Goal: Task Accomplishment & Management: Manage account settings

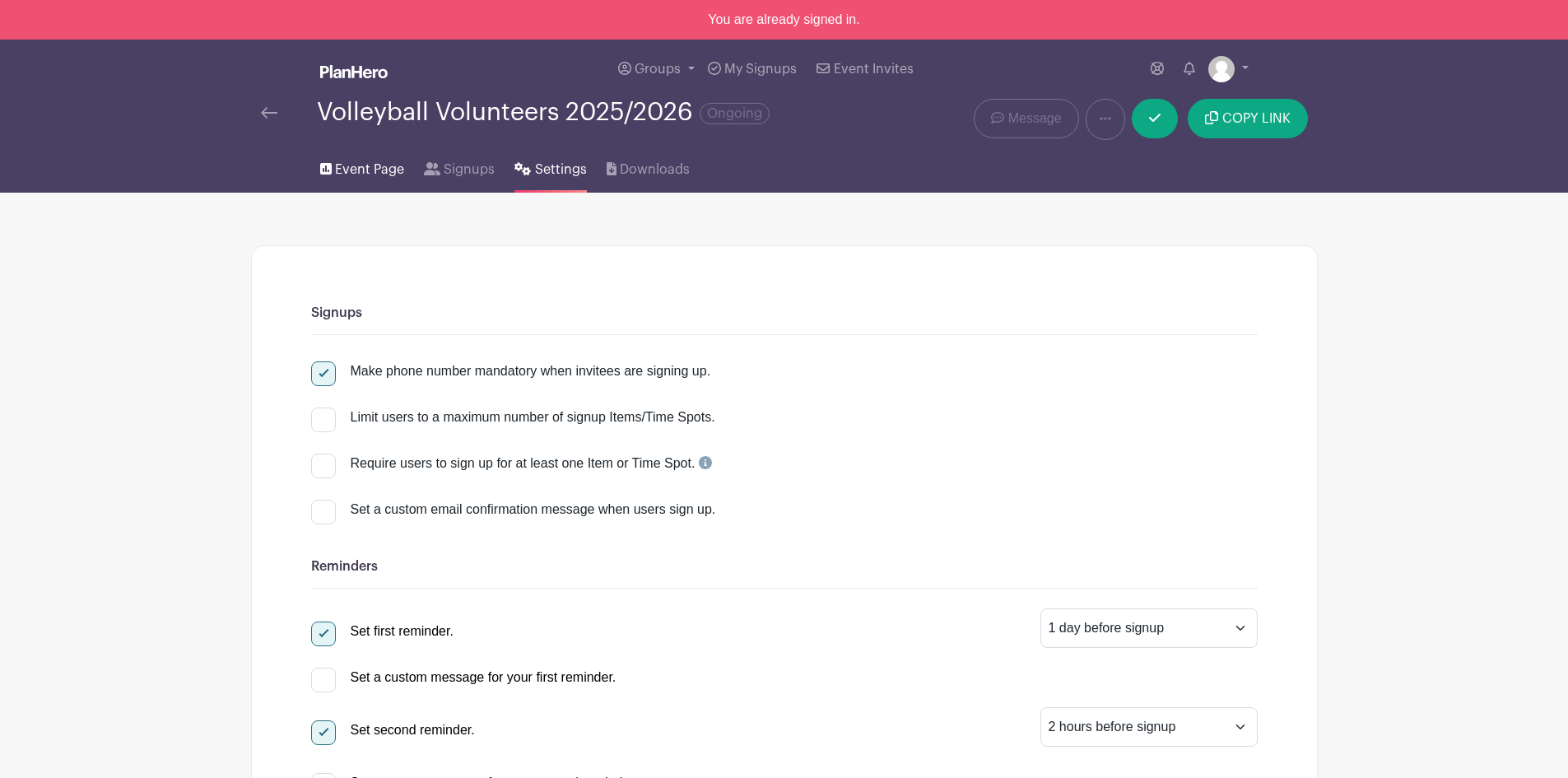
click at [346, 166] on span "Event Page" at bounding box center [369, 169] width 69 height 20
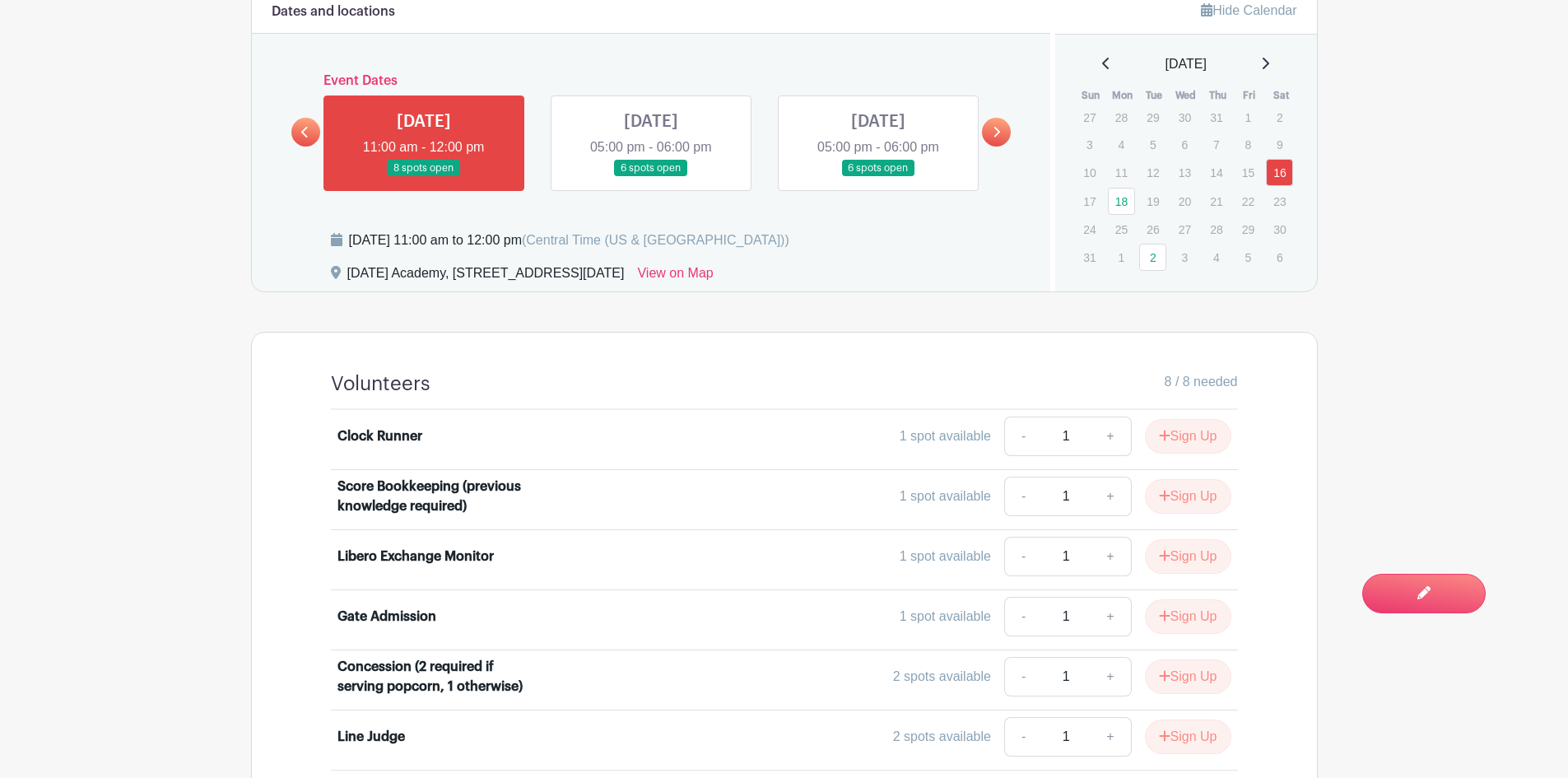
scroll to position [990, 0]
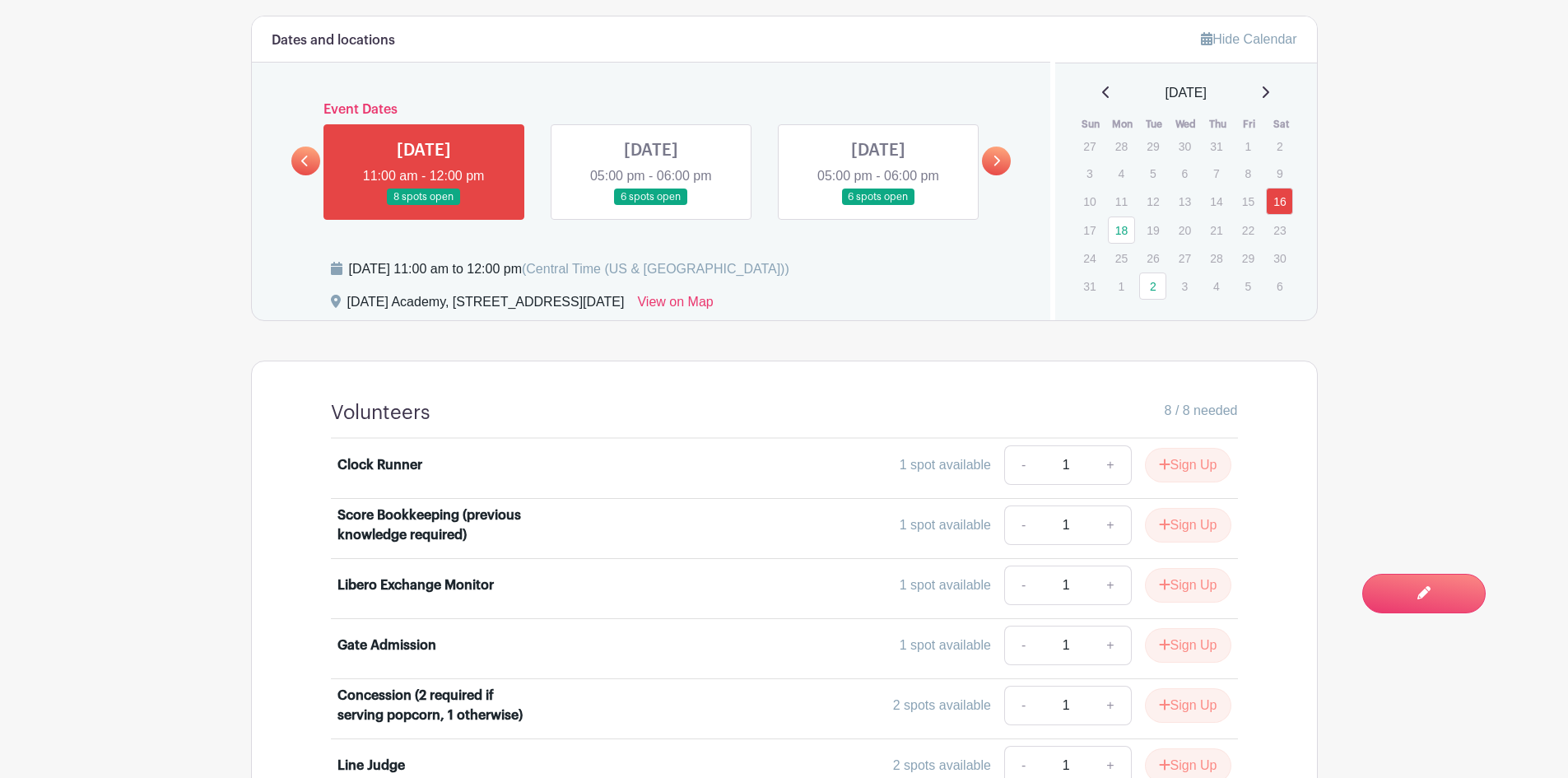
click at [651, 206] on link at bounding box center [651, 206] width 0 height 0
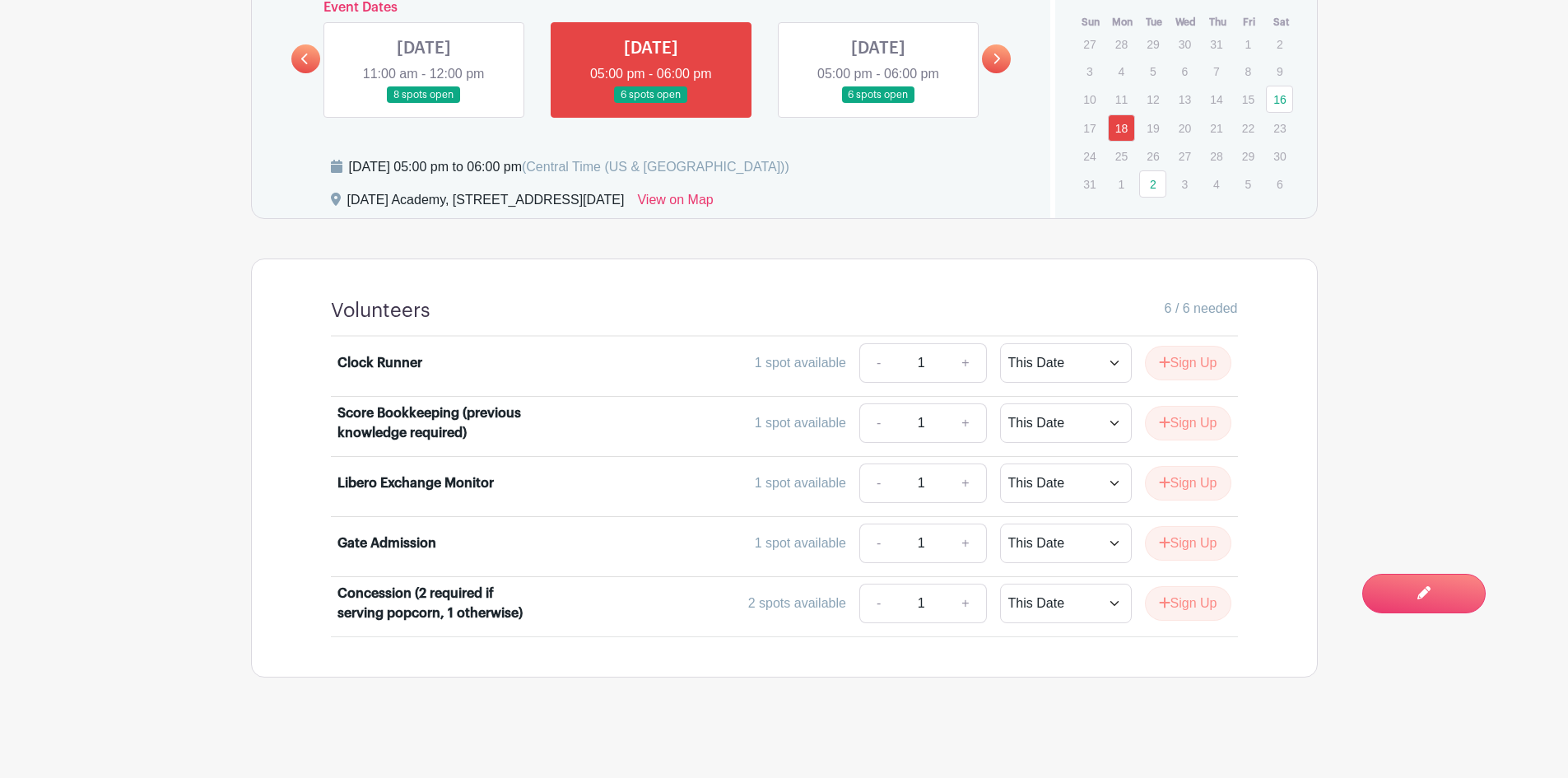
scroll to position [1094, 0]
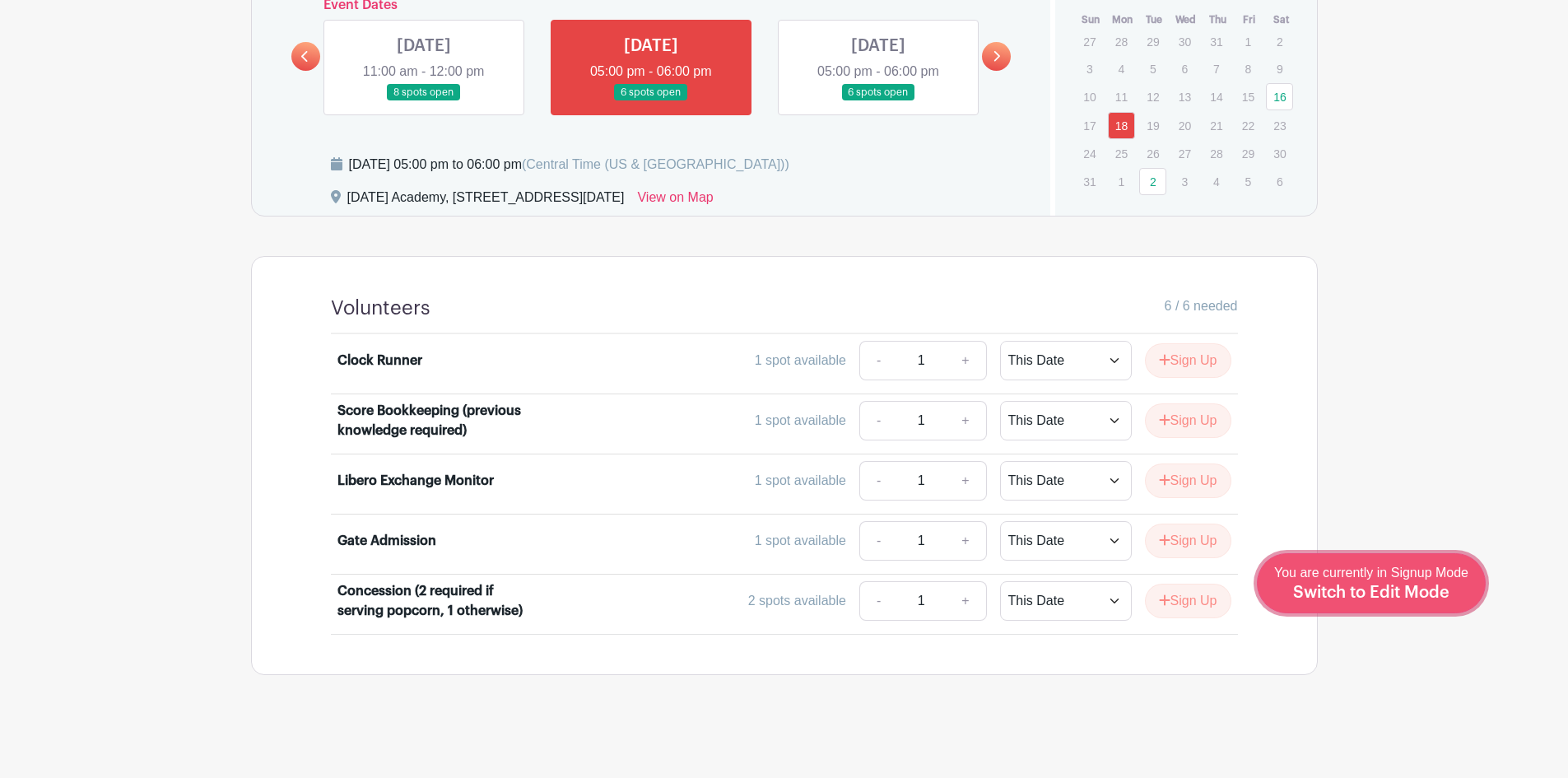
click at [1404, 593] on span "Switch to Edit Mode" at bounding box center [1371, 592] width 156 height 17
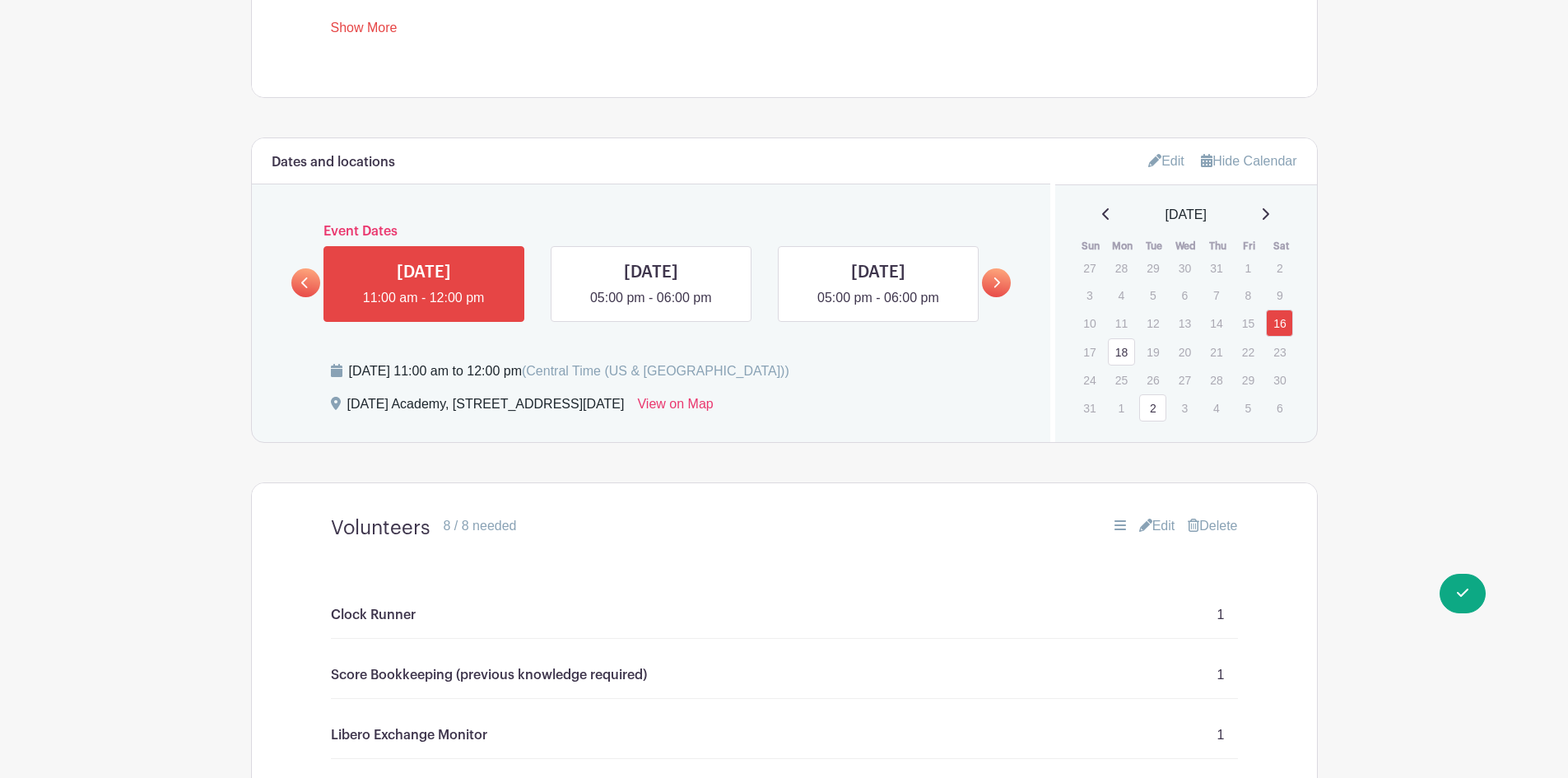
scroll to position [988, 0]
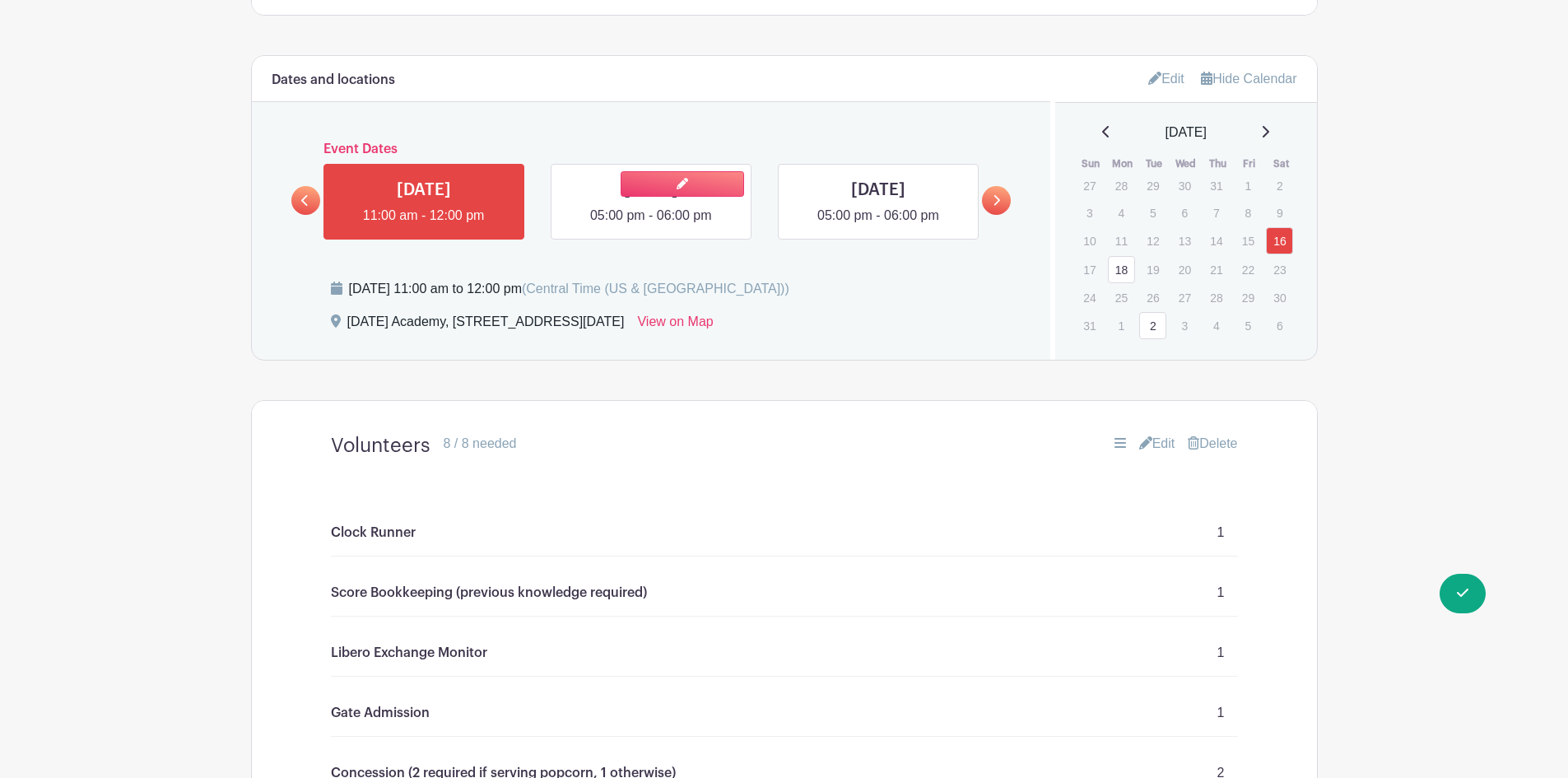
click at [651, 226] on link at bounding box center [651, 226] width 0 height 0
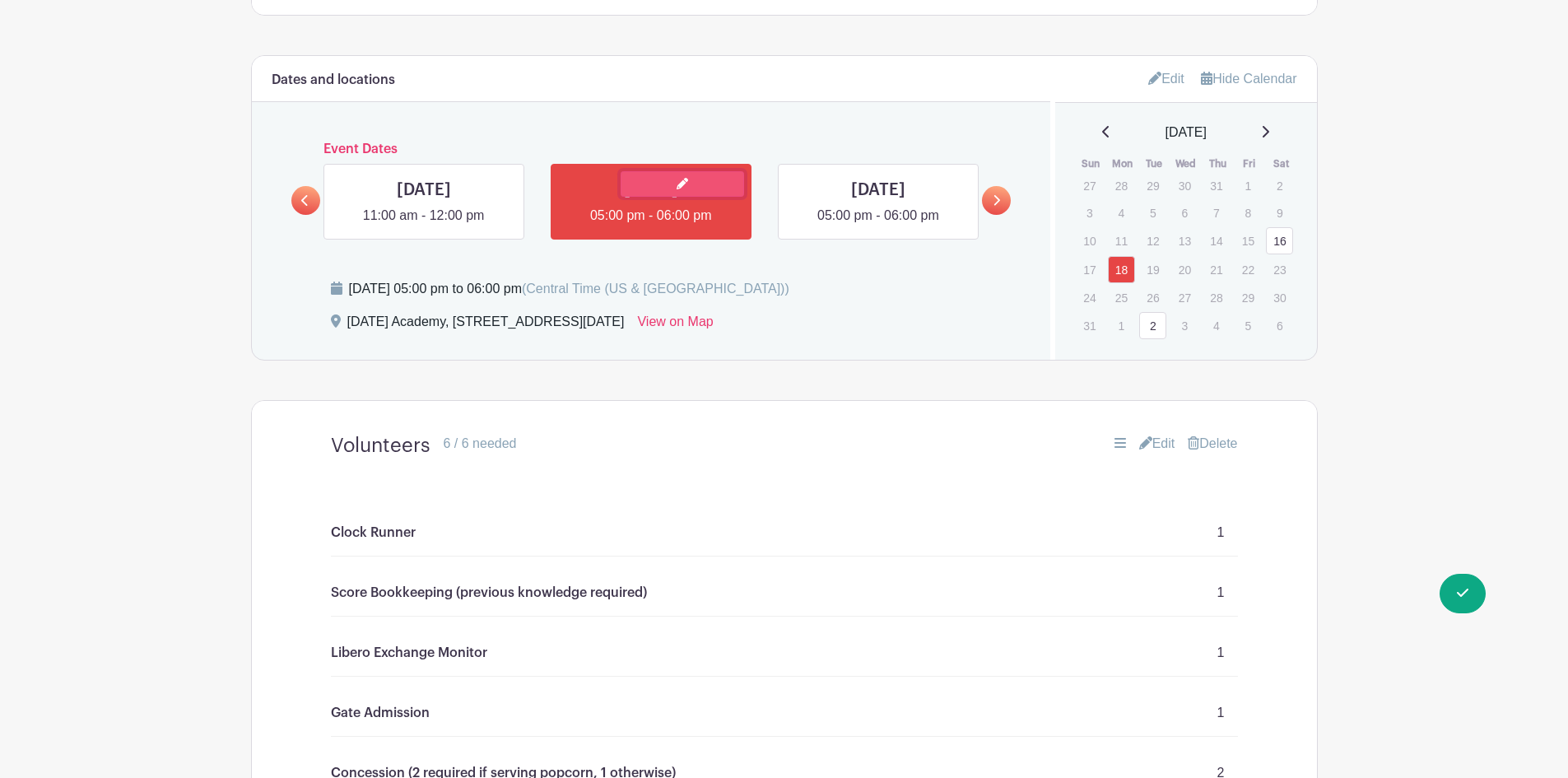
click at [664, 184] on link at bounding box center [683, 183] width 124 height 25
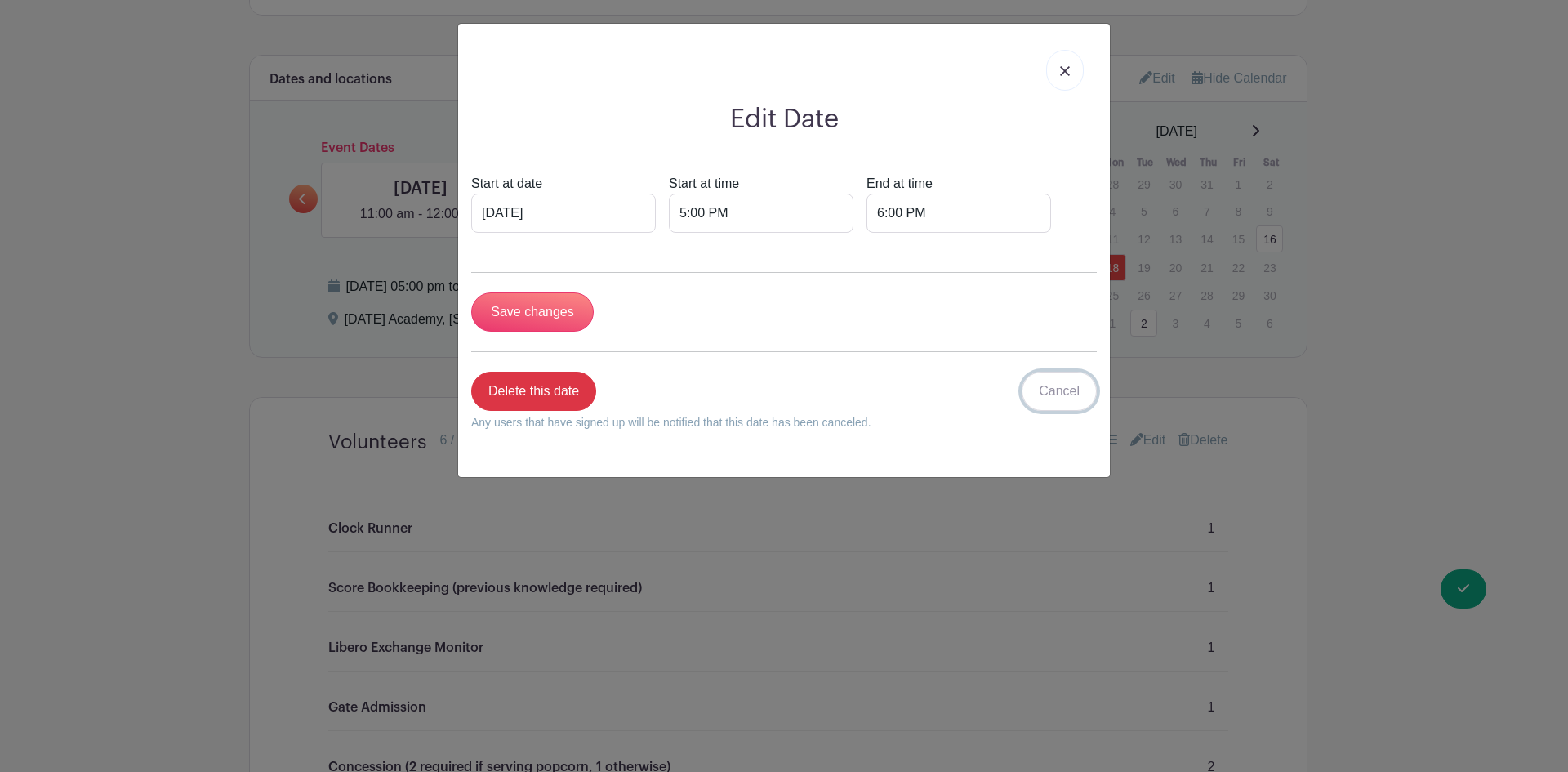
click at [1074, 396] on link "Cancel" at bounding box center [1059, 390] width 75 height 39
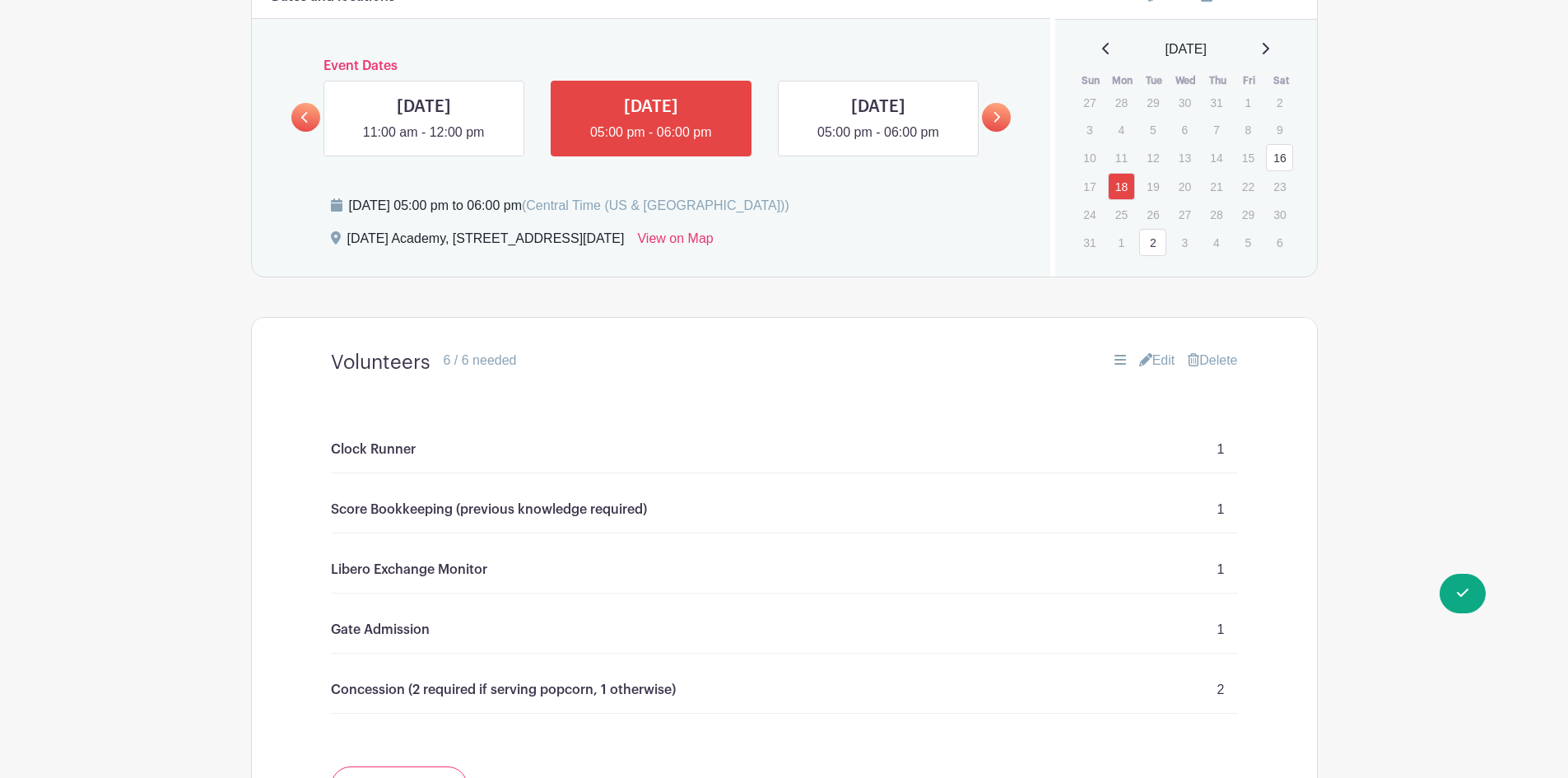
scroll to position [1235, 0]
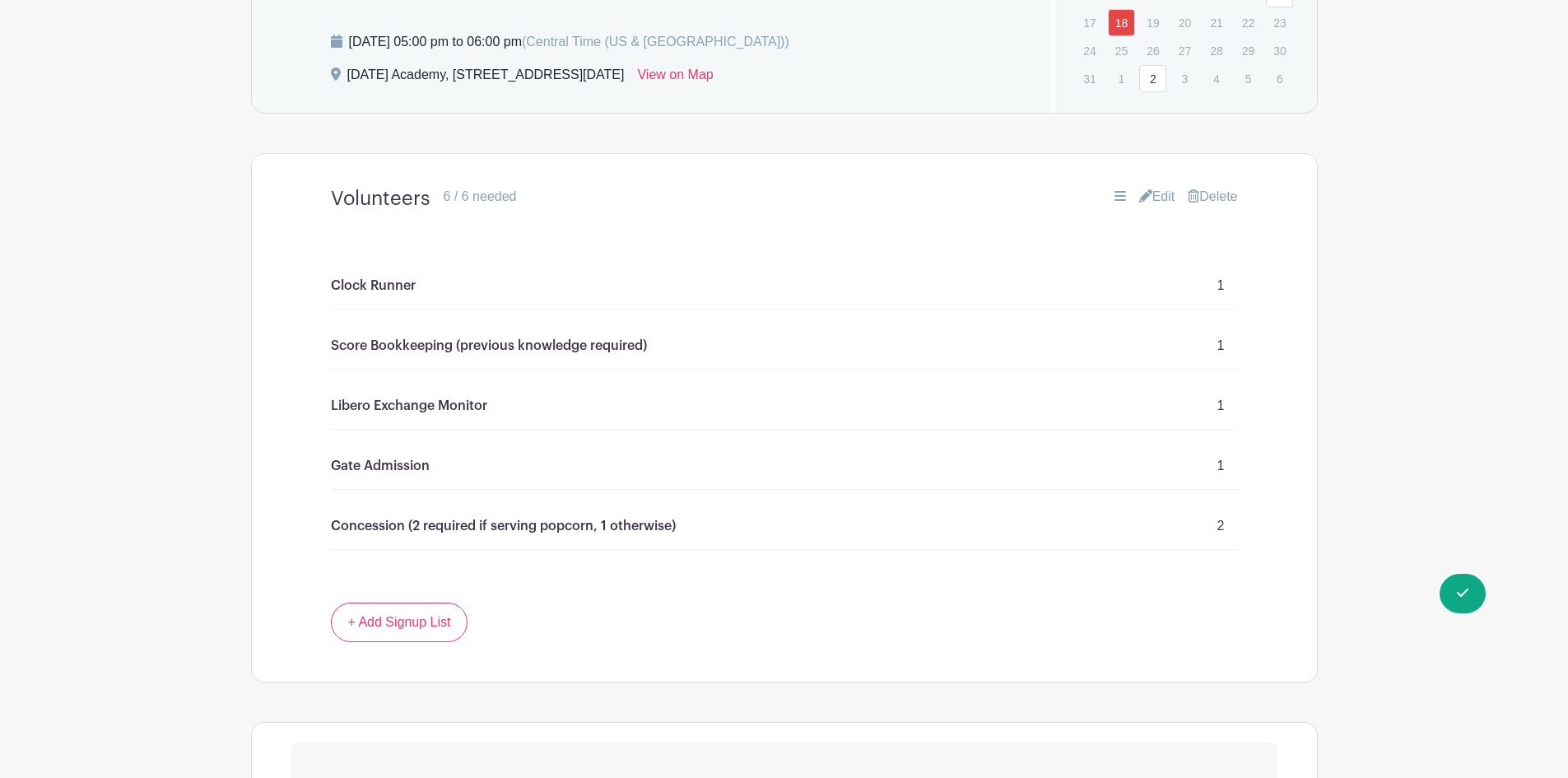
click at [1149, 200] on link "Edit" at bounding box center [1157, 196] width 37 height 20
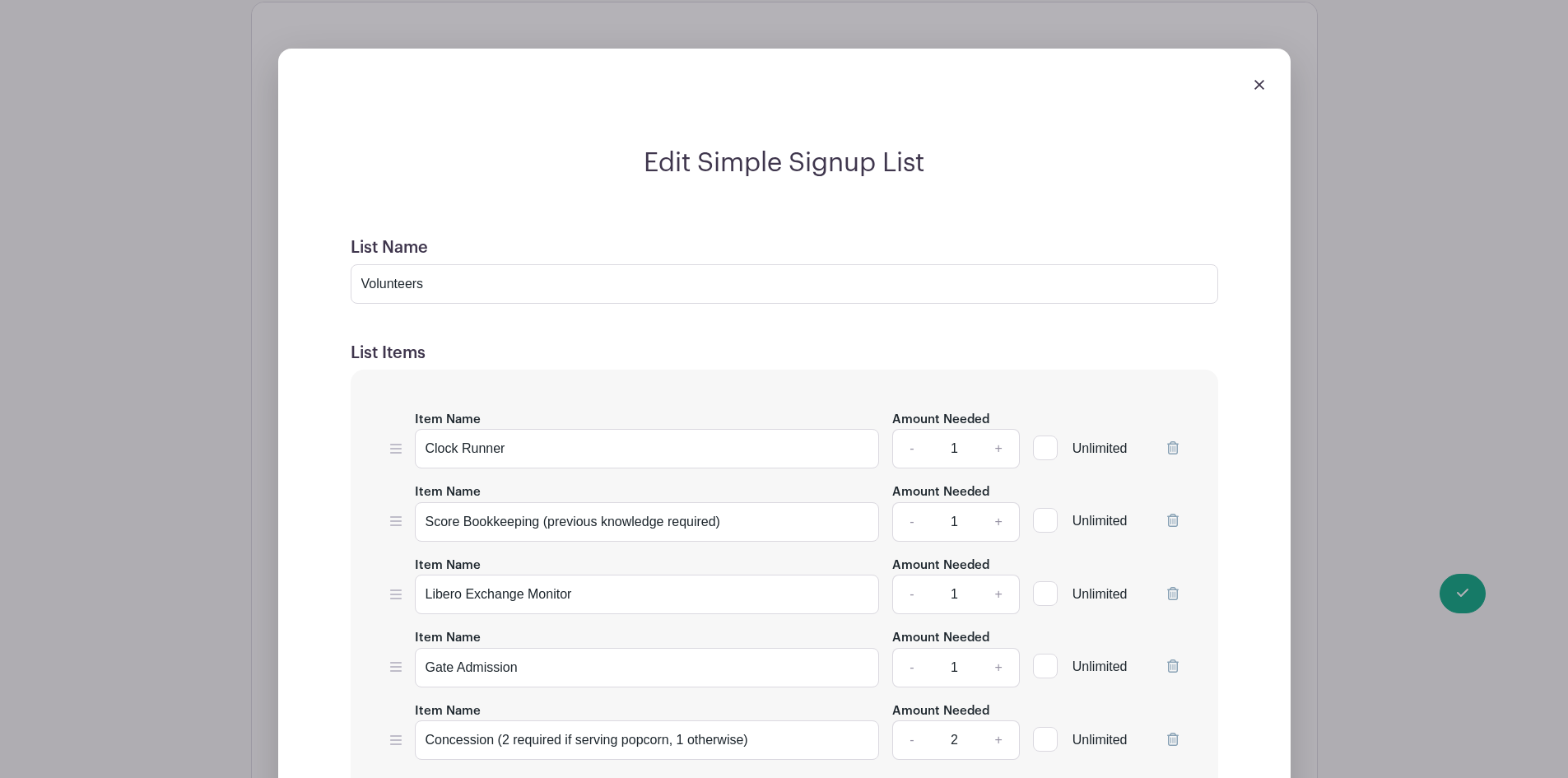
scroll to position [1564, 0]
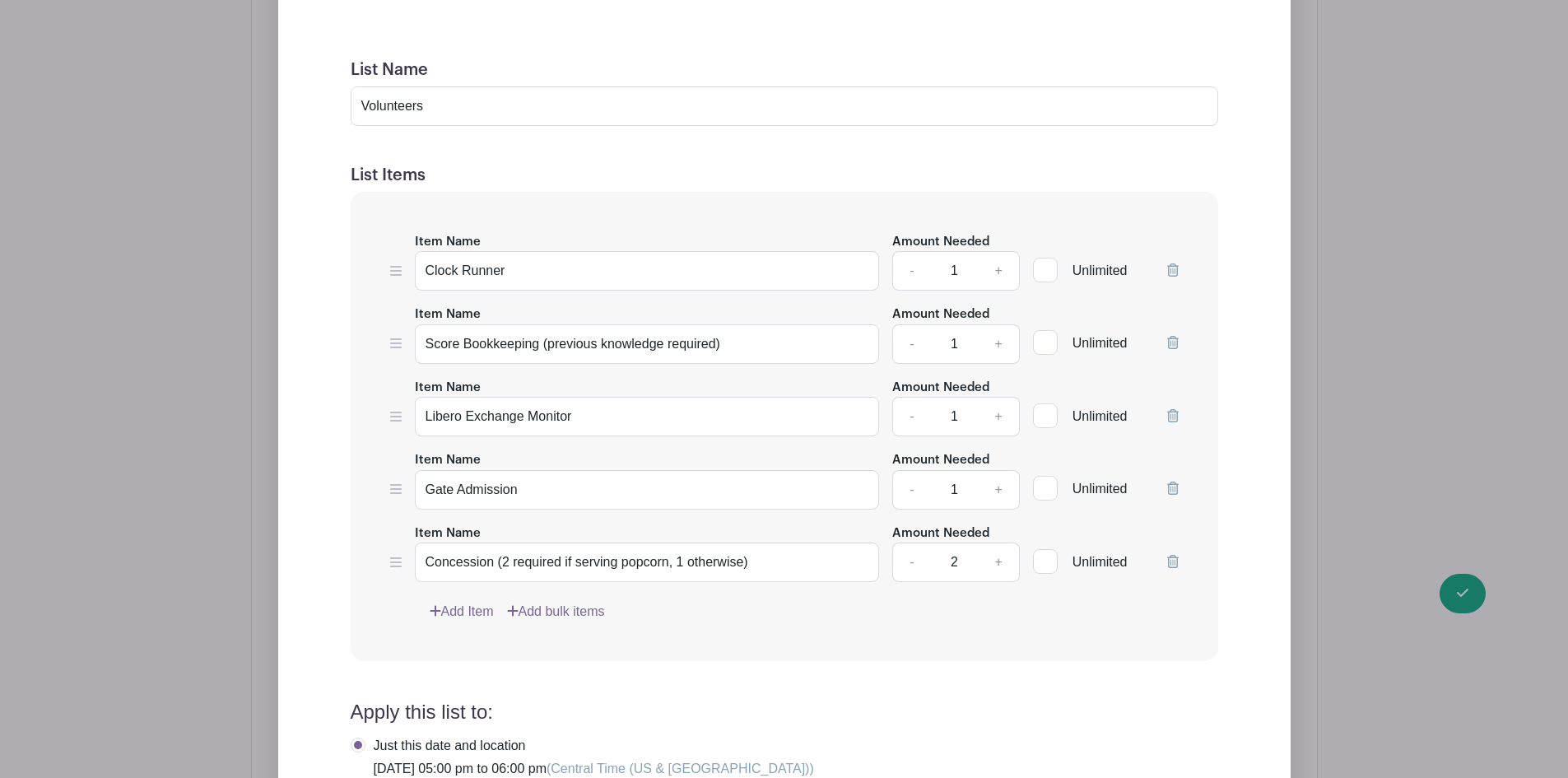
click at [1171, 270] on icon at bounding box center [1172, 270] width 11 height 13
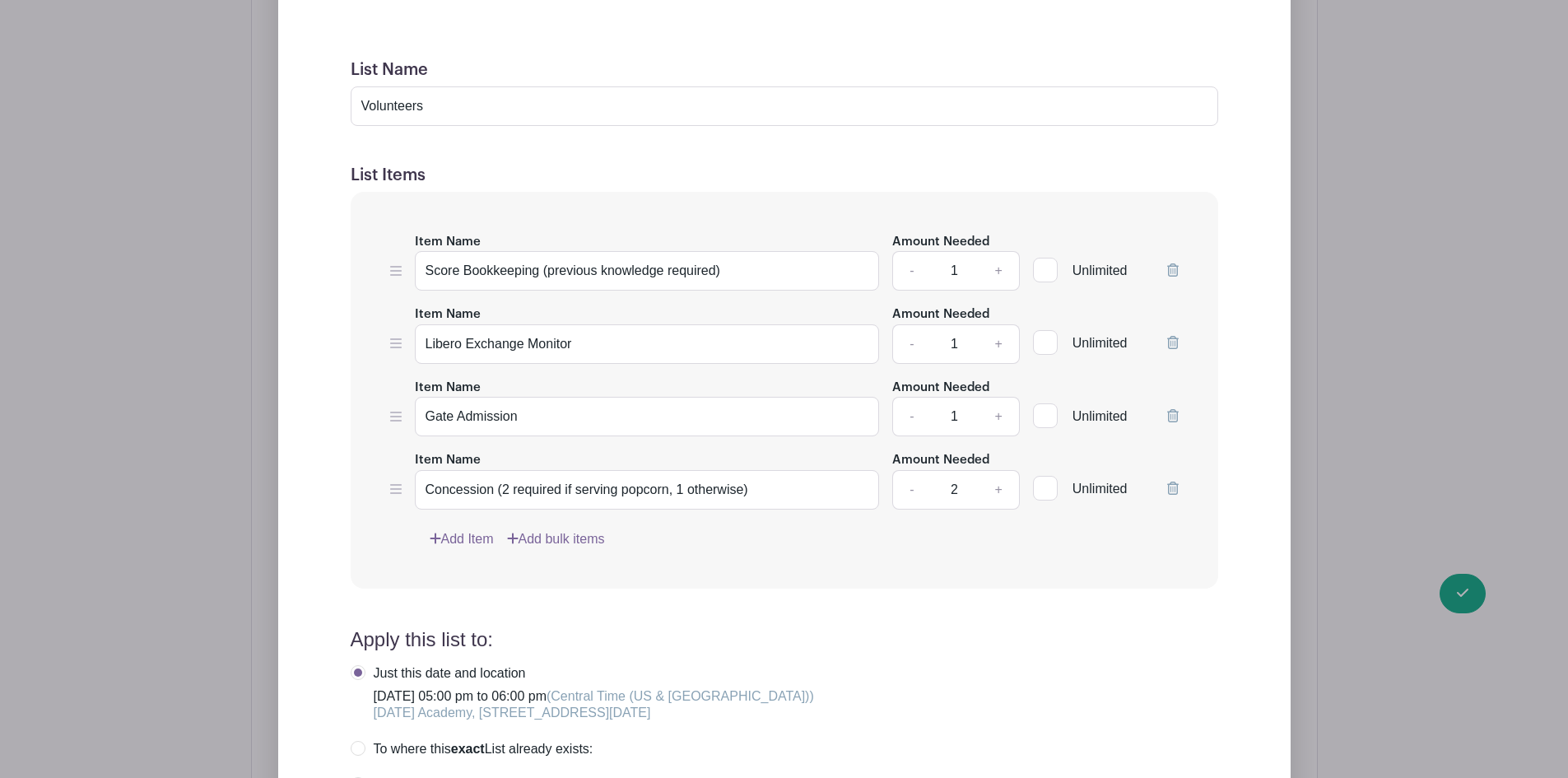
click at [1173, 270] on icon at bounding box center [1172, 270] width 11 height 13
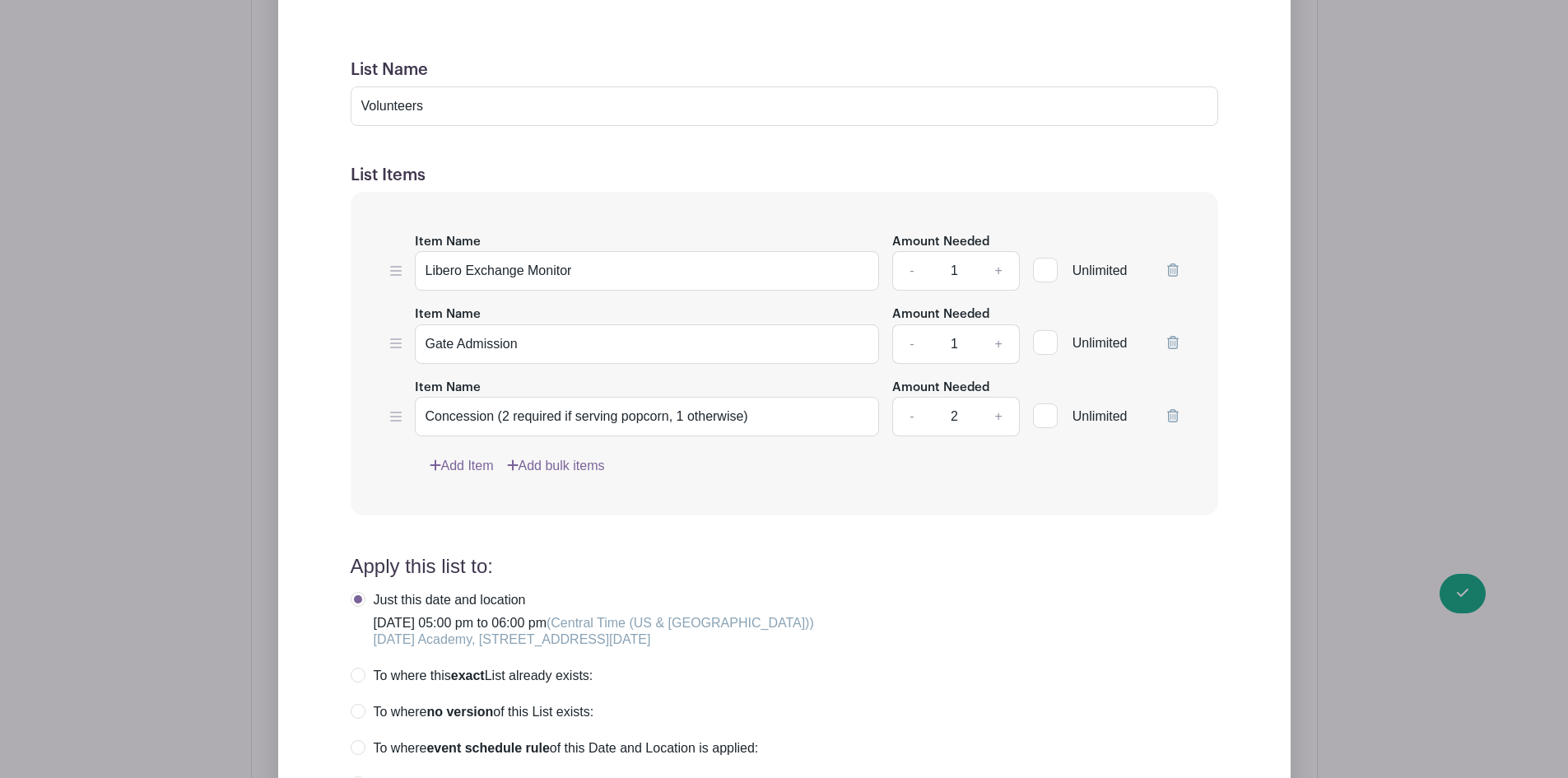
click at [1170, 270] on icon at bounding box center [1172, 270] width 11 height 13
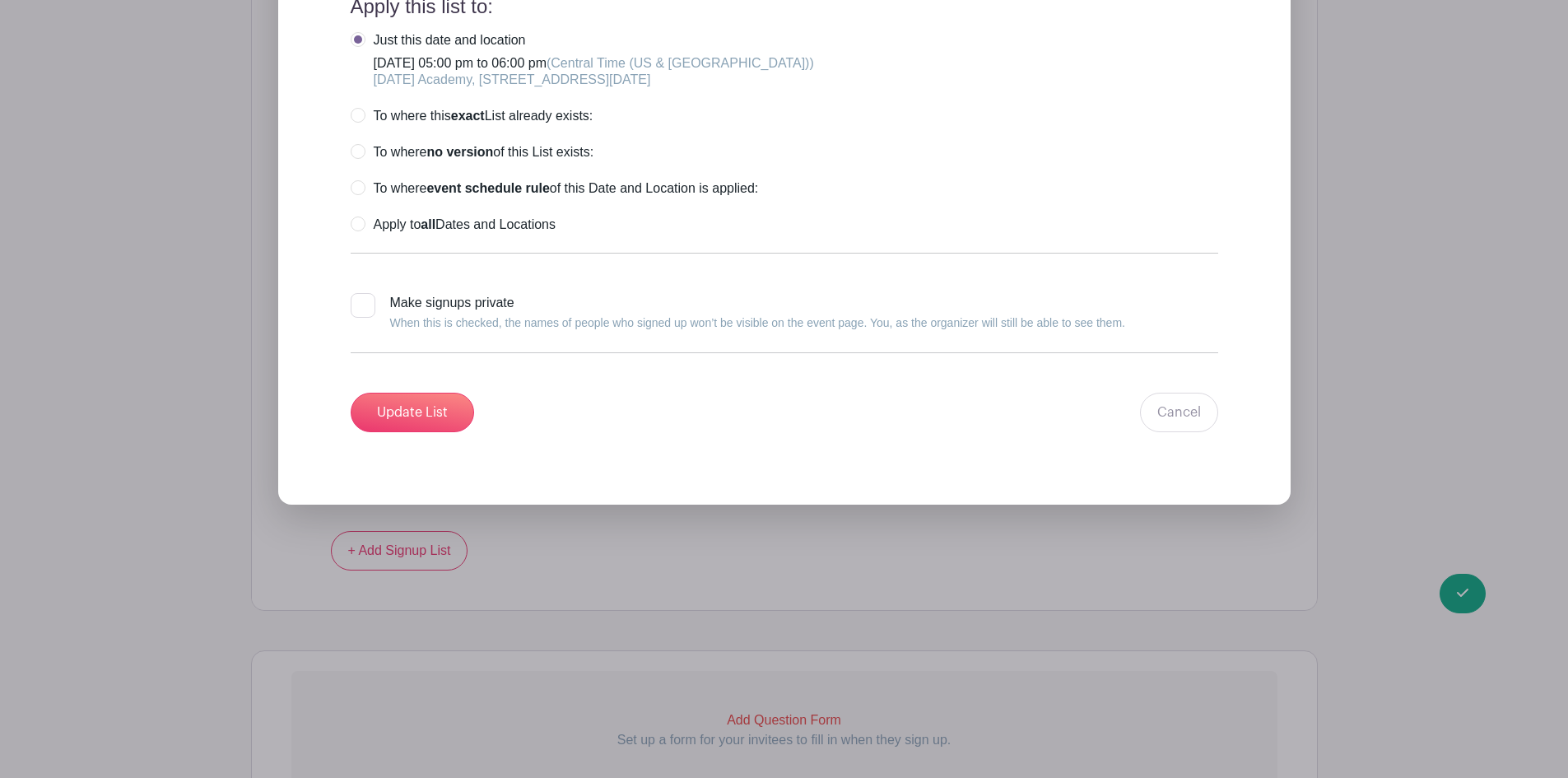
scroll to position [2058, 0]
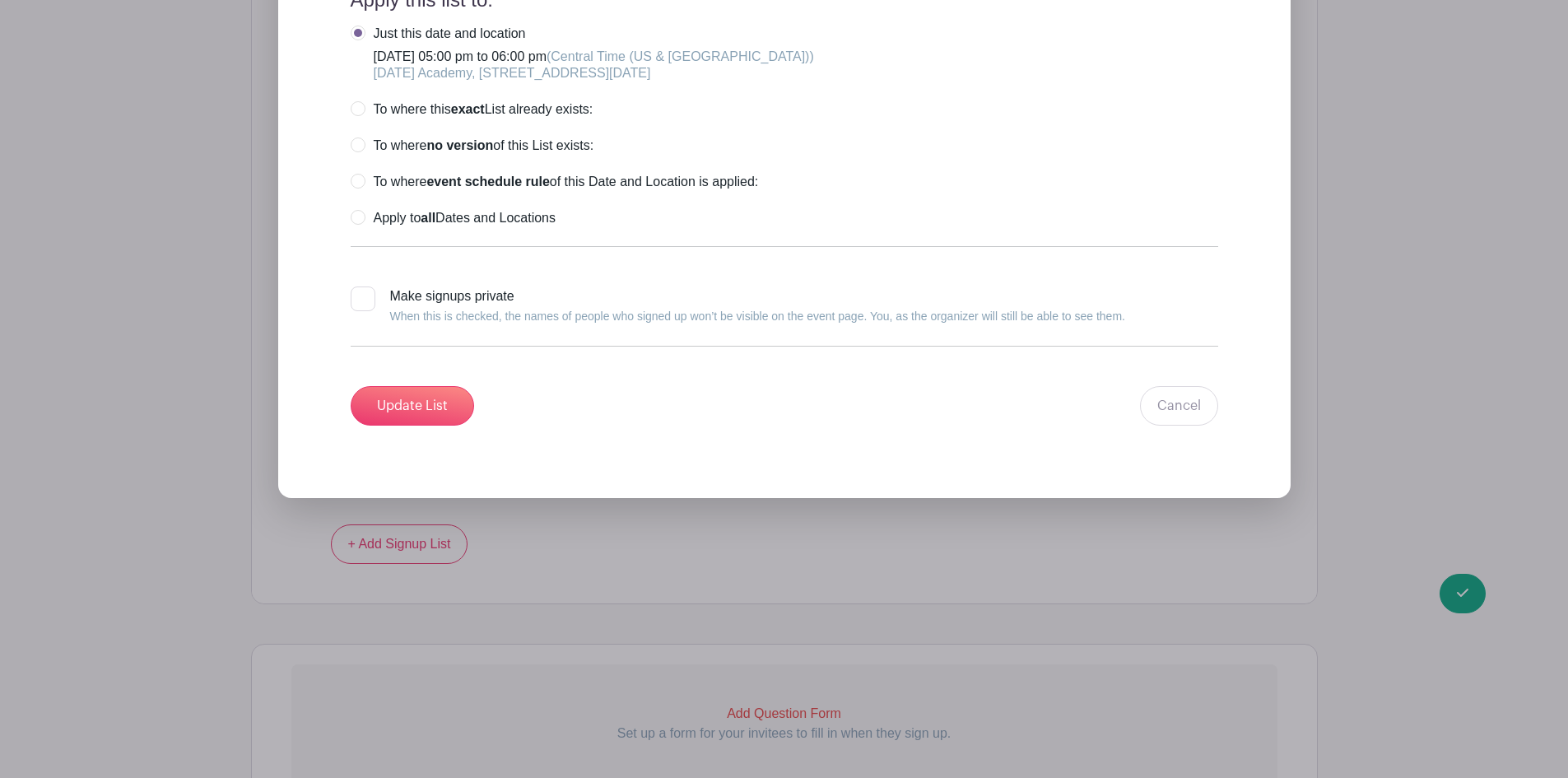
click at [417, 406] on input "Update List" at bounding box center [412, 406] width 124 height 39
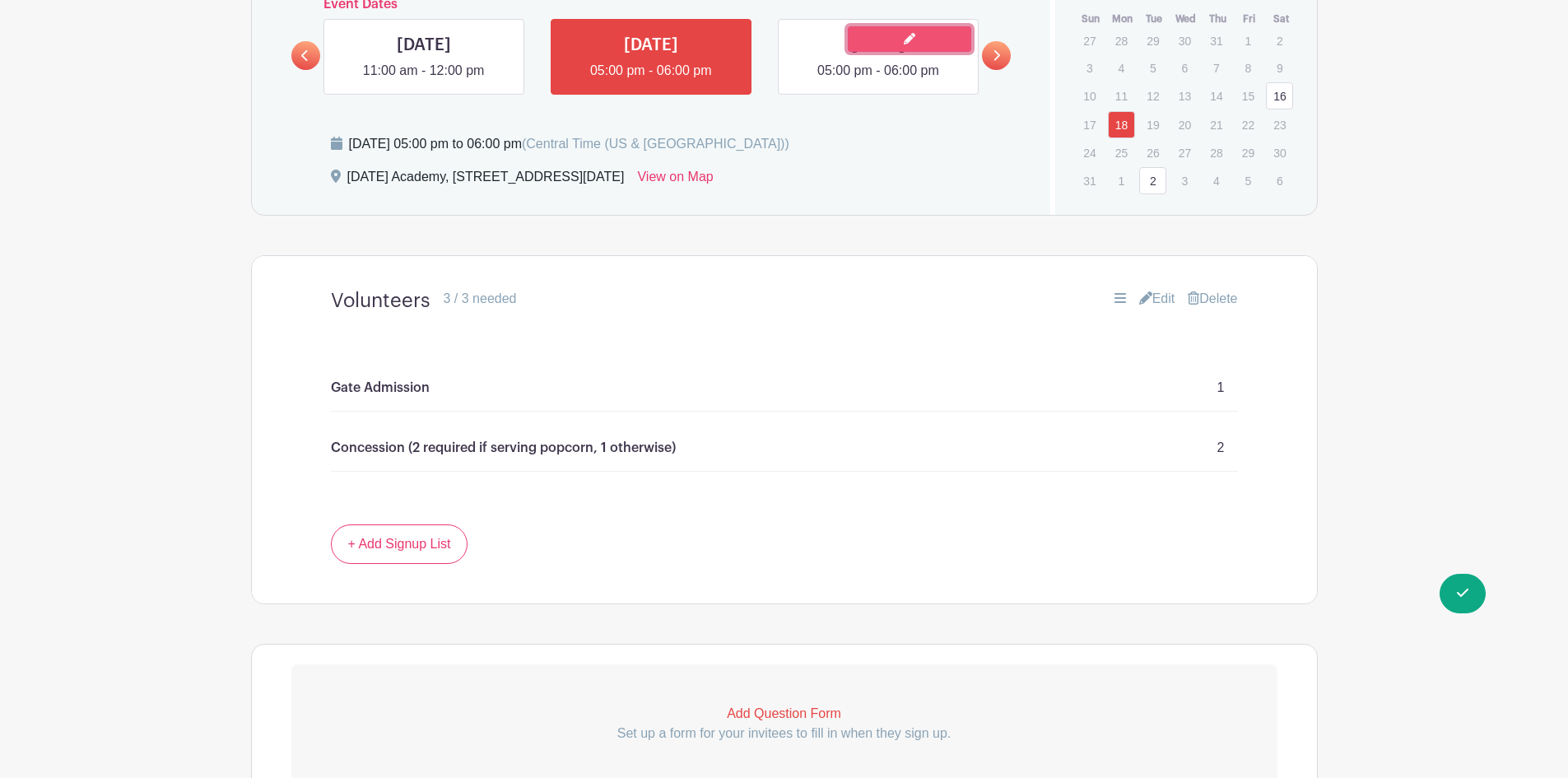
click at [880, 43] on link at bounding box center [910, 38] width 124 height 25
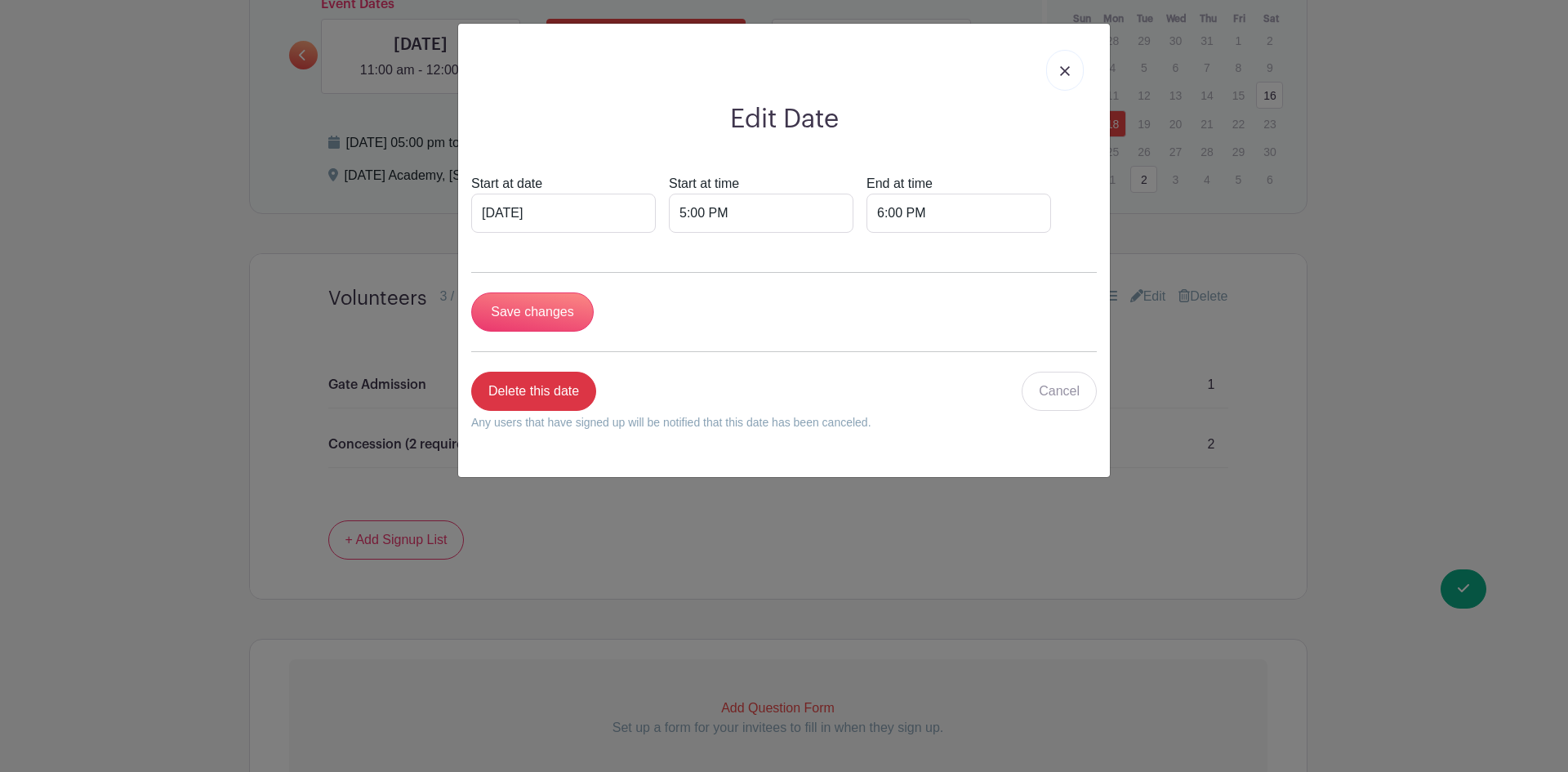
click at [1060, 65] on link at bounding box center [1064, 70] width 37 height 41
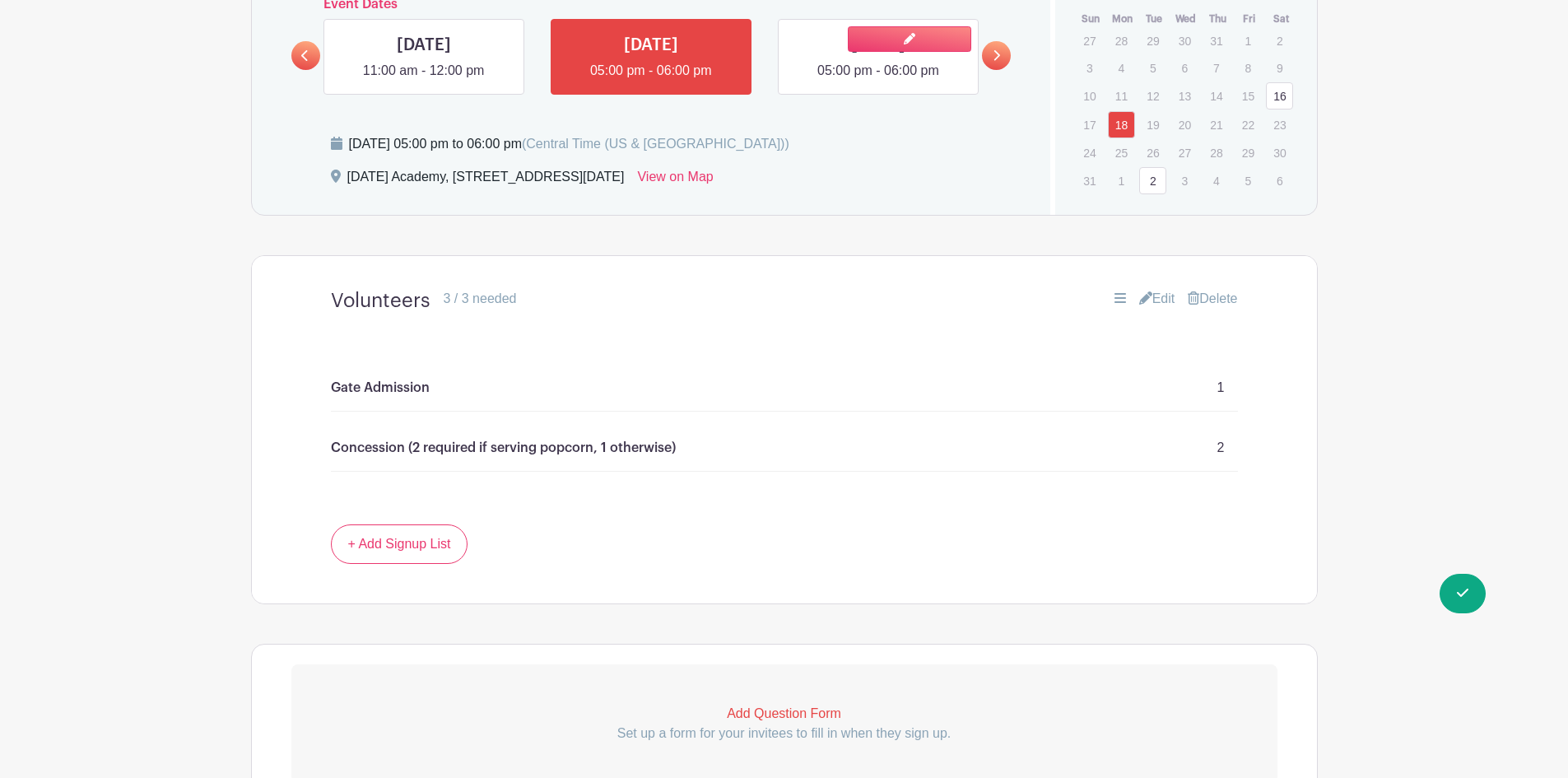
click at [878, 81] on link at bounding box center [878, 81] width 0 height 0
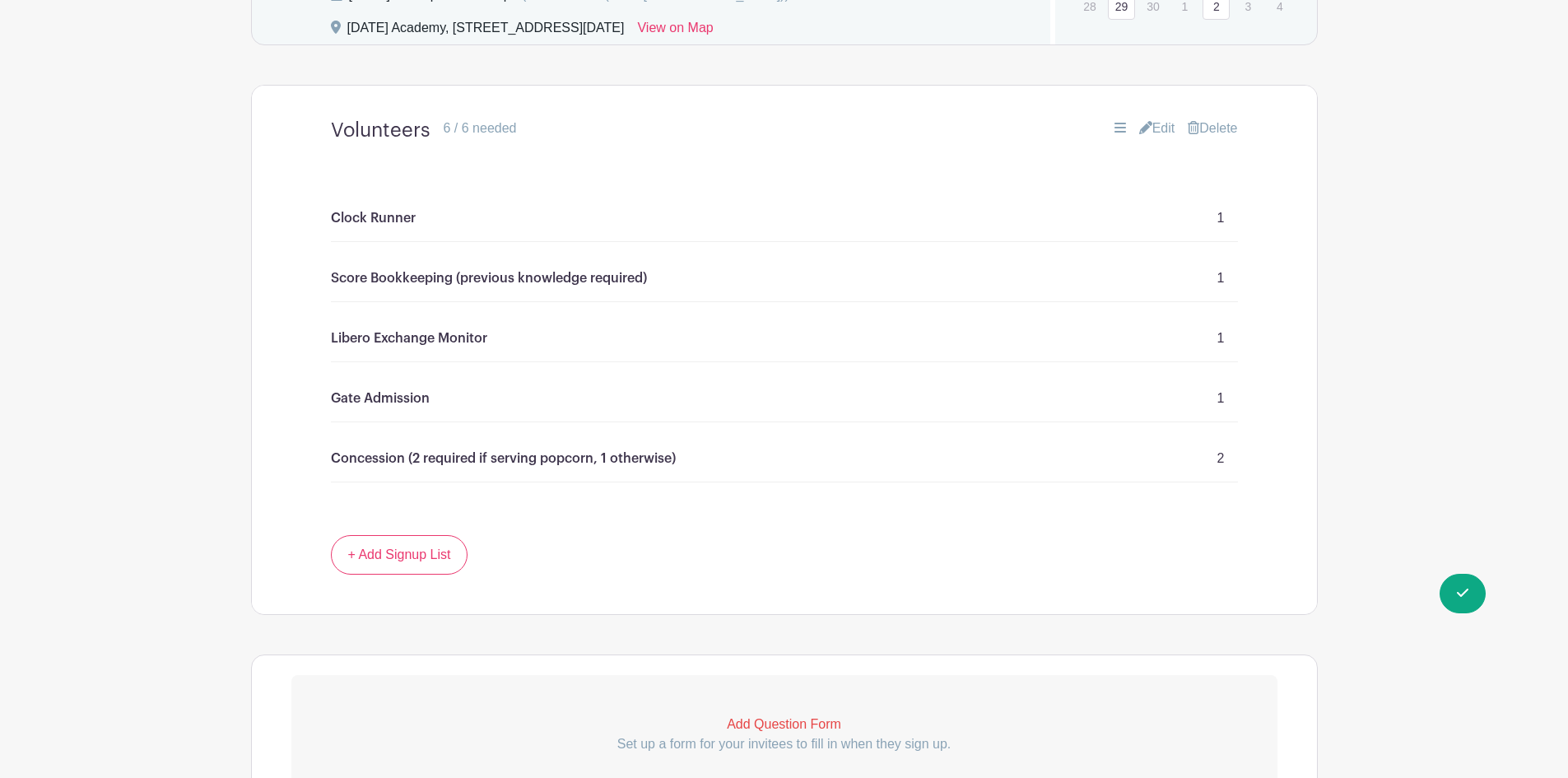
scroll to position [1298, 0]
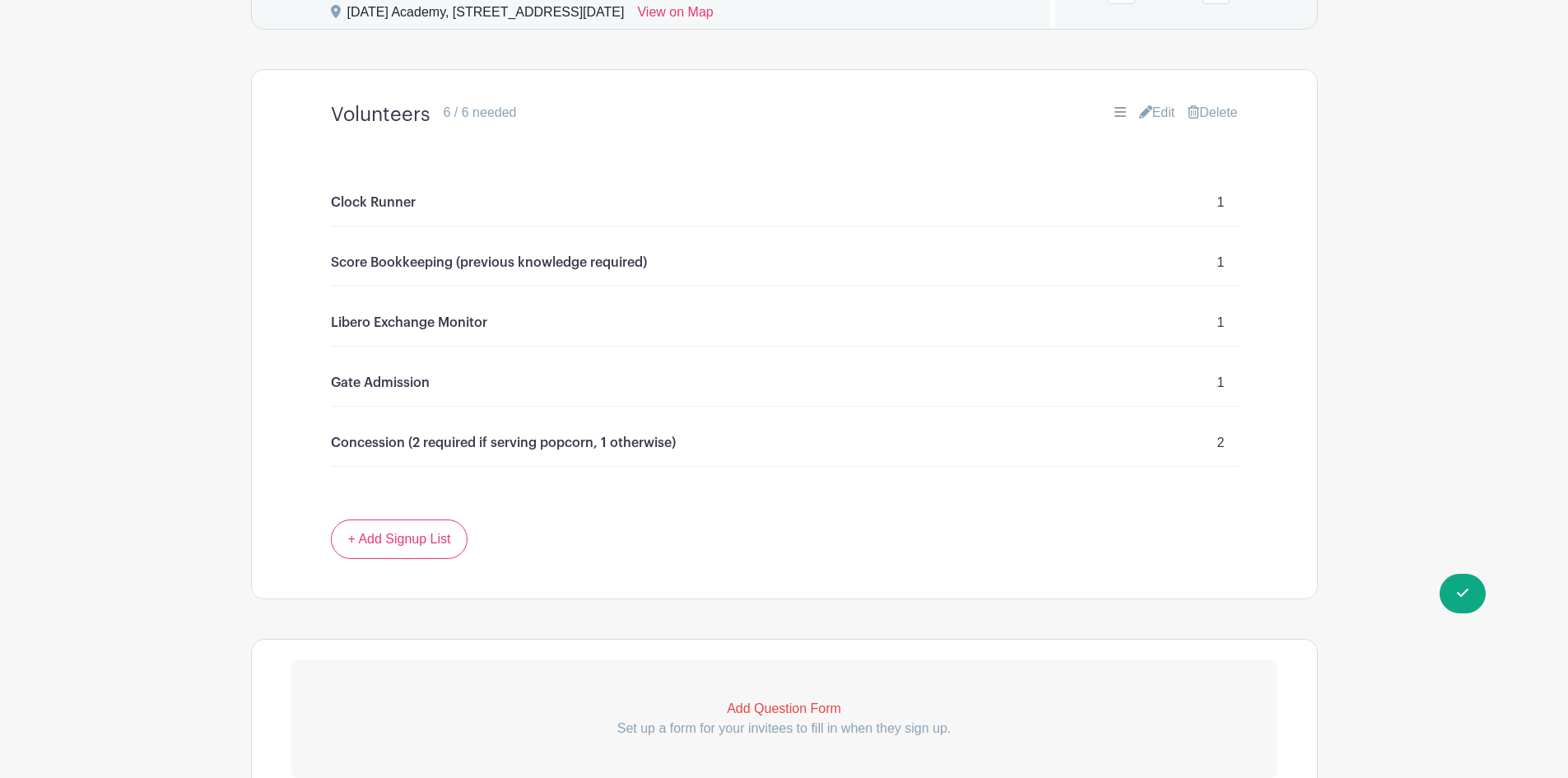
click at [1155, 113] on link "Edit" at bounding box center [1157, 113] width 37 height 20
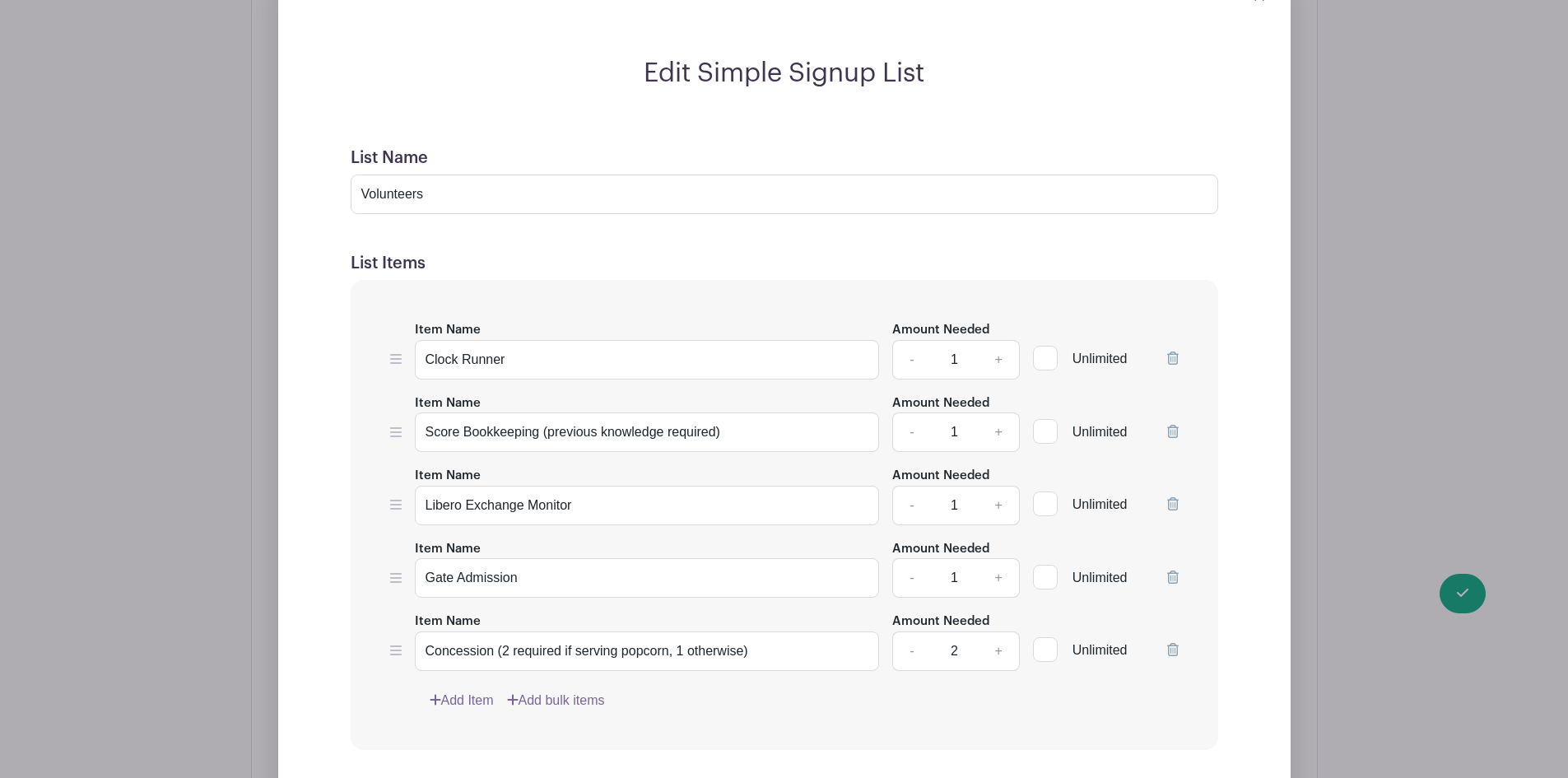
scroll to position [1462, 0]
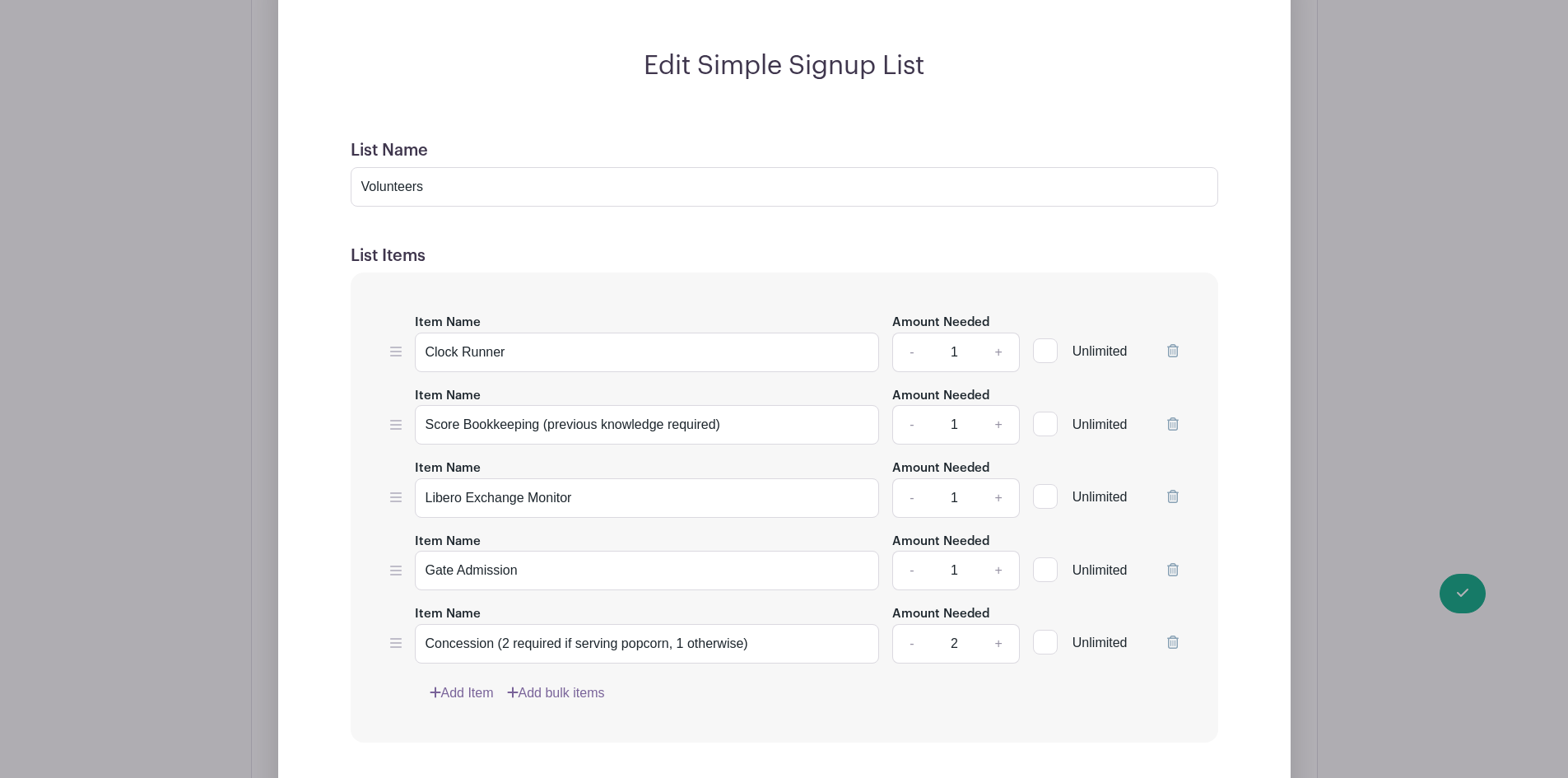
click at [1179, 345] on div "Item Name Clock Runner Amount Needed - 1 + Unlimited Item Name Score Bookkeepin…" at bounding box center [784, 507] width 868 height 470
click at [1176, 345] on icon at bounding box center [1172, 351] width 11 height 13
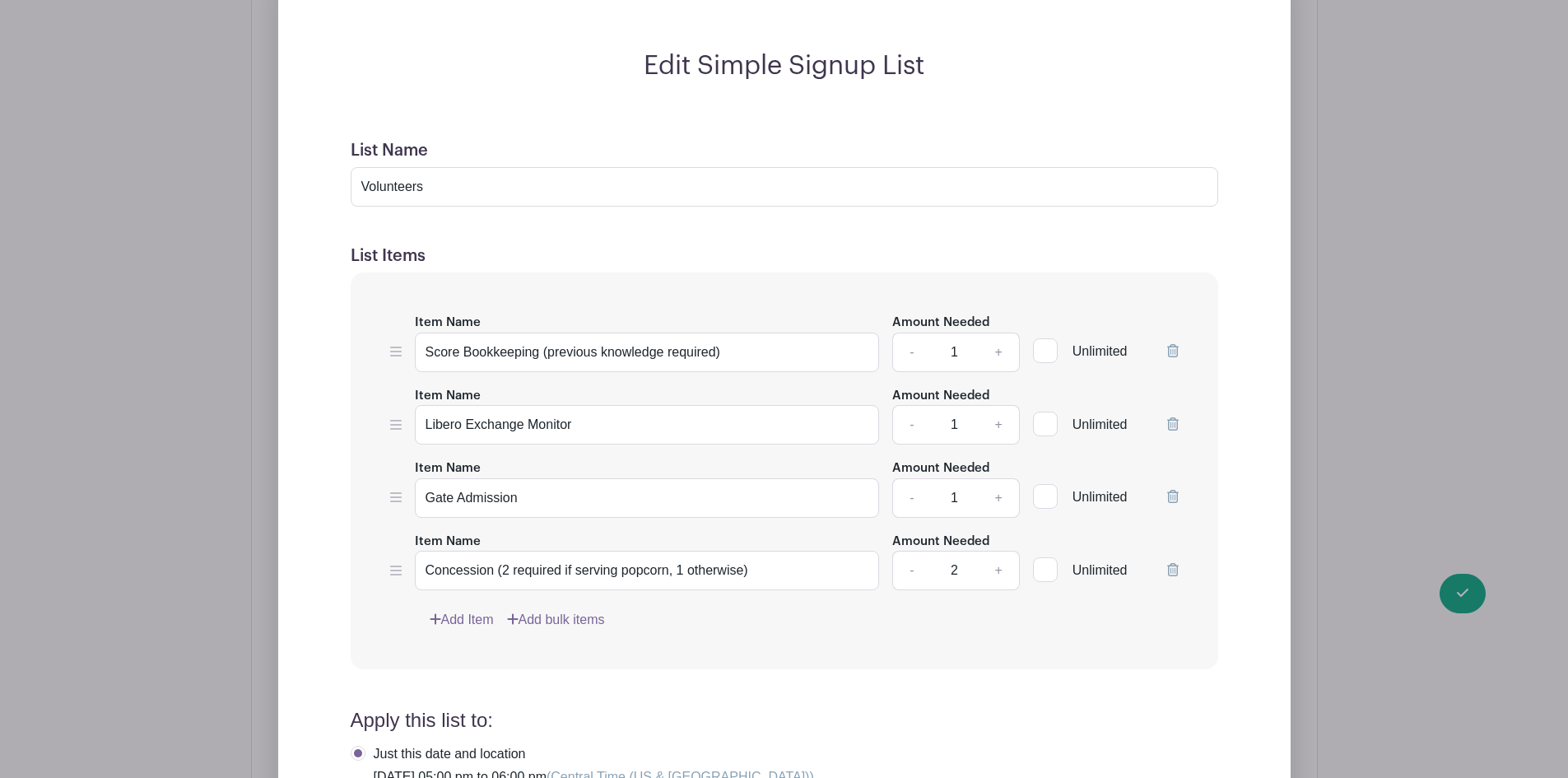
click at [1173, 351] on icon at bounding box center [1172, 351] width 11 height 13
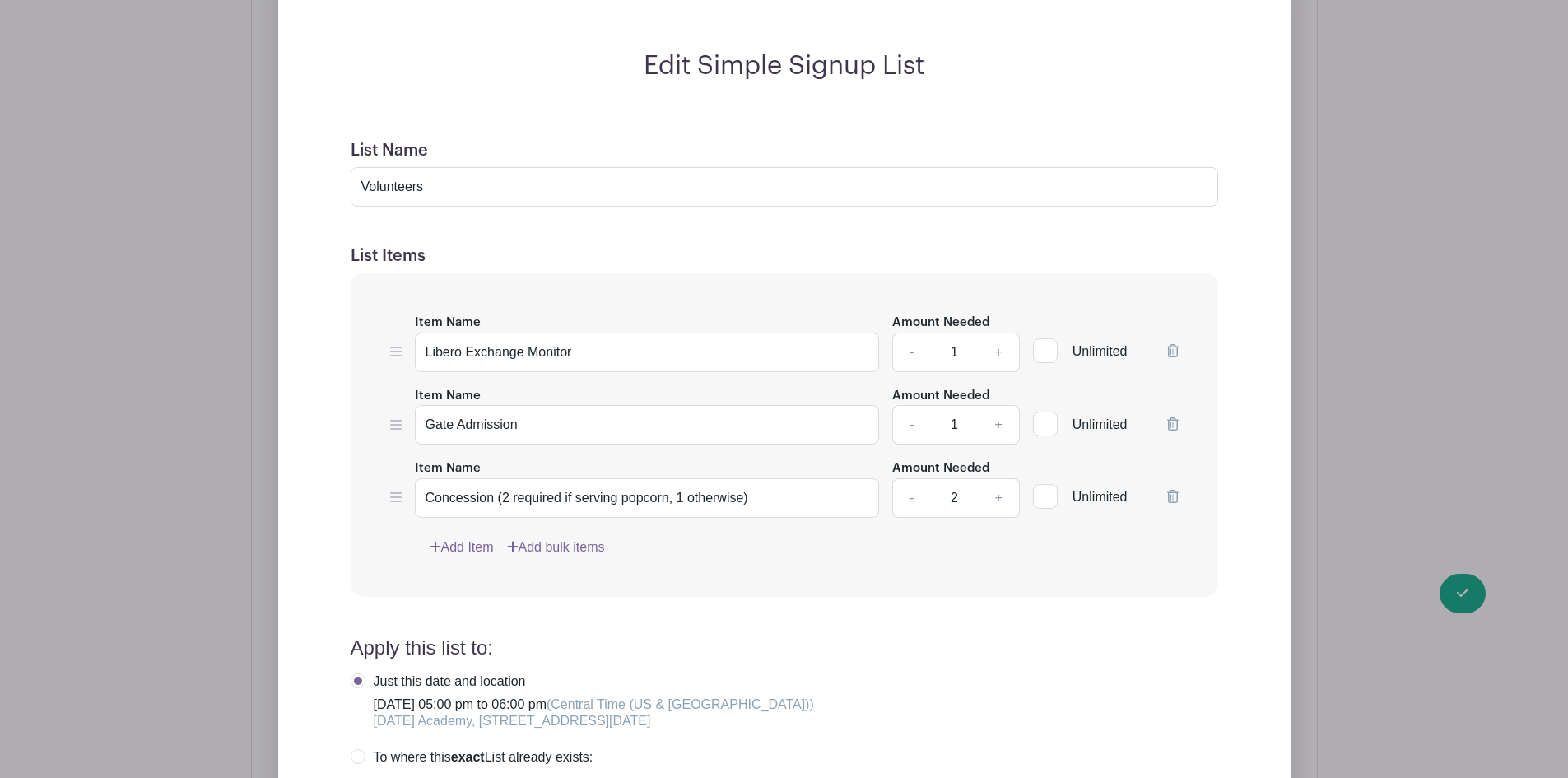
click at [1174, 352] on icon at bounding box center [1172, 351] width 11 height 13
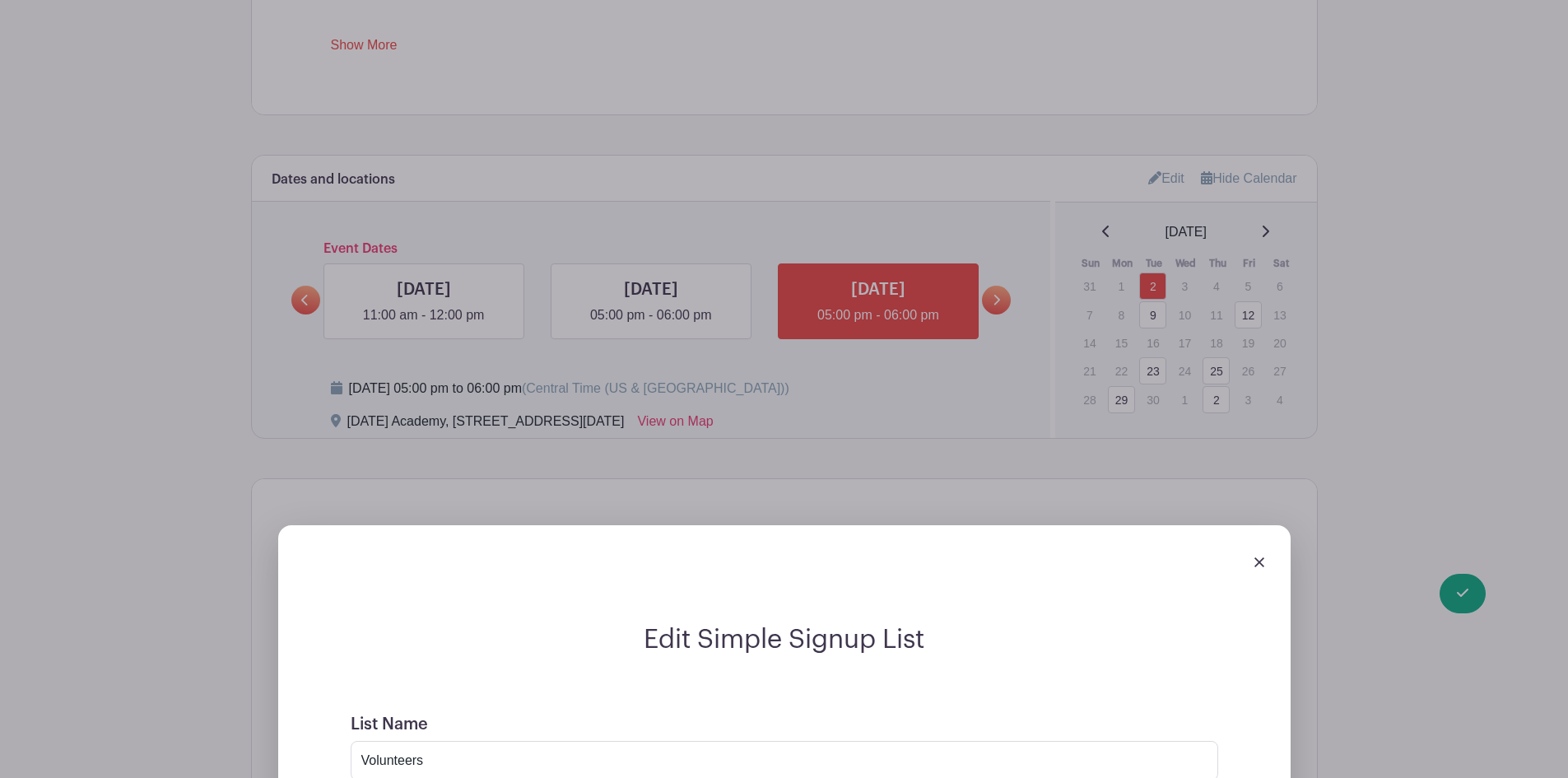
scroll to position [886, 0]
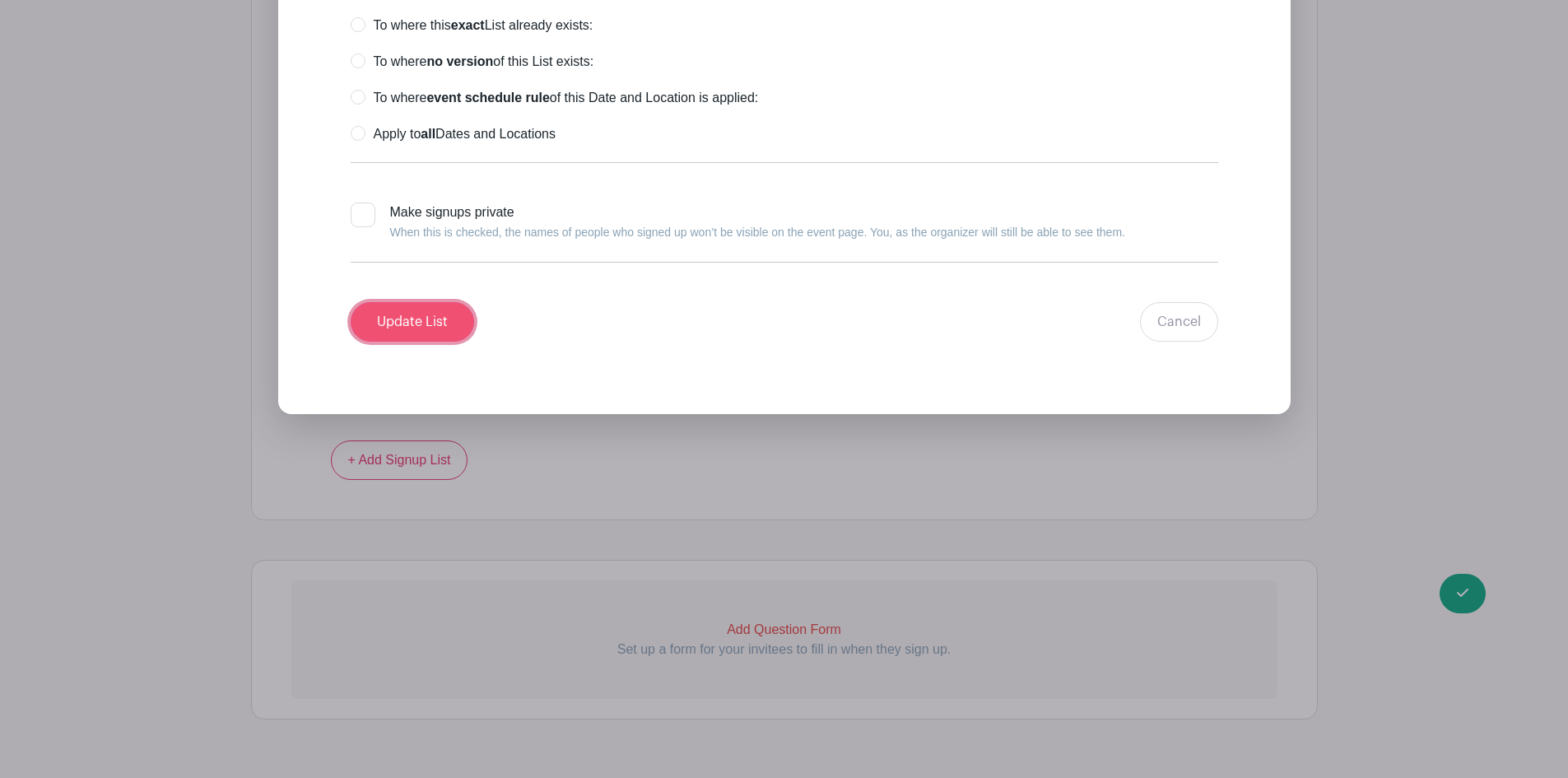
click at [433, 322] on input "Update List" at bounding box center [412, 321] width 124 height 39
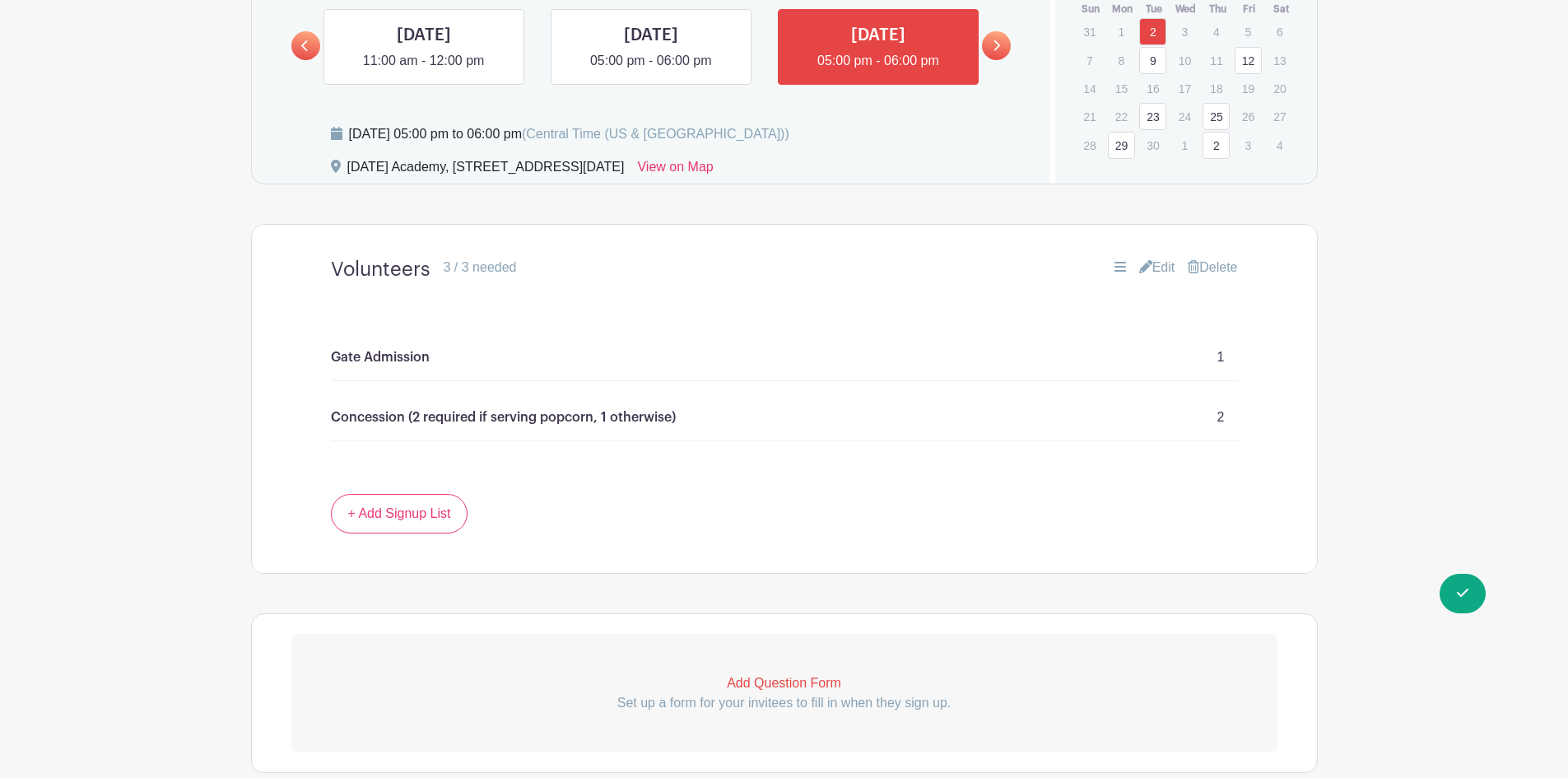
scroll to position [1114, 0]
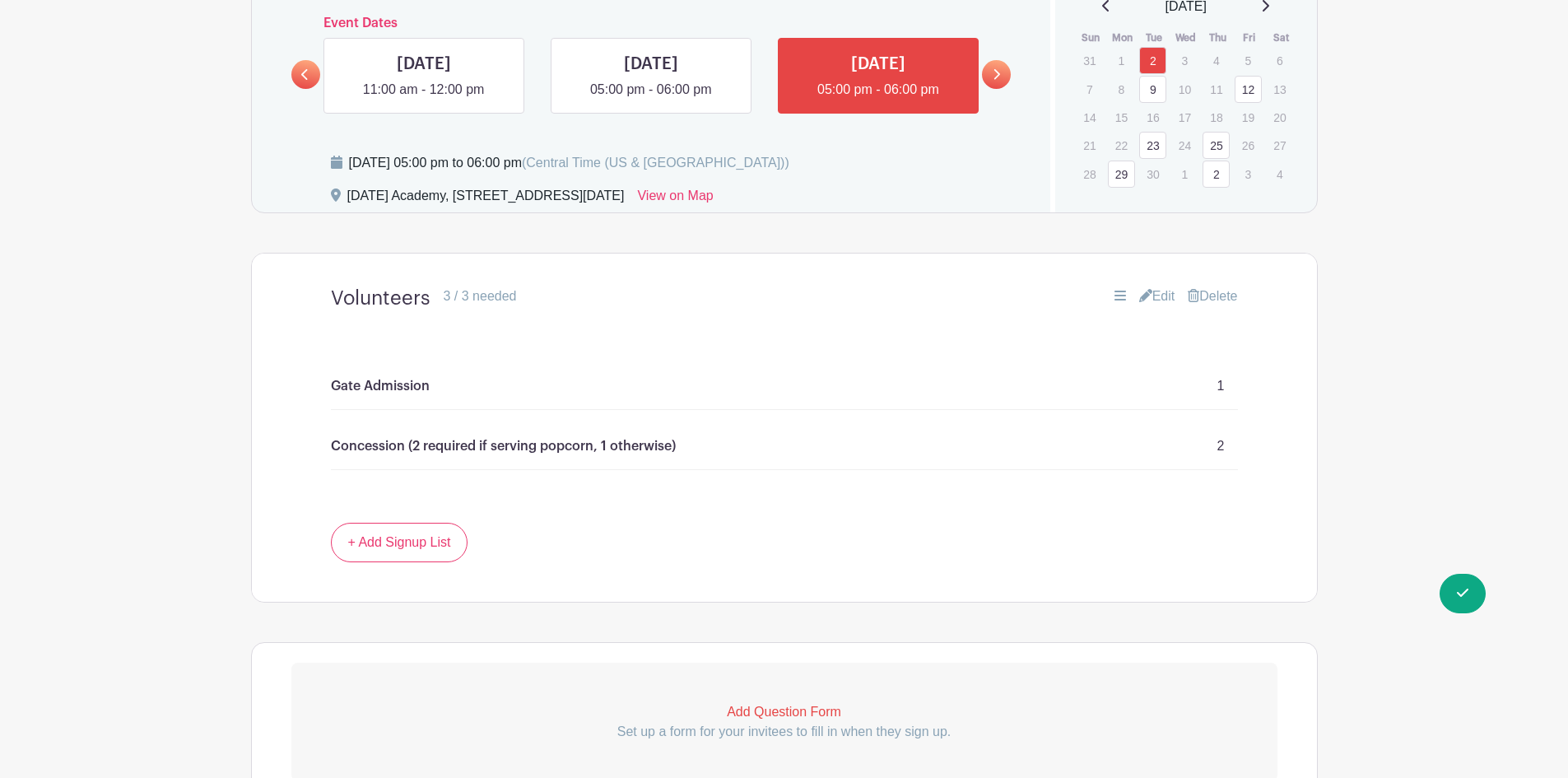
click at [1002, 80] on link at bounding box center [996, 74] width 29 height 29
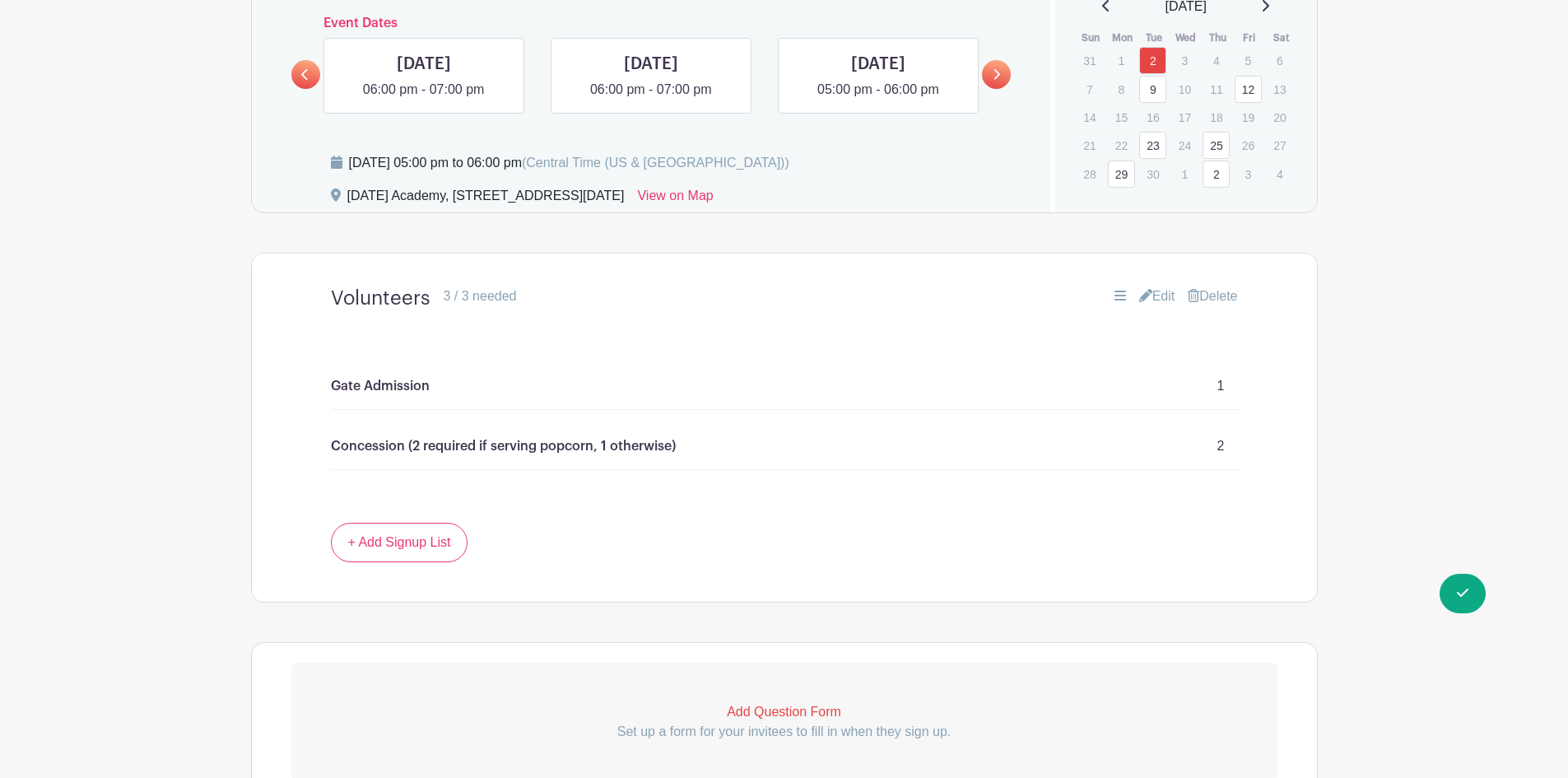
click at [992, 75] on icon at bounding box center [996, 74] width 7 height 12
click at [424, 99] on link at bounding box center [424, 99] width 0 height 0
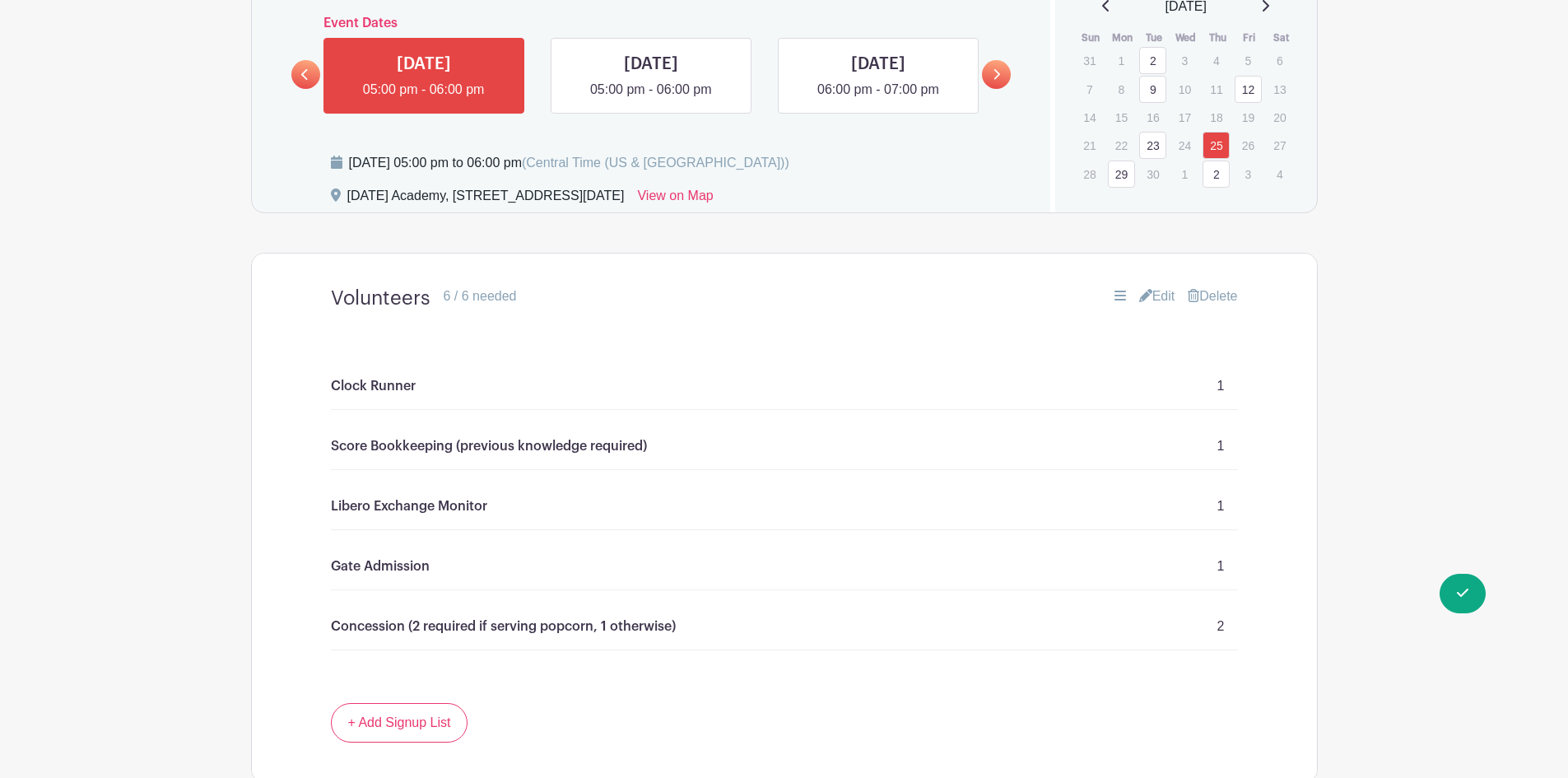
click at [1163, 300] on link "Edit" at bounding box center [1157, 296] width 37 height 20
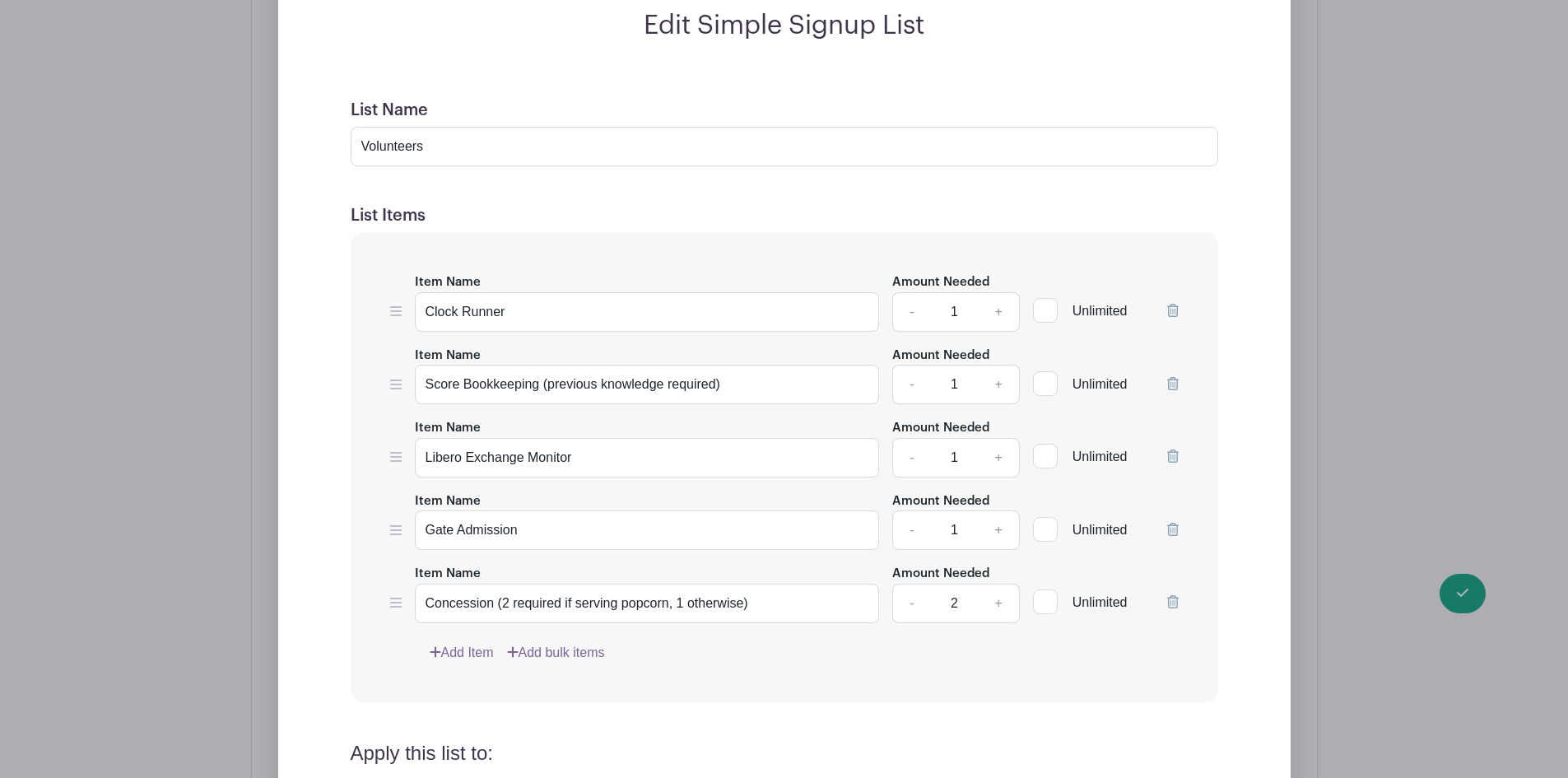
scroll to position [1525, 0]
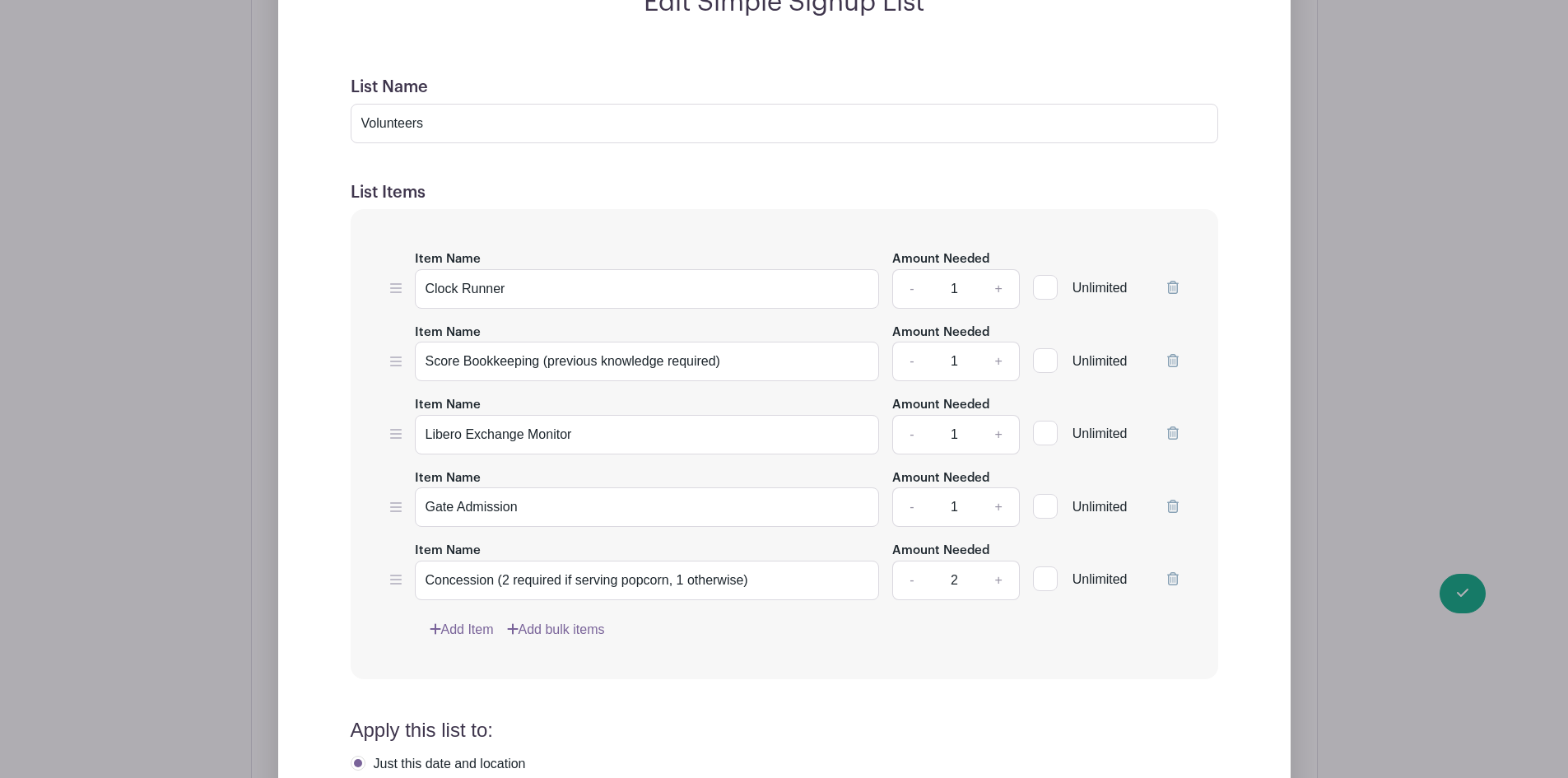
click at [1174, 286] on icon at bounding box center [1172, 287] width 11 height 13
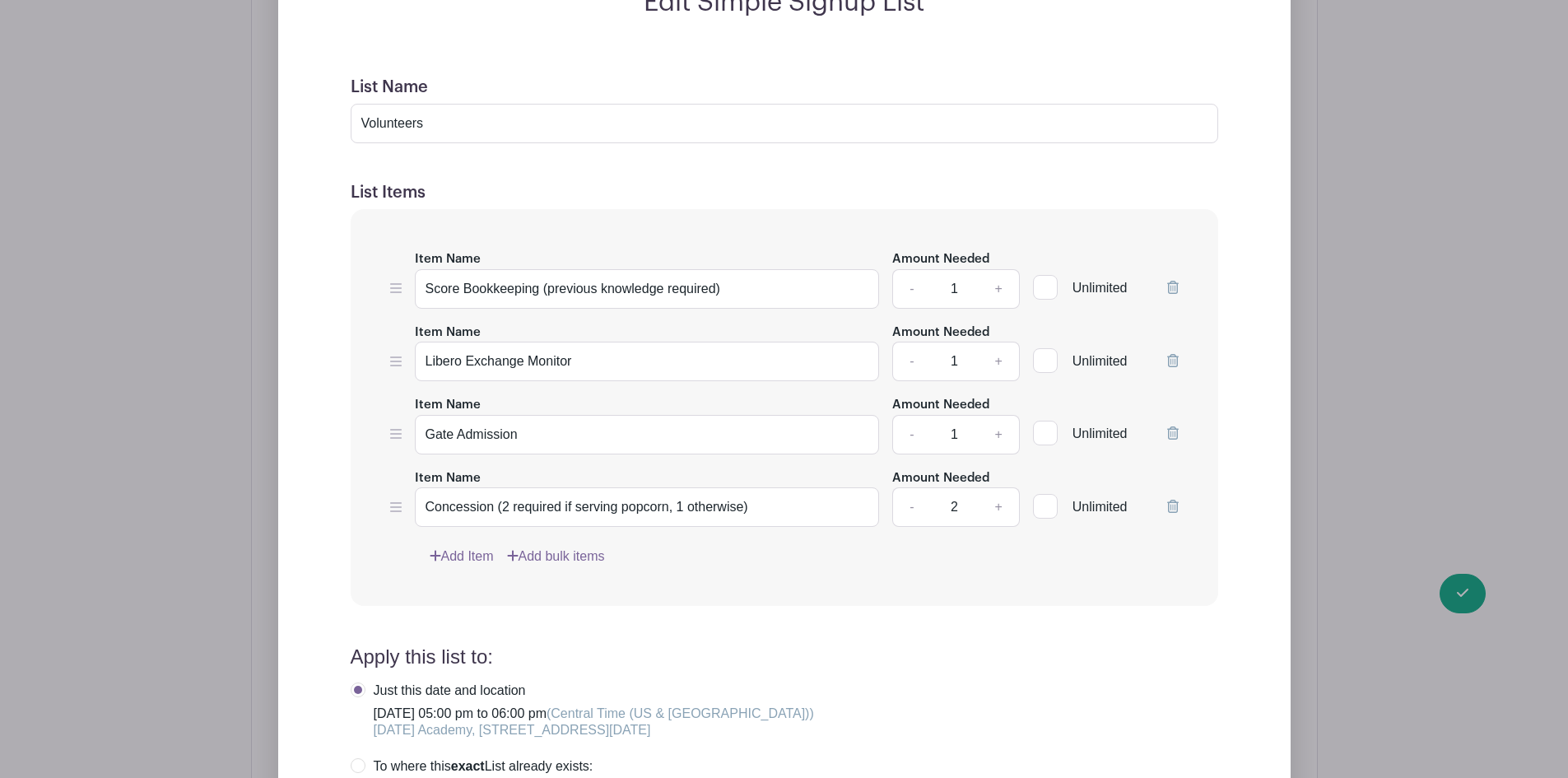
click at [1171, 288] on icon at bounding box center [1172, 287] width 11 height 13
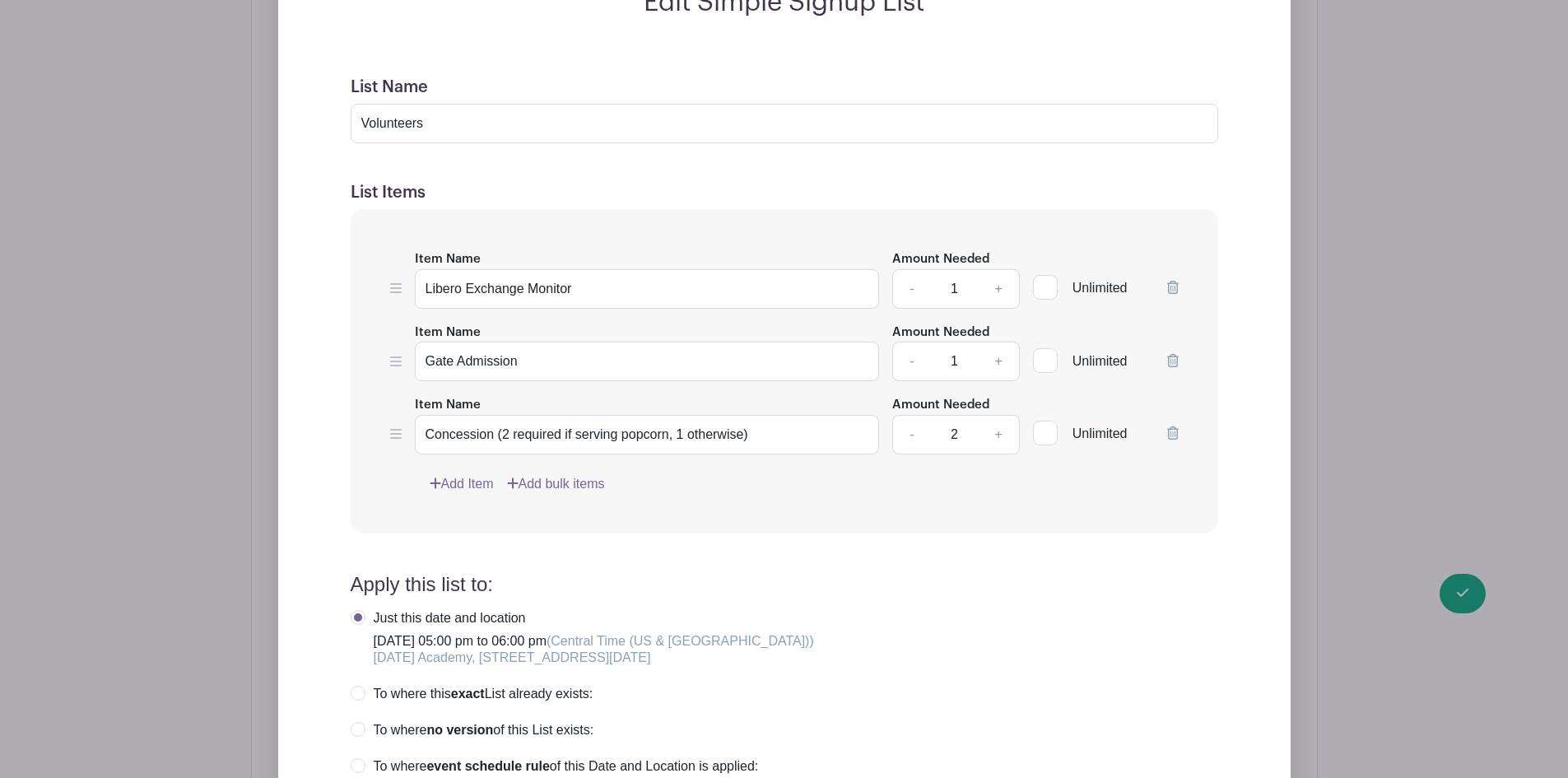
click at [1176, 290] on icon at bounding box center [1172, 287] width 11 height 13
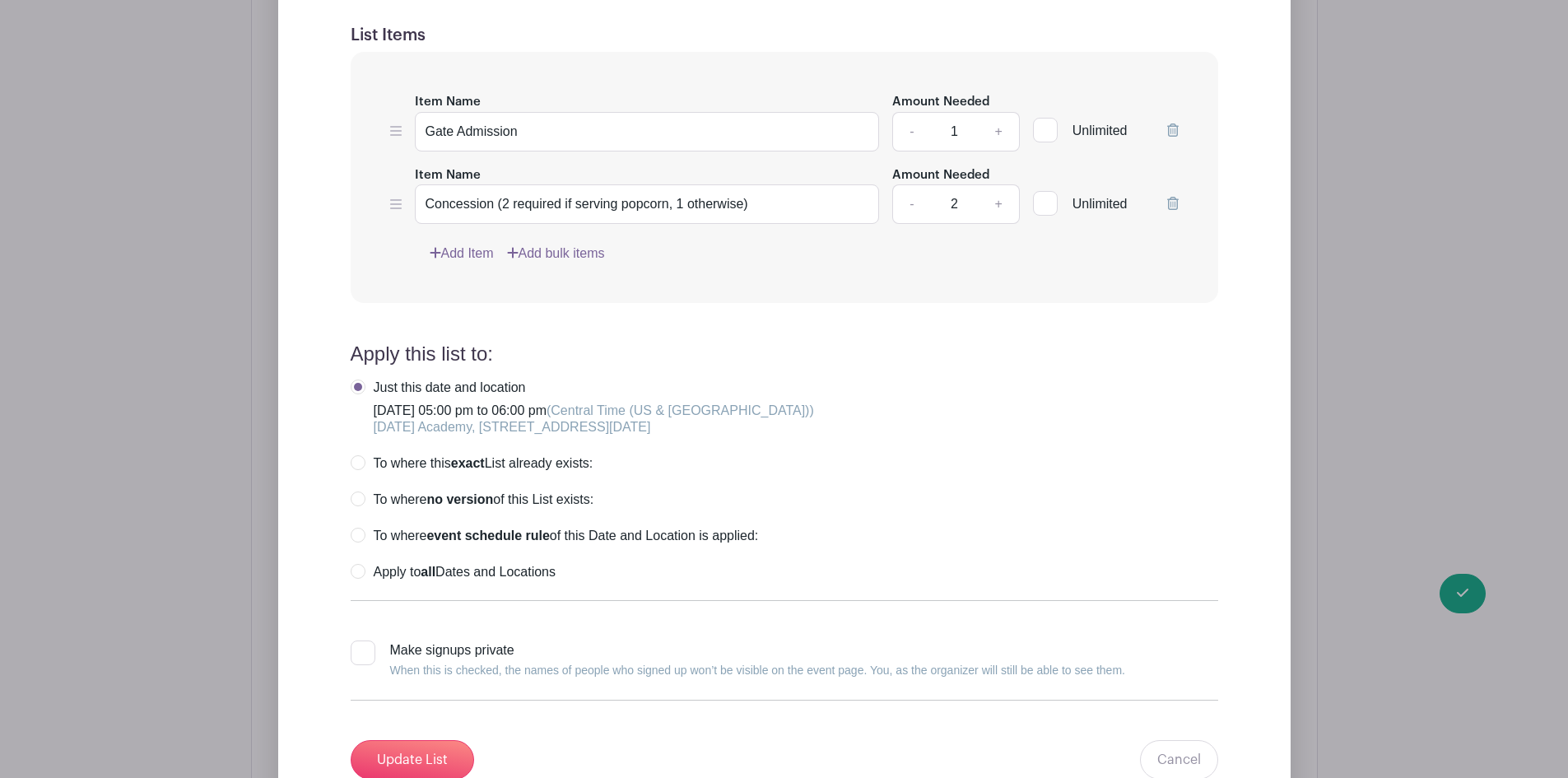
scroll to position [1855, 0]
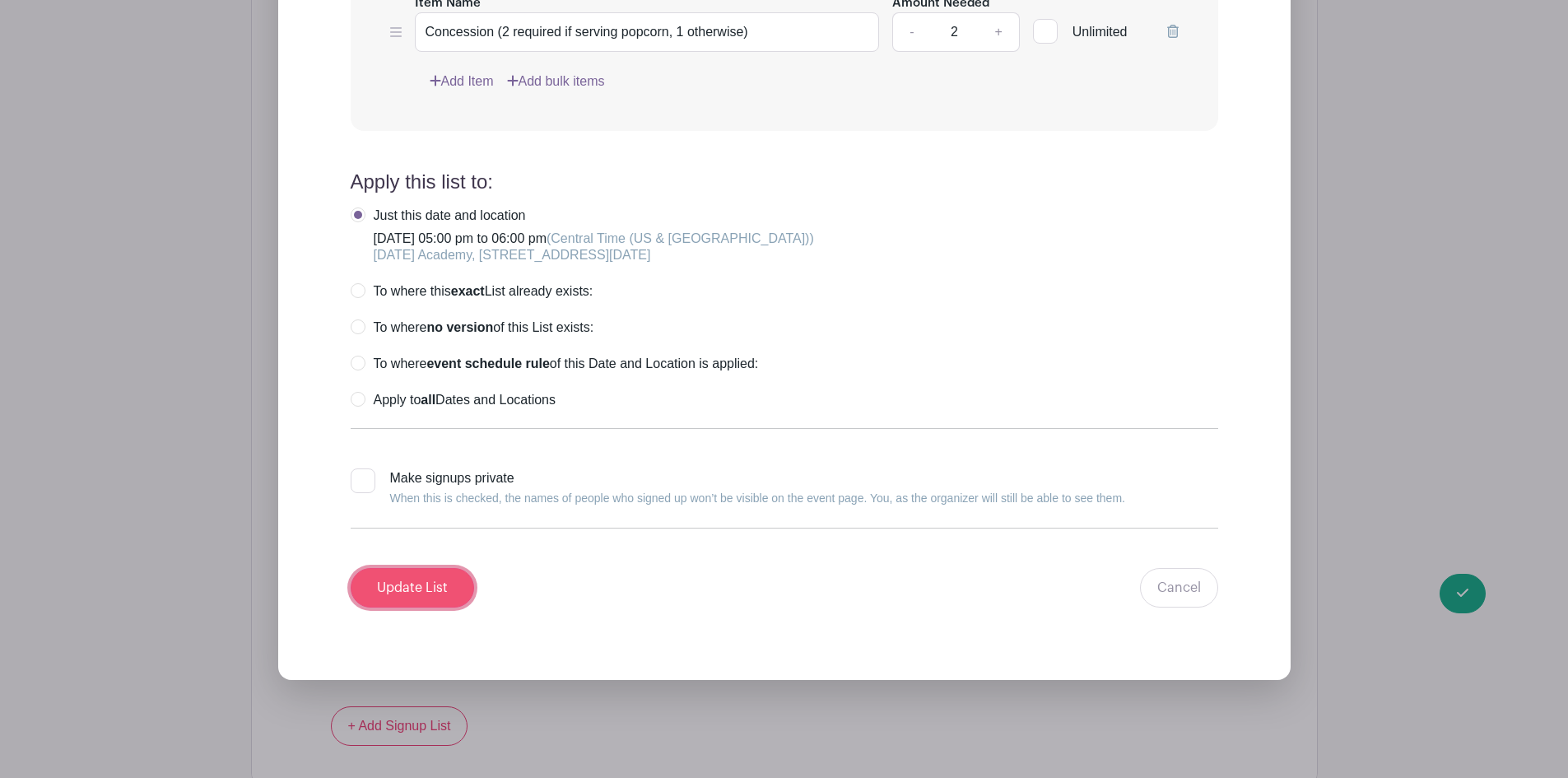
click at [412, 581] on input "Update List" at bounding box center [412, 587] width 124 height 39
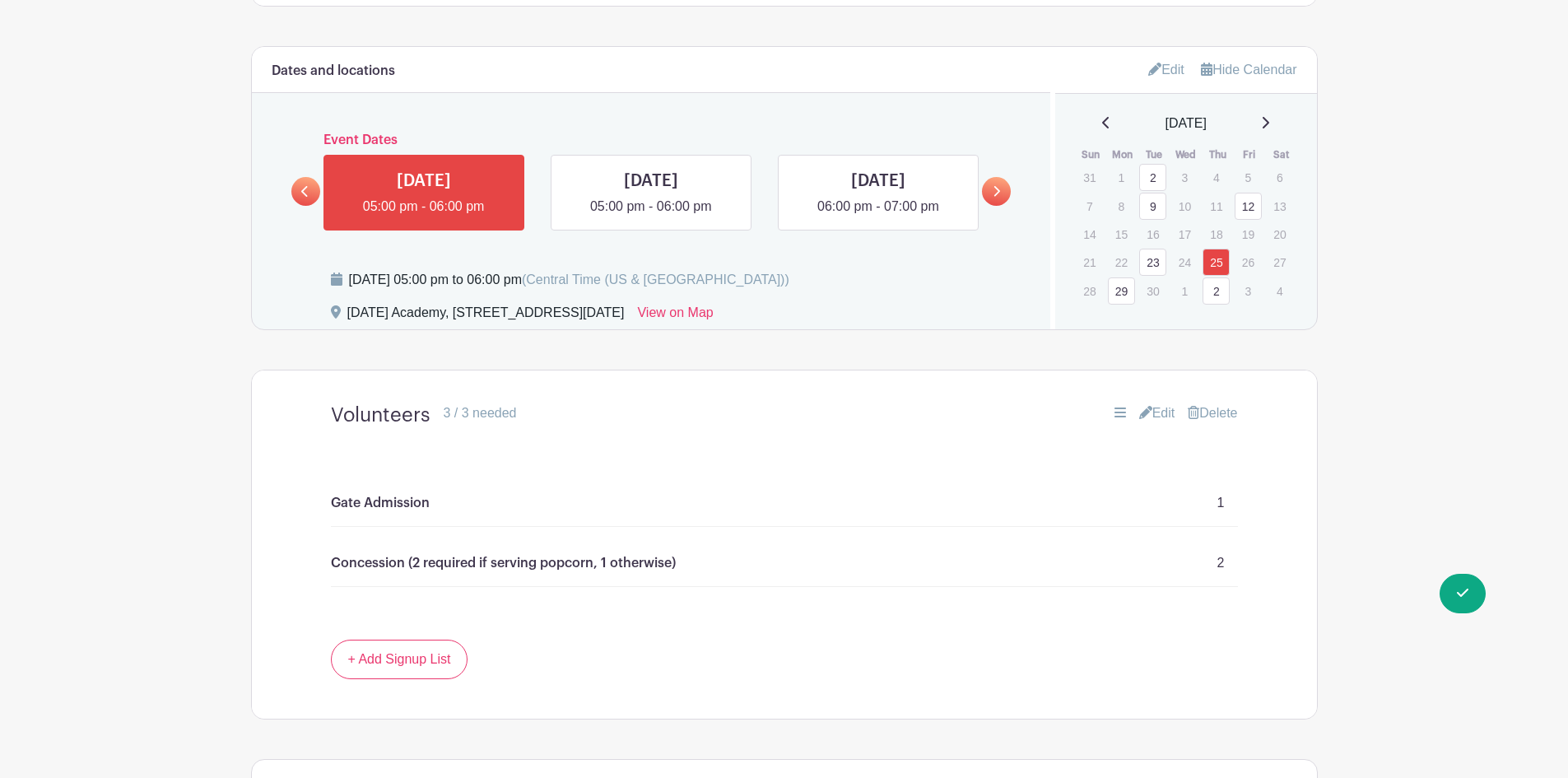
scroll to position [993, 0]
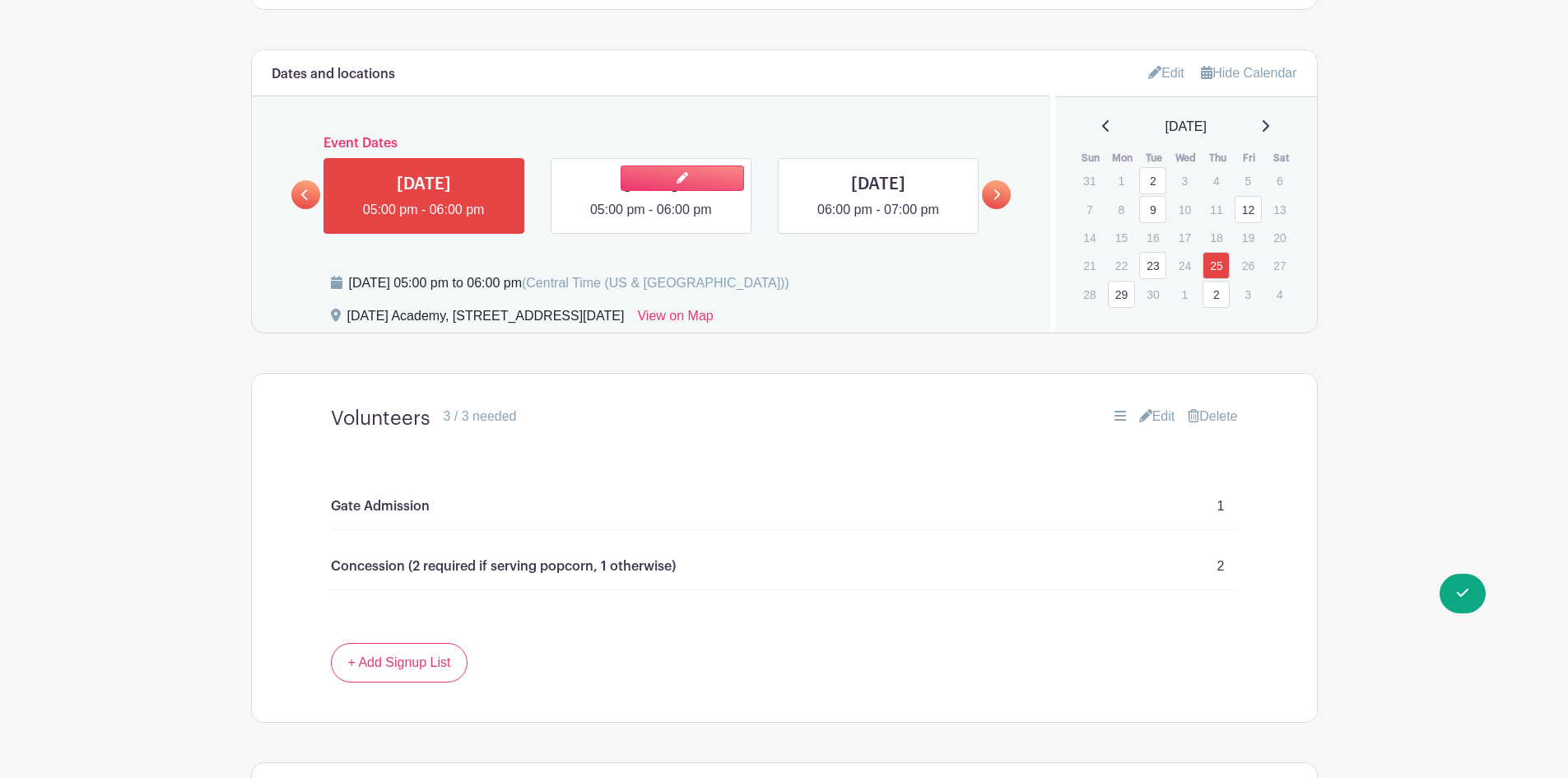
click at [651, 220] on link at bounding box center [651, 220] width 0 height 0
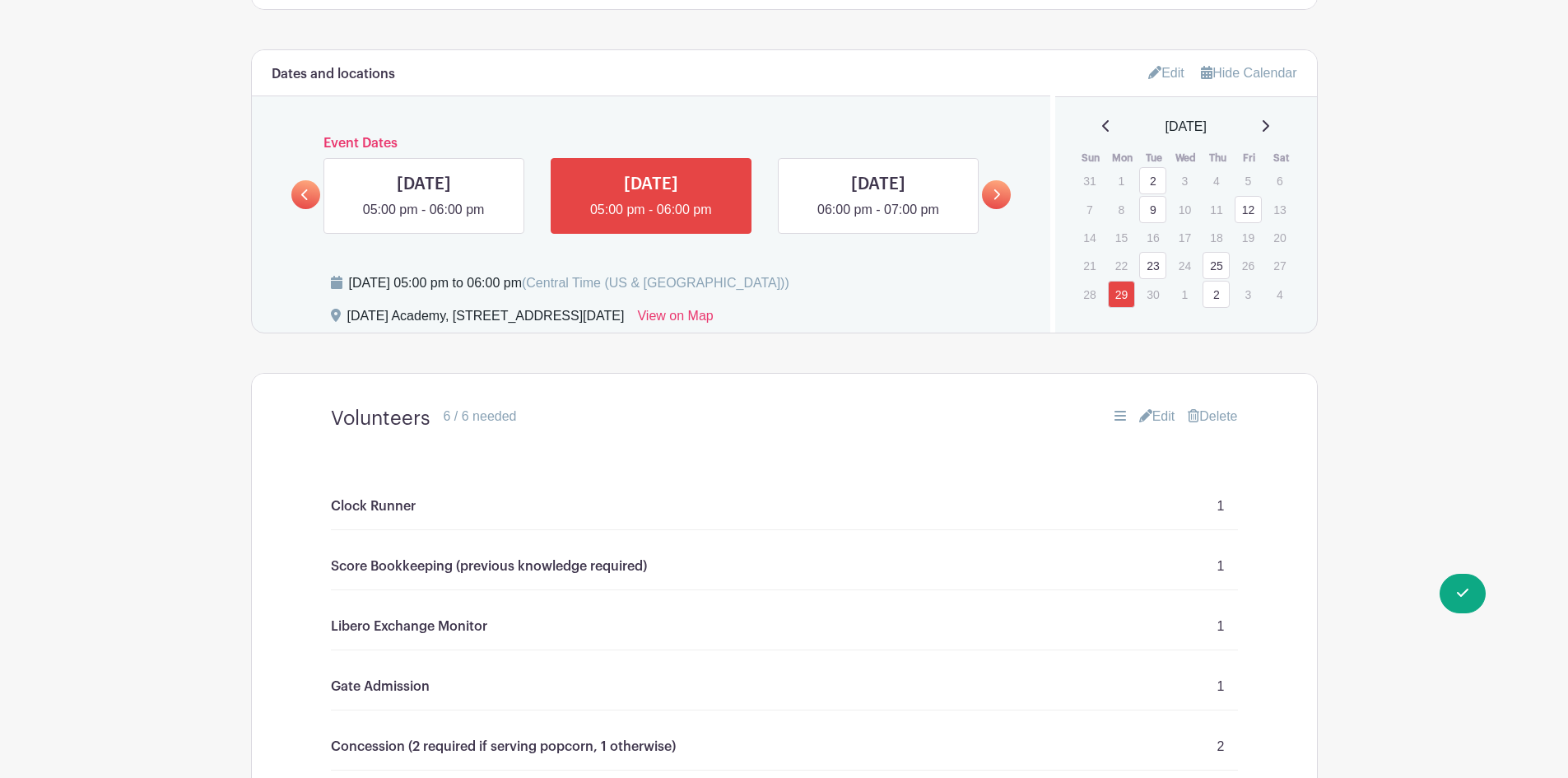
click at [1149, 413] on link "Edit" at bounding box center [1157, 416] width 37 height 20
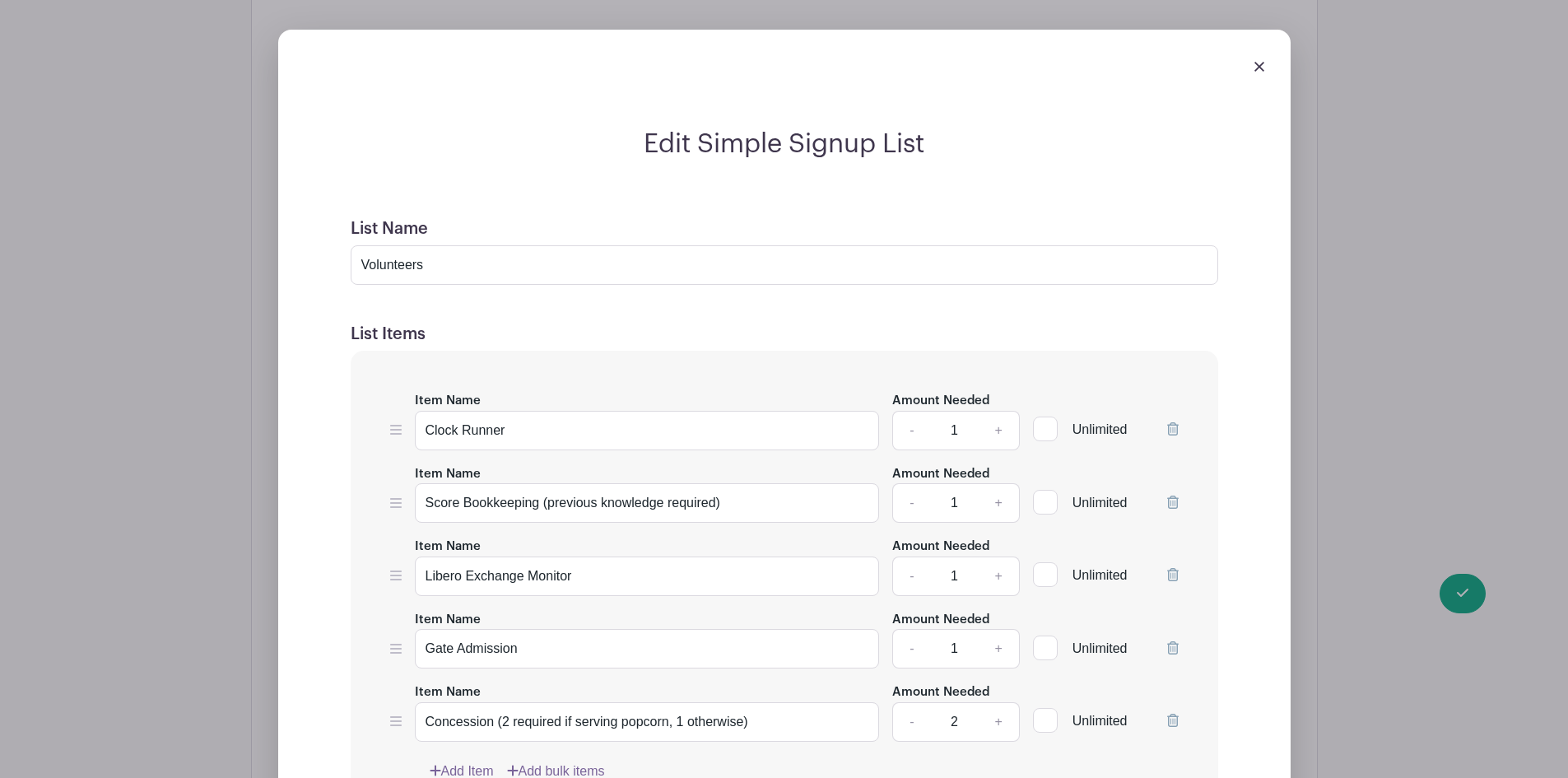
scroll to position [1405, 0]
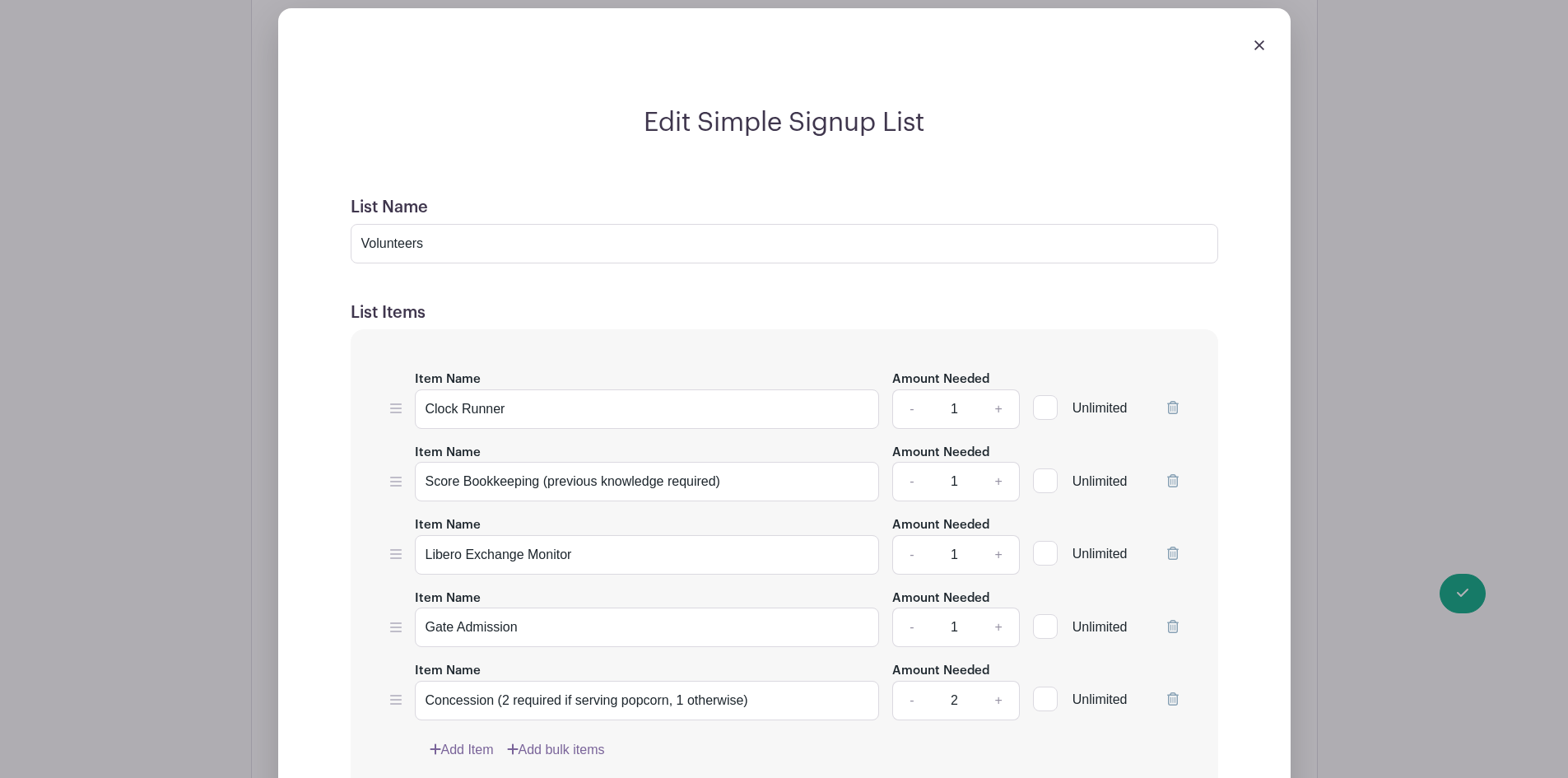
click at [1176, 413] on icon at bounding box center [1172, 407] width 11 height 13
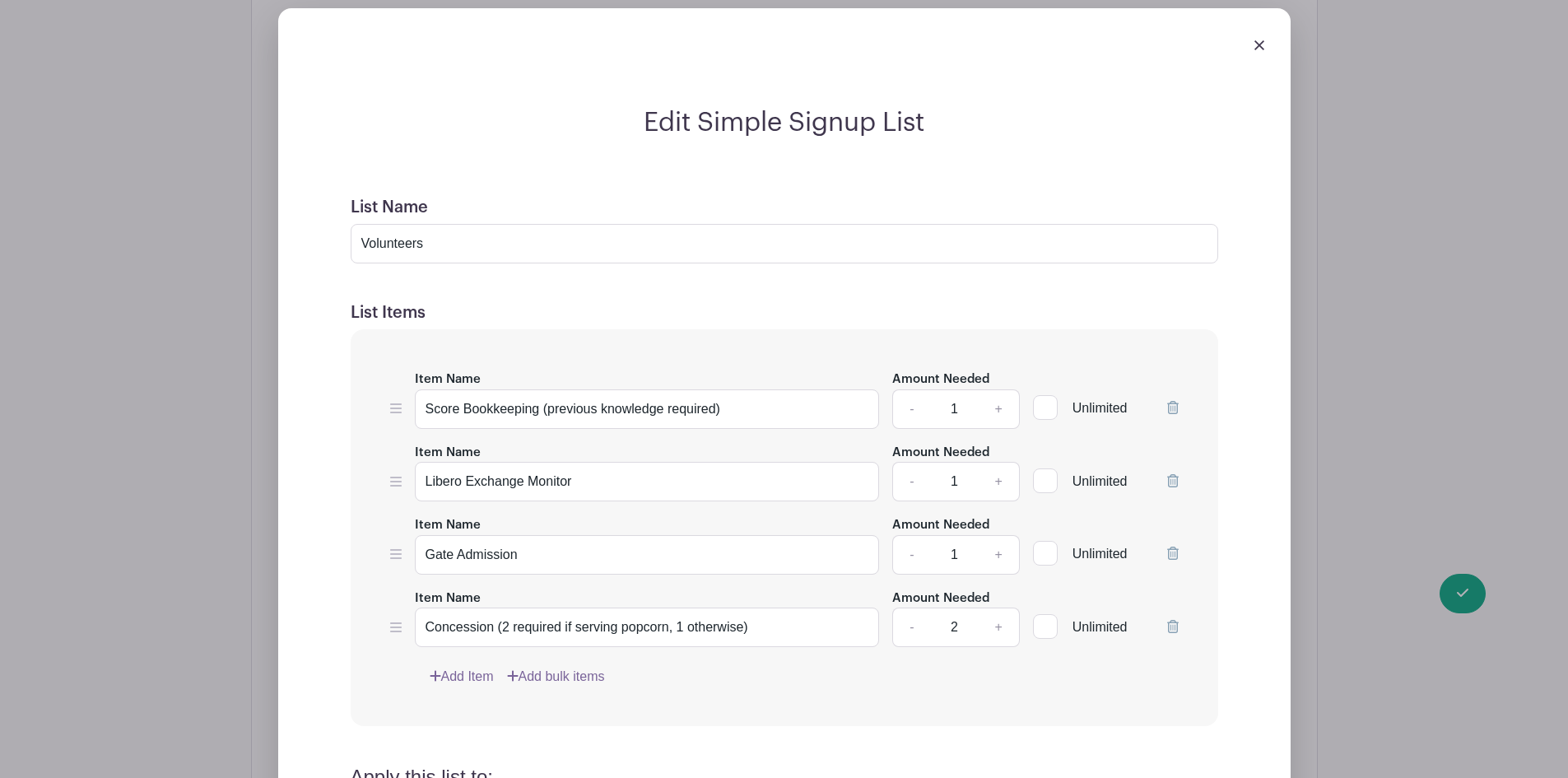
click at [1176, 413] on icon at bounding box center [1172, 407] width 11 height 13
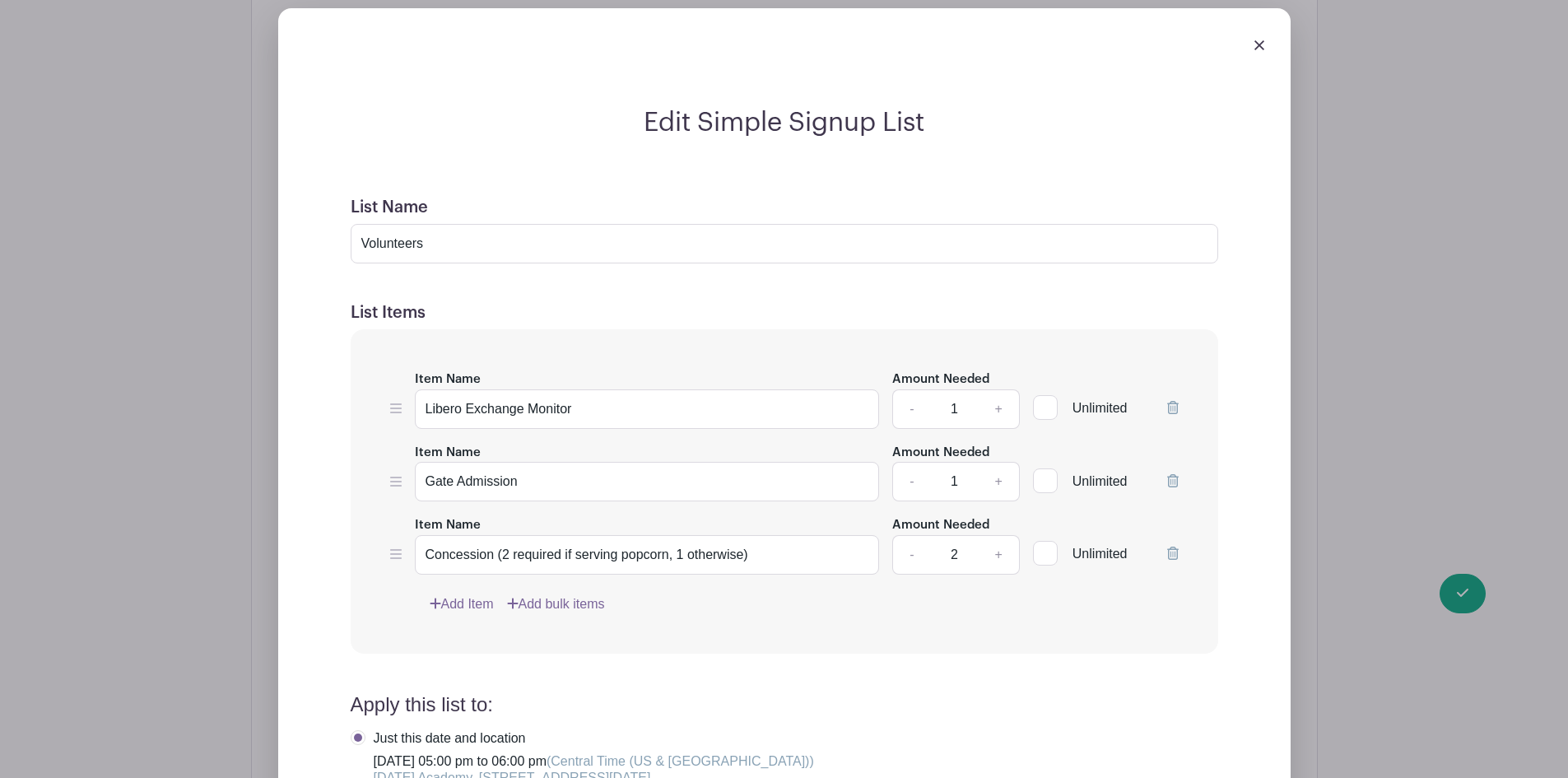
click at [1171, 413] on icon at bounding box center [1172, 407] width 11 height 13
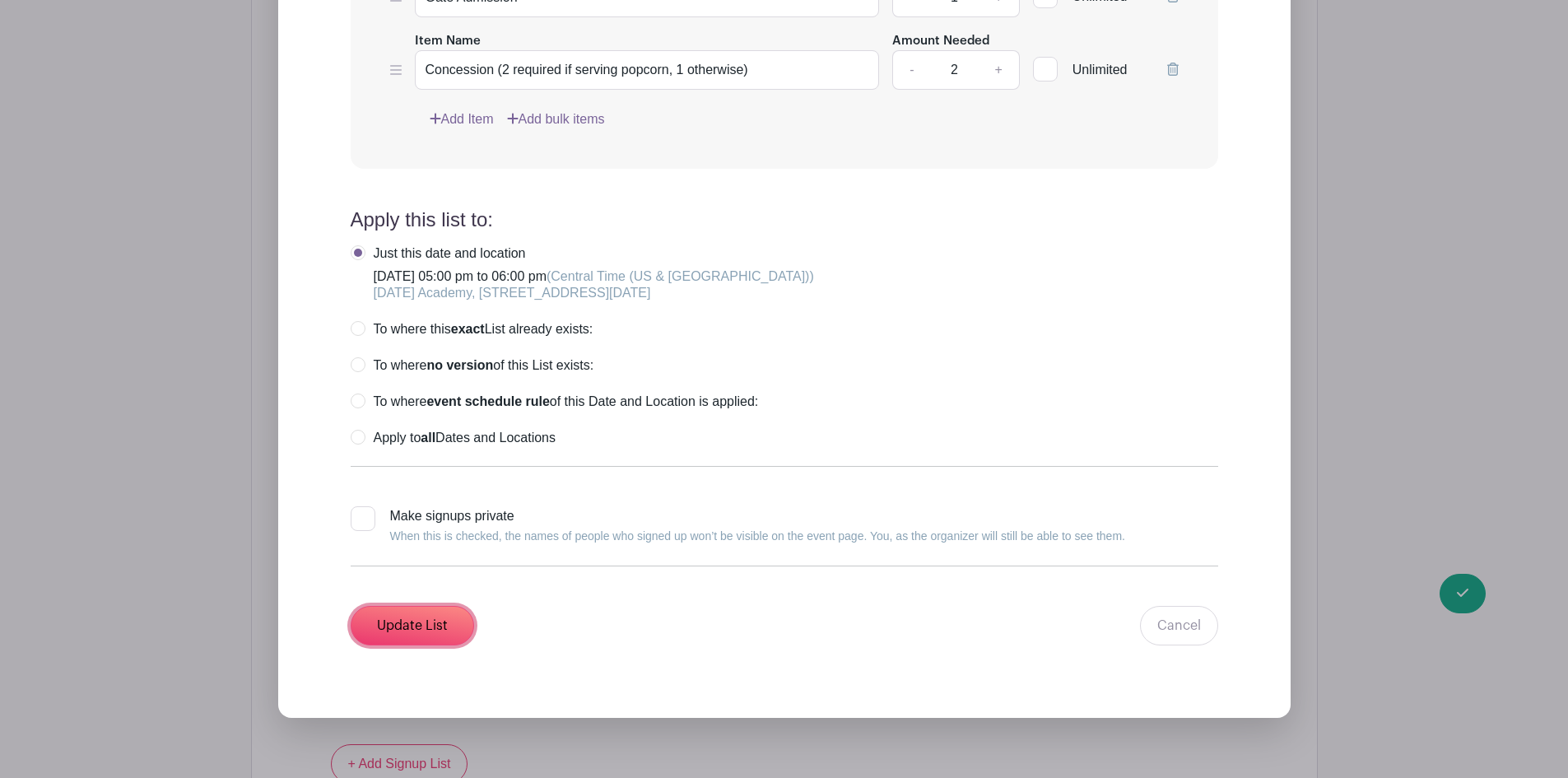
click at [402, 628] on input "Update List" at bounding box center [412, 625] width 124 height 39
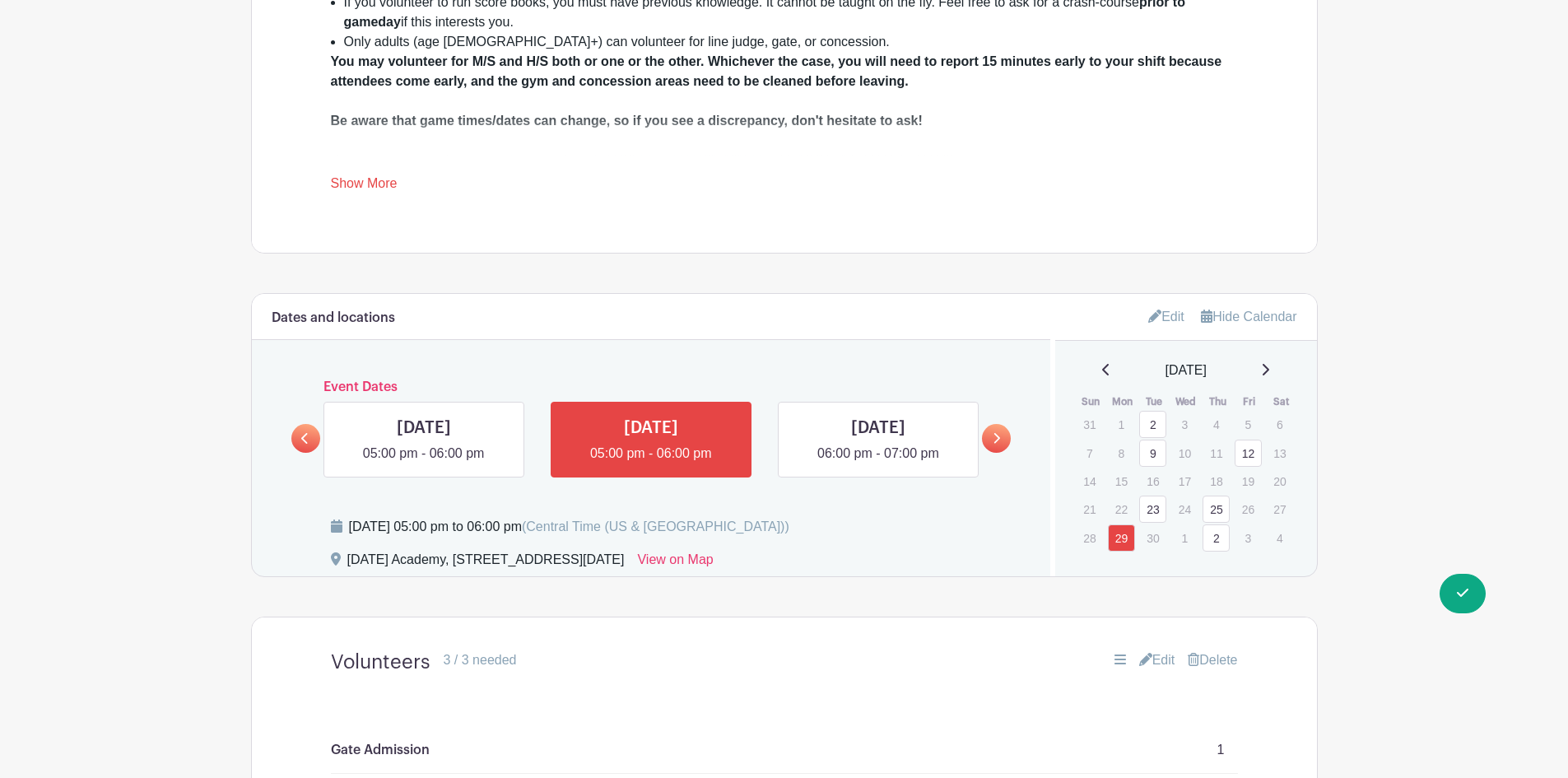
scroll to position [747, 0]
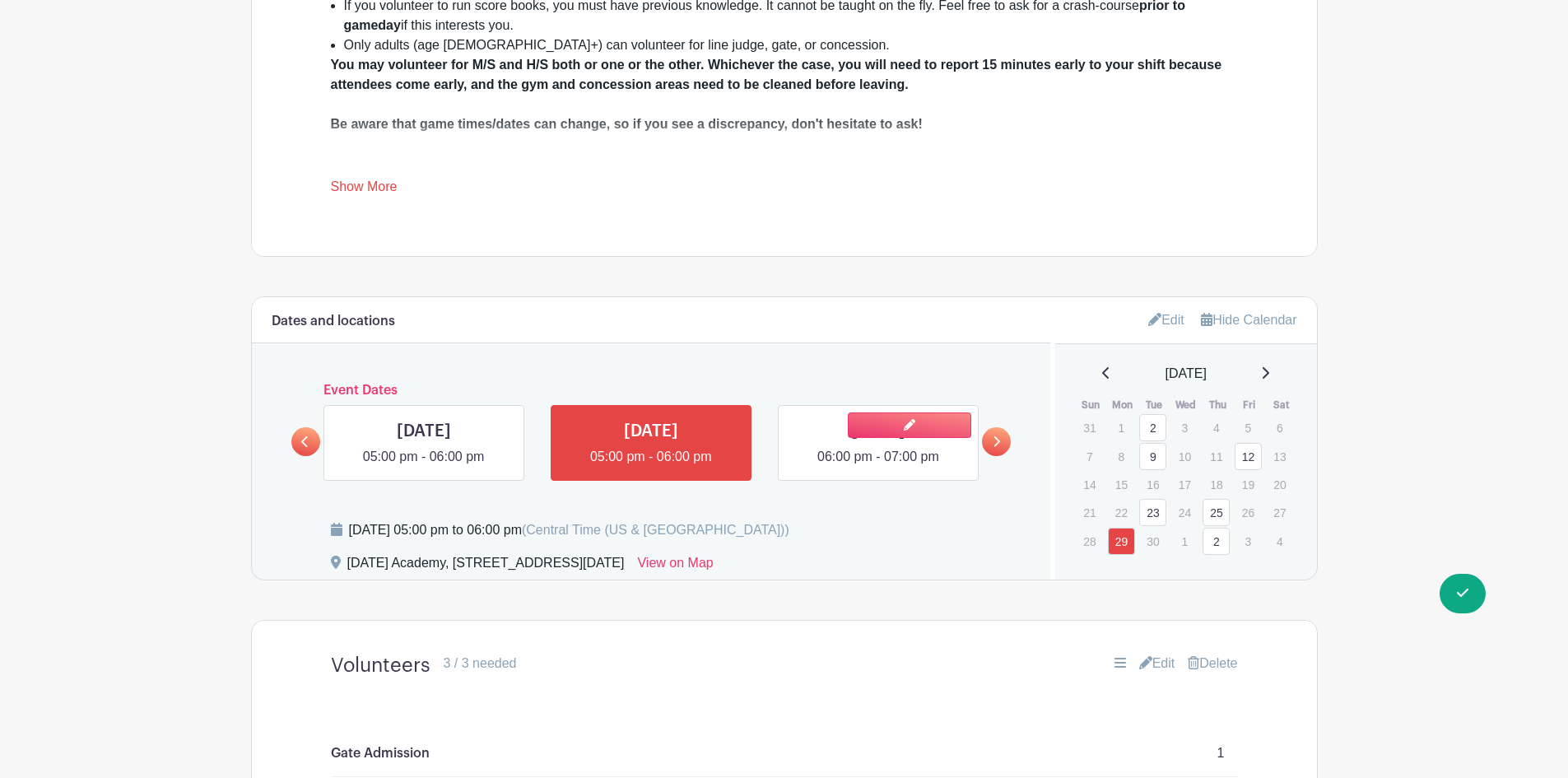
click at [878, 467] on link at bounding box center [878, 467] width 0 height 0
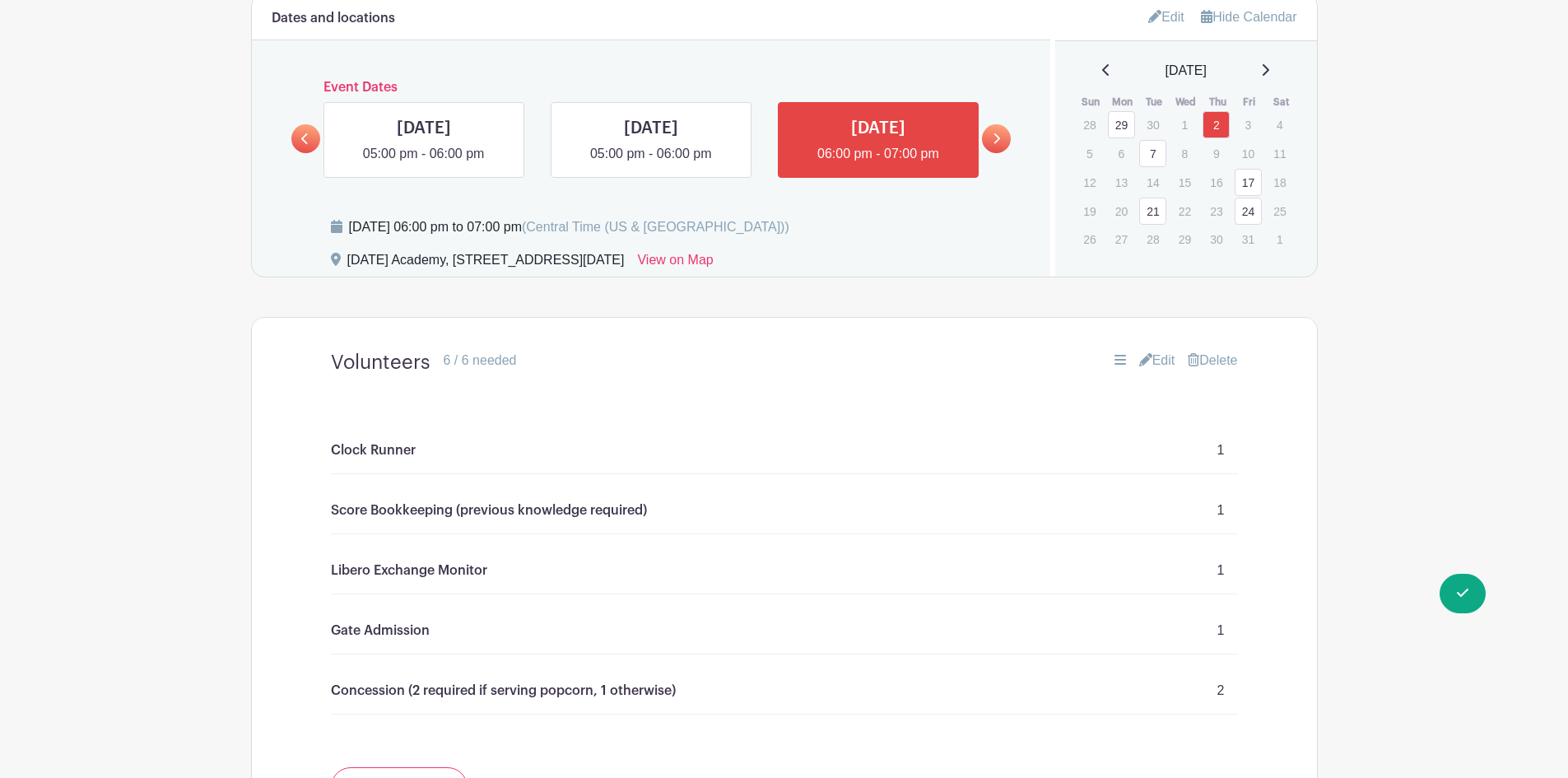
scroll to position [1076, 0]
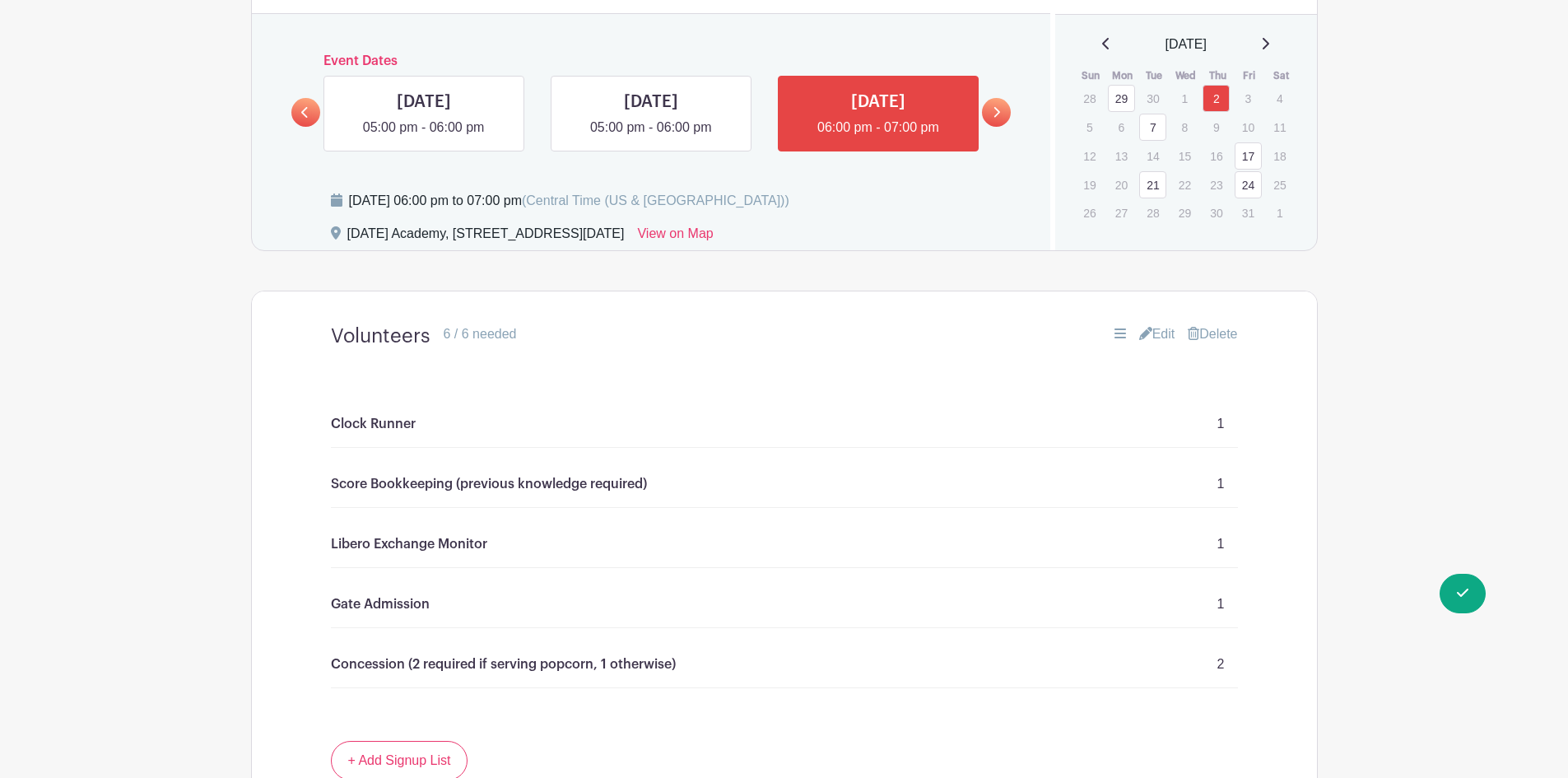
click at [1156, 330] on link "Edit" at bounding box center [1157, 334] width 37 height 20
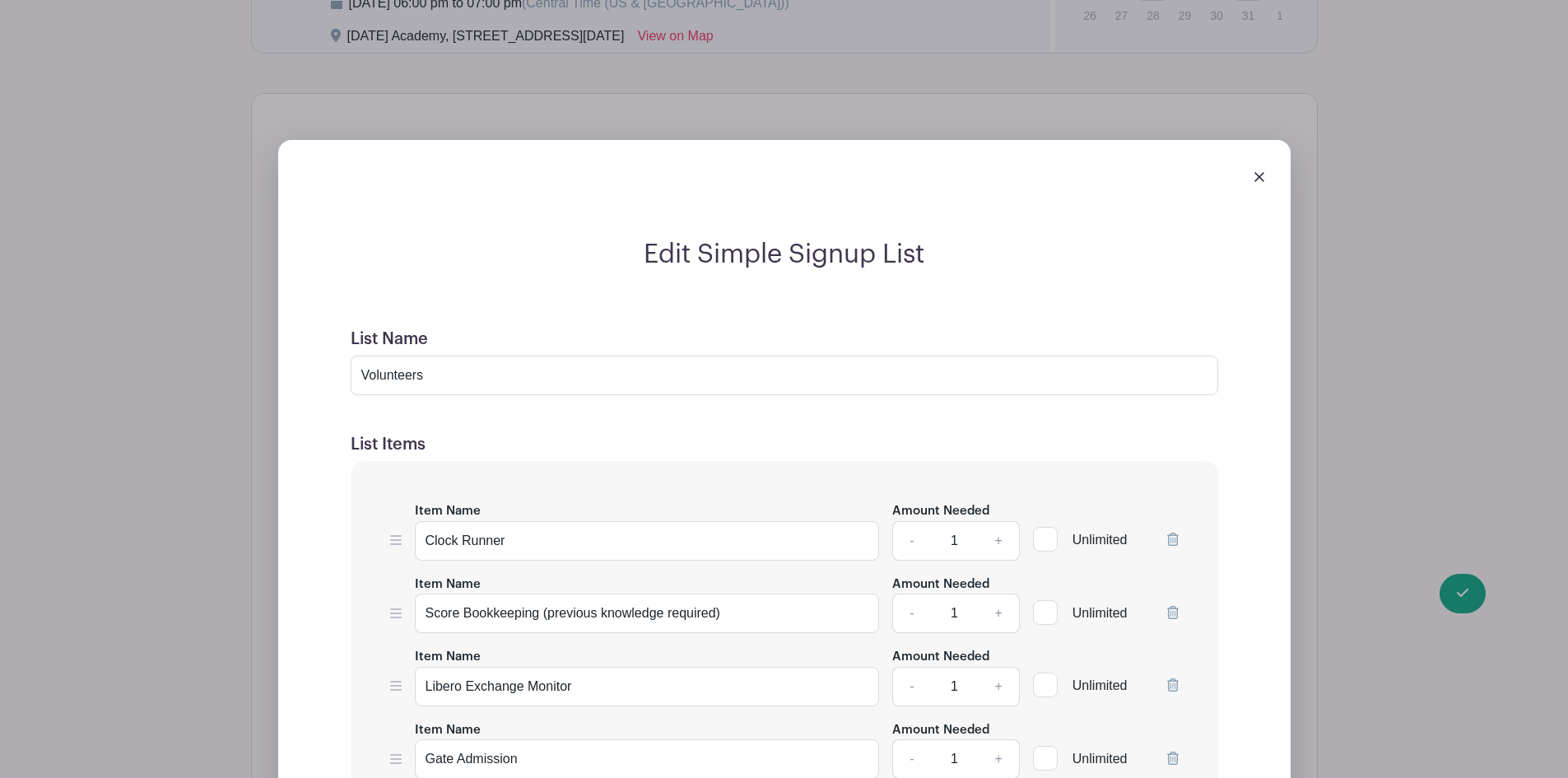
scroll to position [1488, 0]
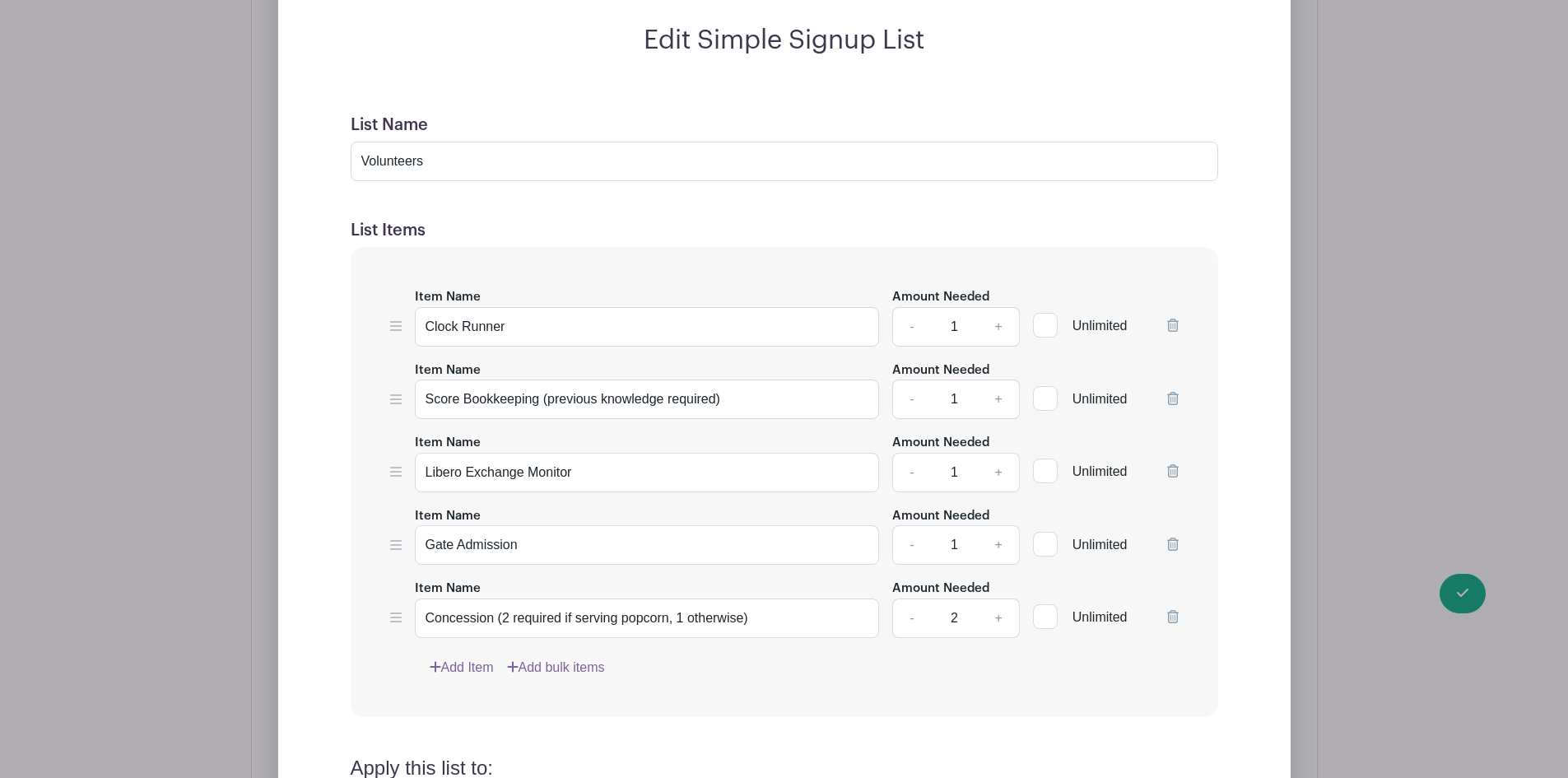
click at [1174, 320] on icon at bounding box center [1172, 324] width 11 height 13
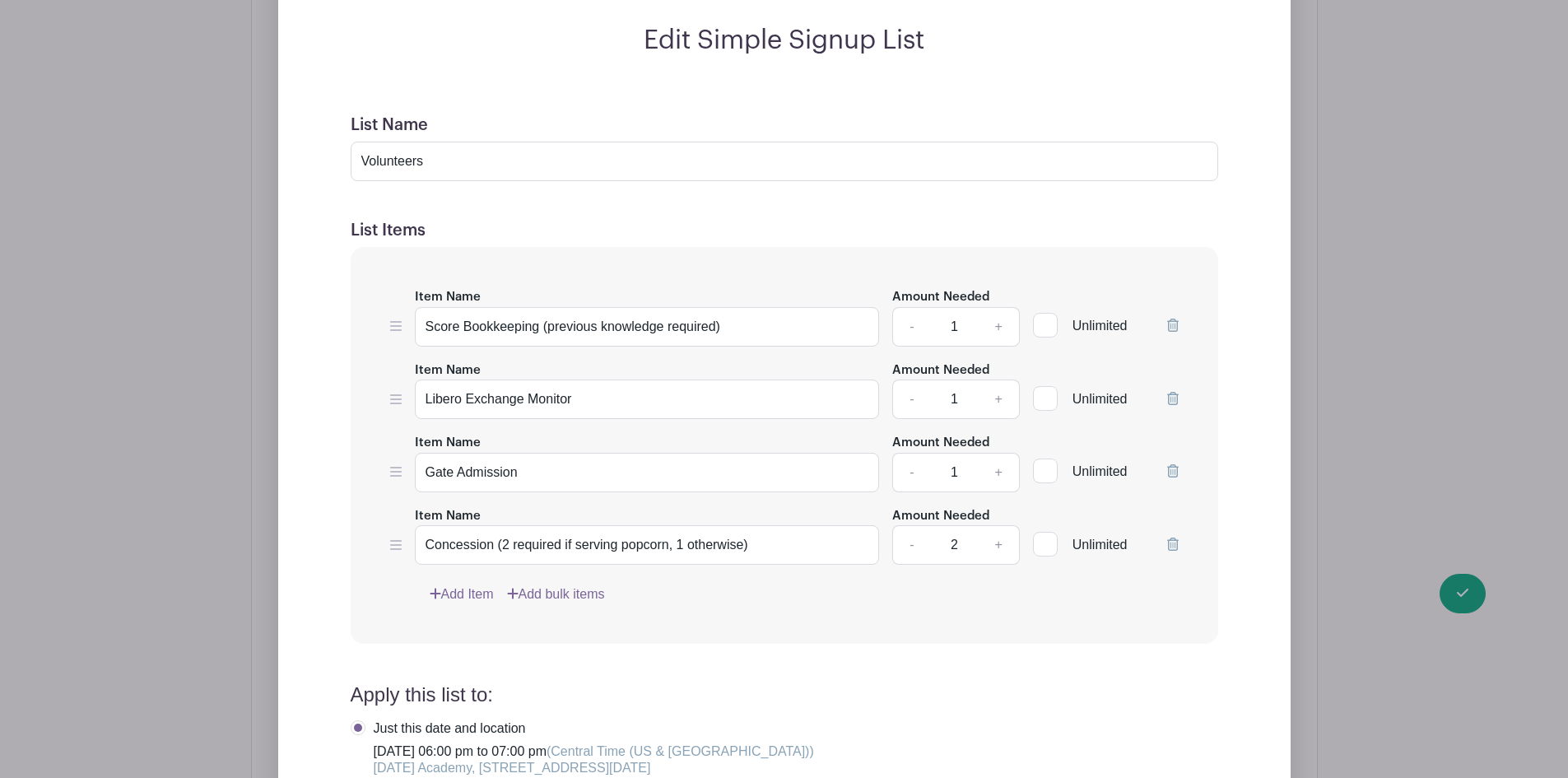
click at [1174, 320] on icon at bounding box center [1172, 324] width 11 height 13
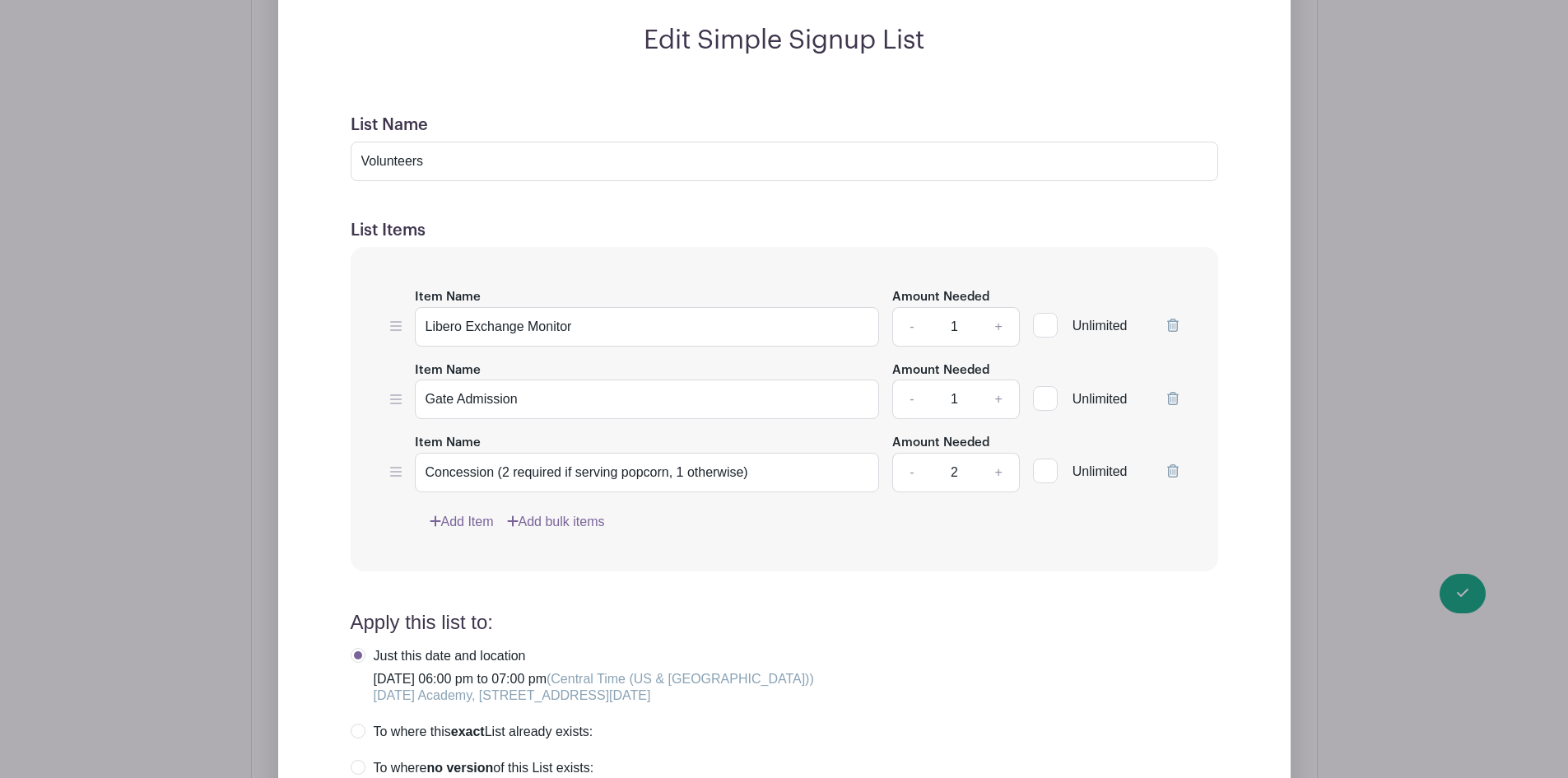
click at [1174, 320] on icon at bounding box center [1172, 324] width 11 height 13
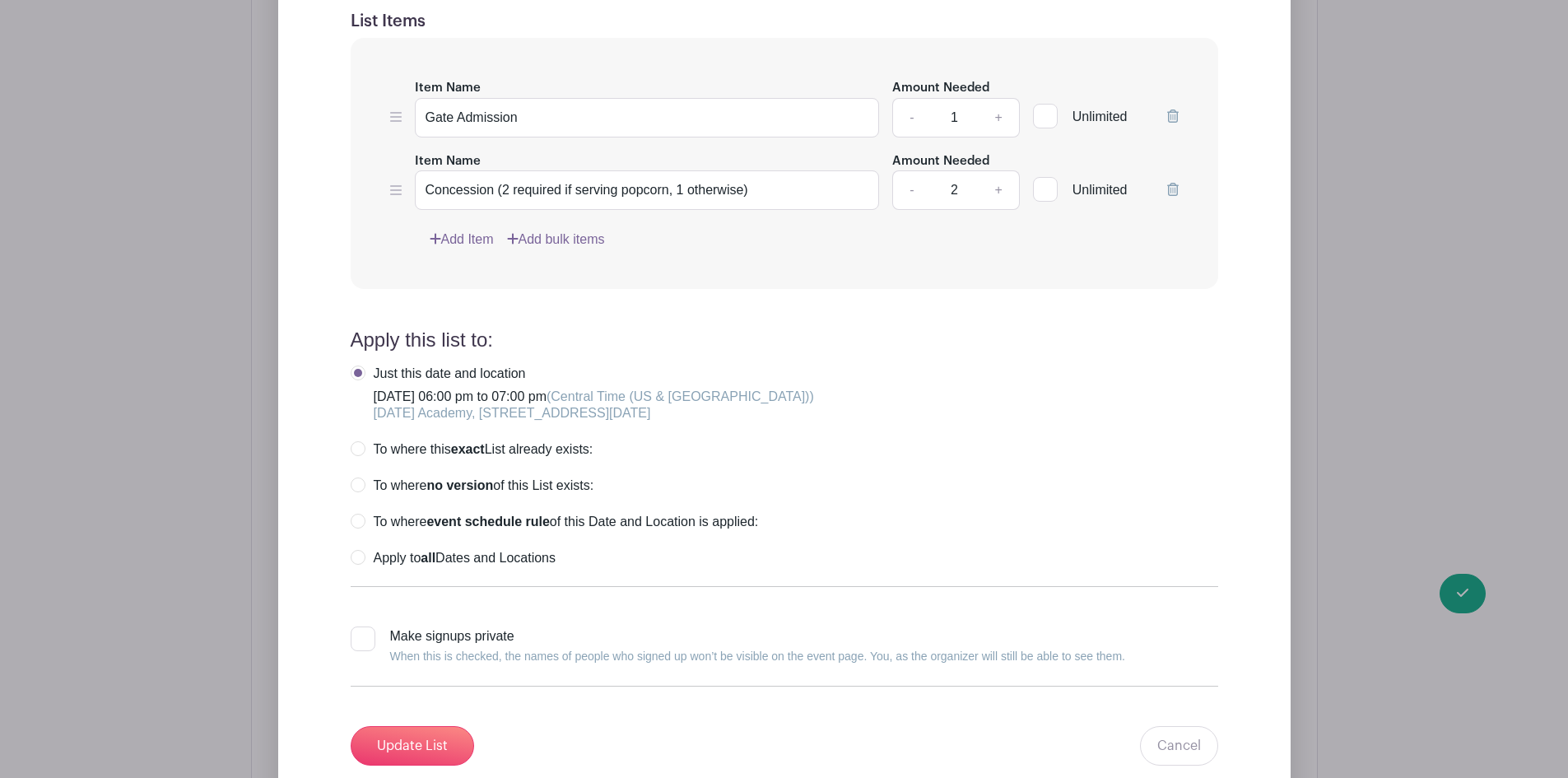
scroll to position [1735, 0]
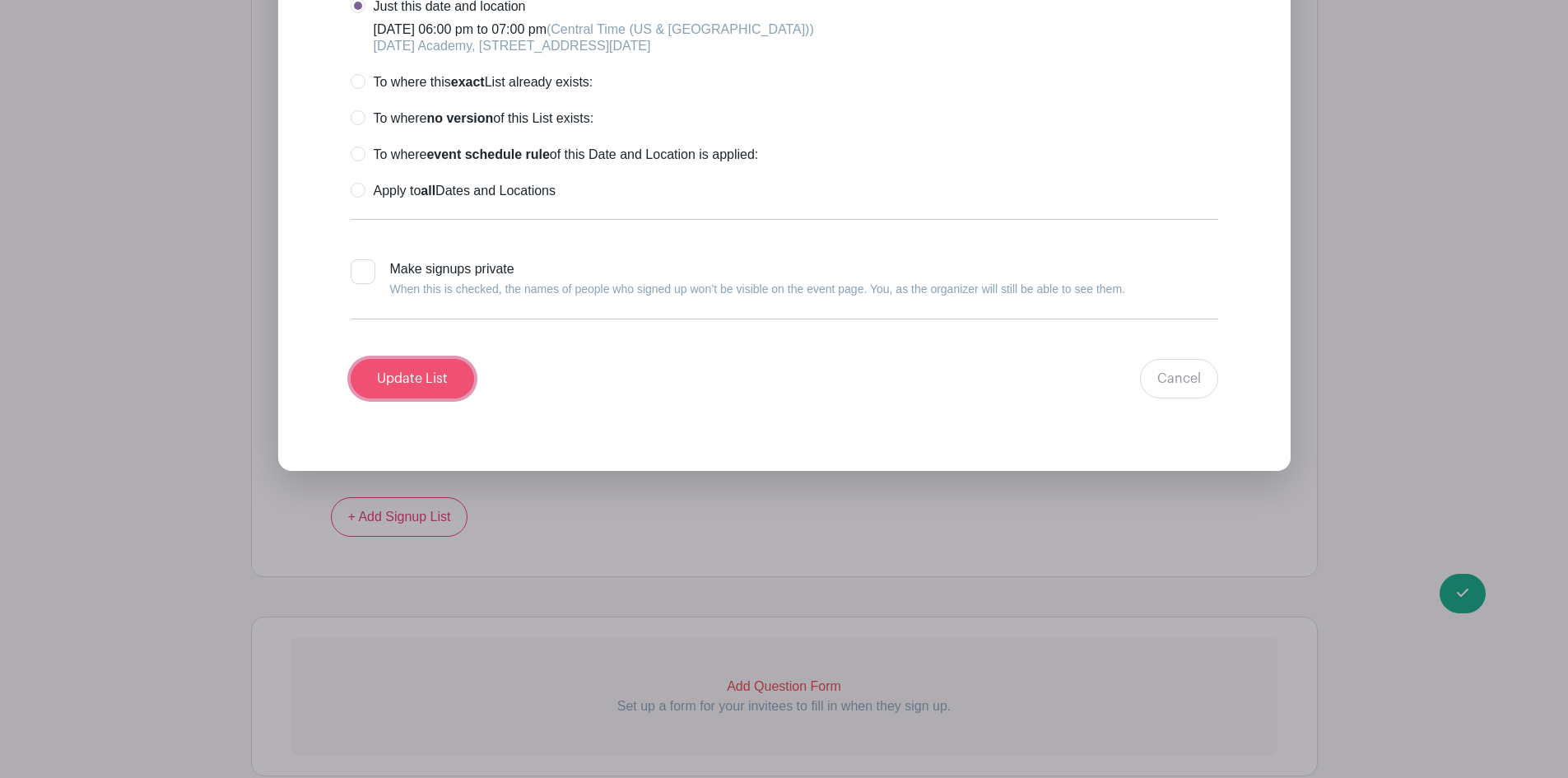
click at [401, 383] on input "Update List" at bounding box center [412, 379] width 124 height 39
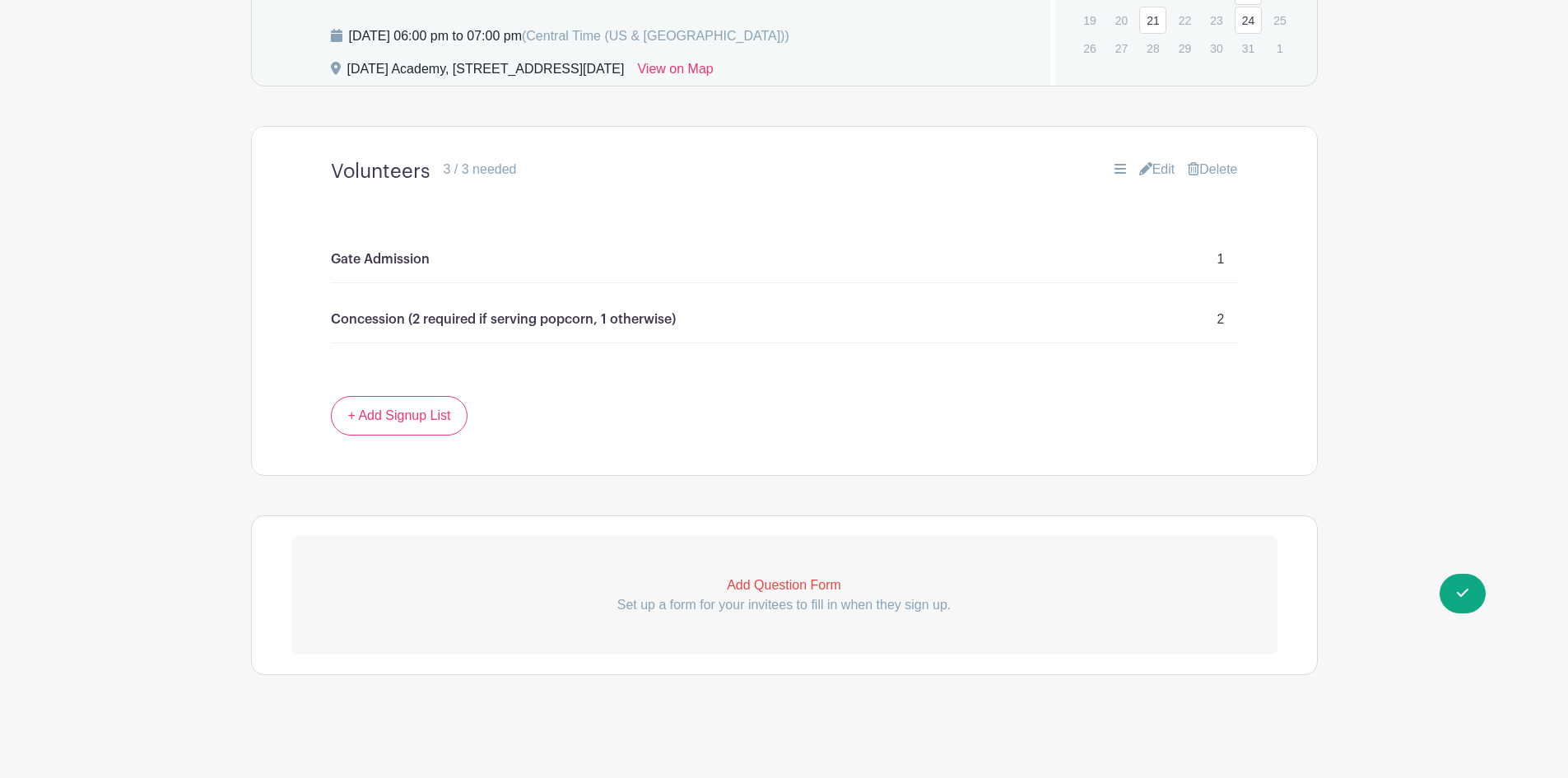
scroll to position [1139, 0]
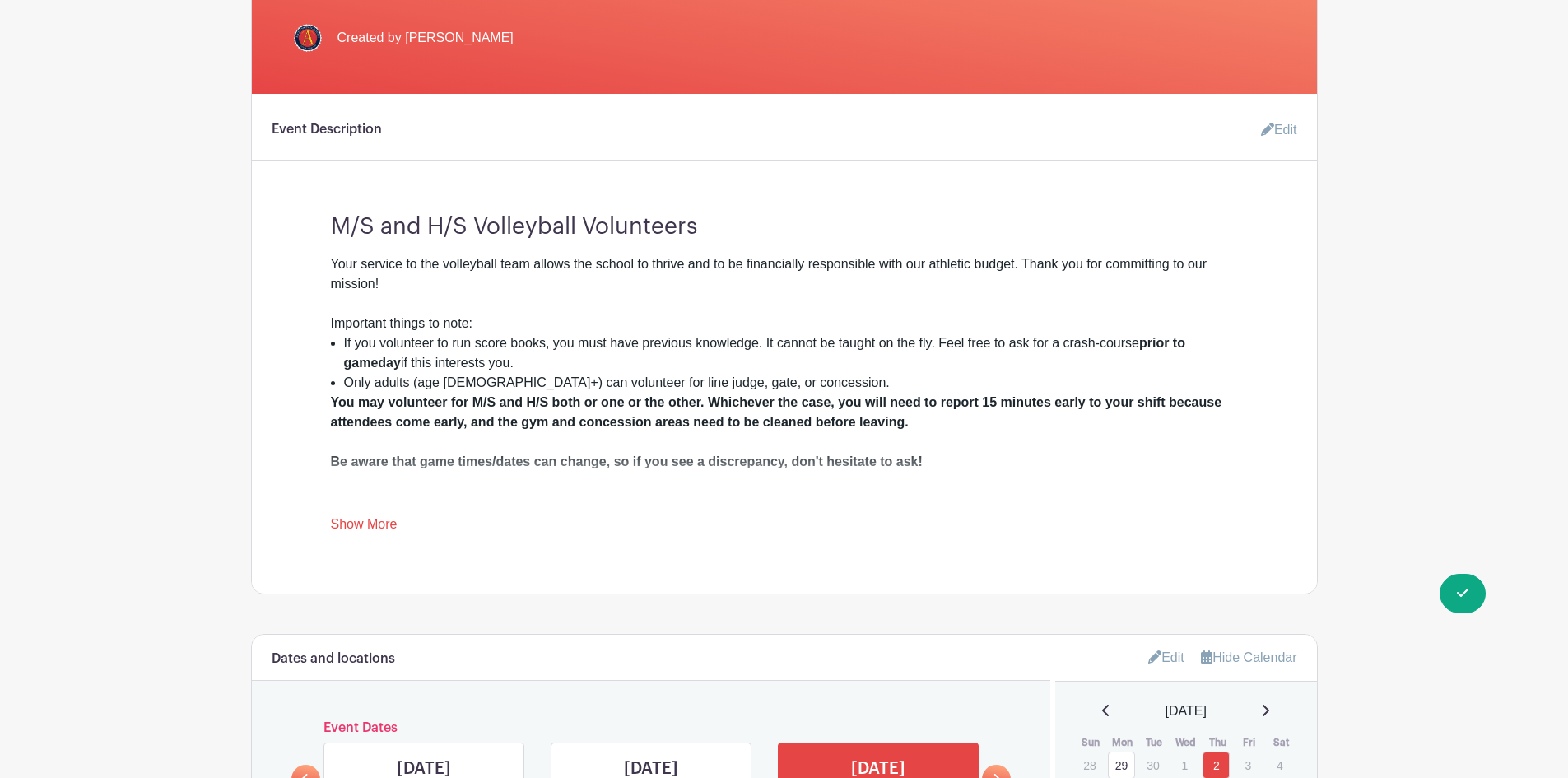
scroll to position [399, 0]
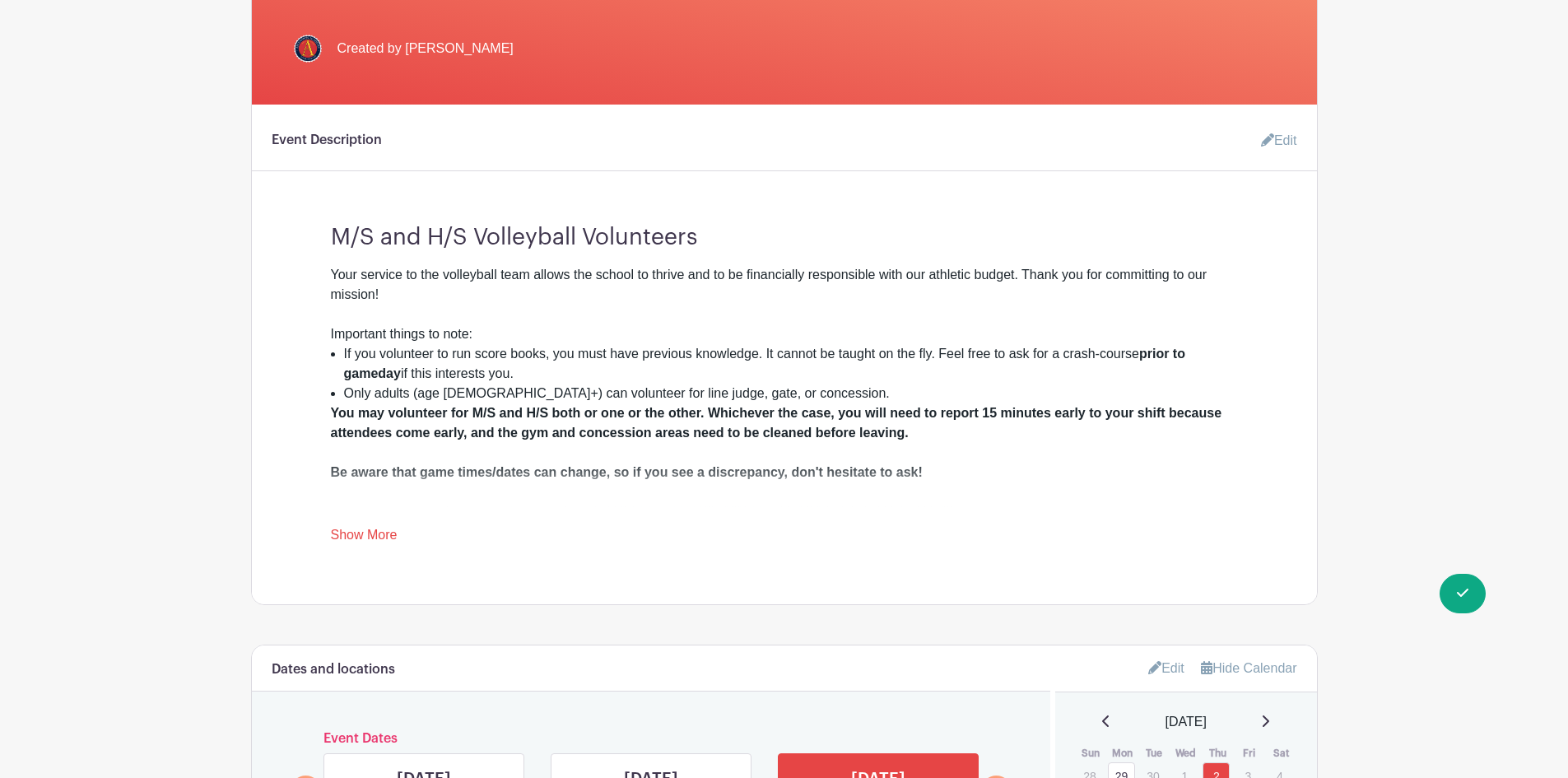
click at [182, 323] on main "Groups All Groups Cassie's Events Parents of [DATE][GEOGRAPHIC_DATA] My Signups…" at bounding box center [784, 611] width 1568 height 2018
click at [177, 239] on main "Groups All Groups Cassie's Events Parents of [DATE][GEOGRAPHIC_DATA] My Signups…" at bounding box center [784, 611] width 1568 height 2018
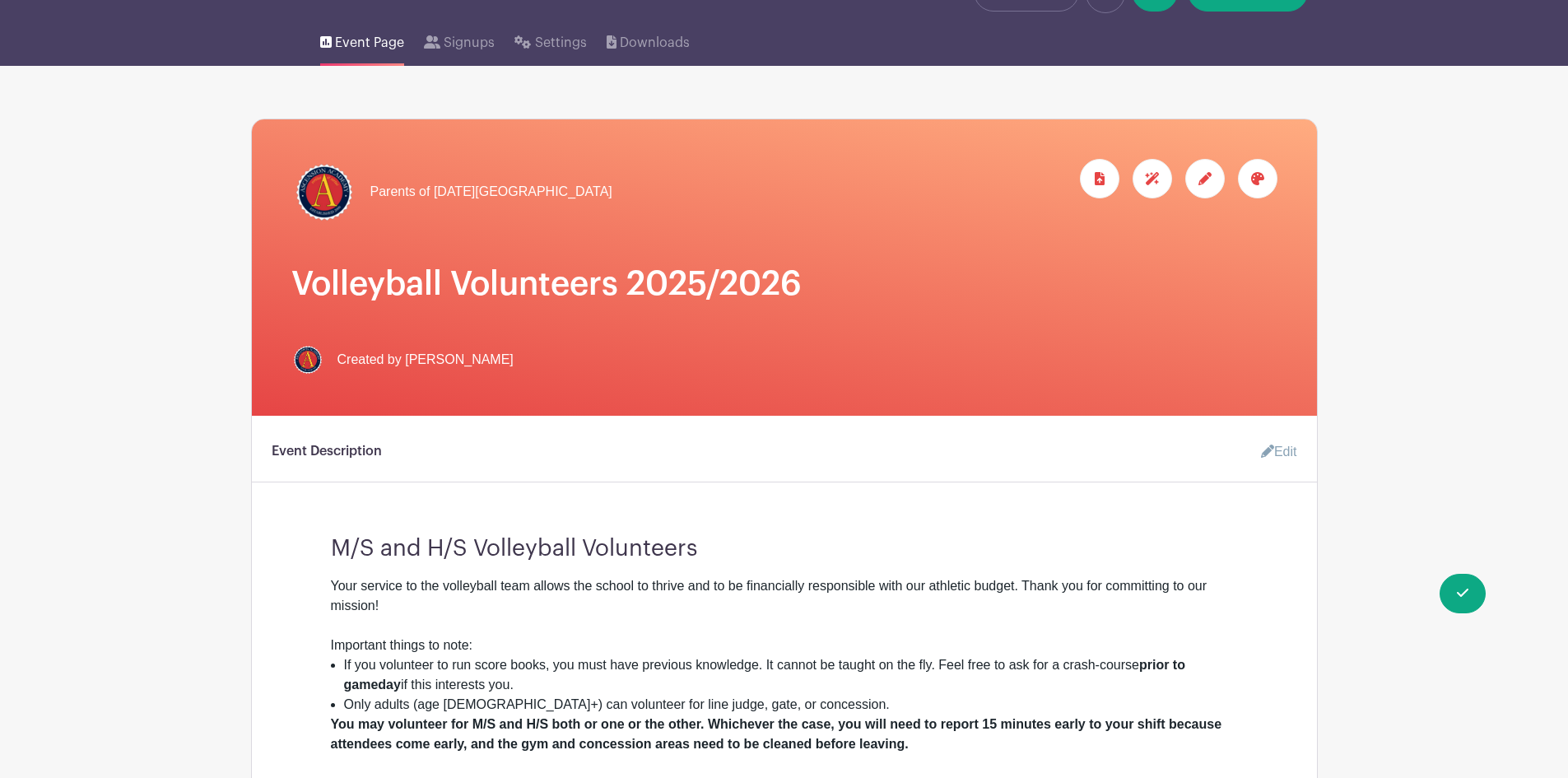
scroll to position [0, 0]
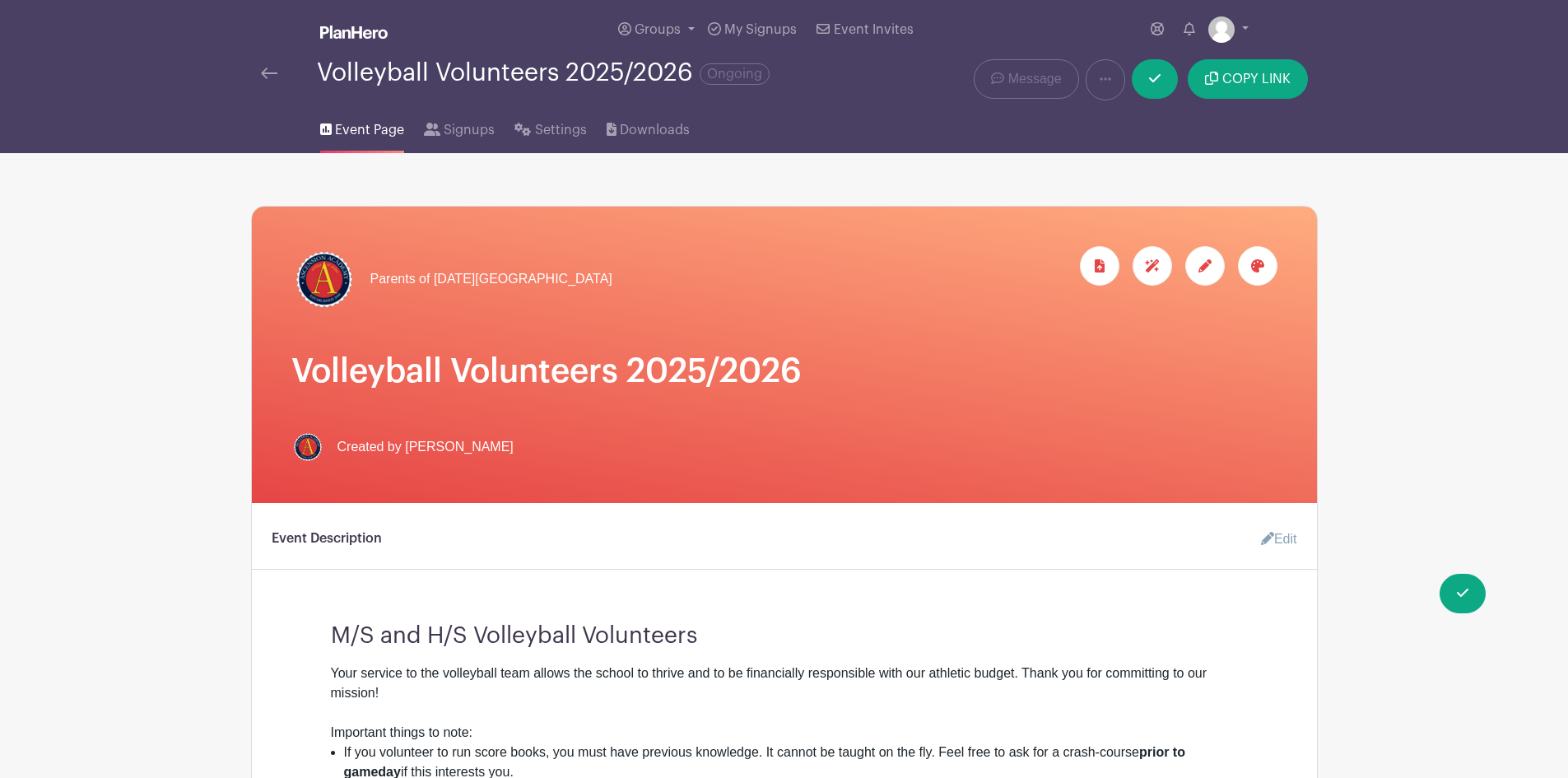
click at [472, 88] on div "Volleyball Volunteers 2025/2026 Ongoing" at bounding box center [562, 79] width 623 height 41
drag, startPoint x: 461, startPoint y: 71, endPoint x: 393, endPoint y: 73, distance: 68.0
click at [460, 71] on div "Volleyball Volunteers 2025/2026 Ongoing" at bounding box center [542, 72] width 453 height 27
click at [1280, 80] on span "COPY LINK" at bounding box center [1257, 78] width 68 height 13
drag, startPoint x: 228, startPoint y: 242, endPoint x: 301, endPoint y: 237, distance: 73.2
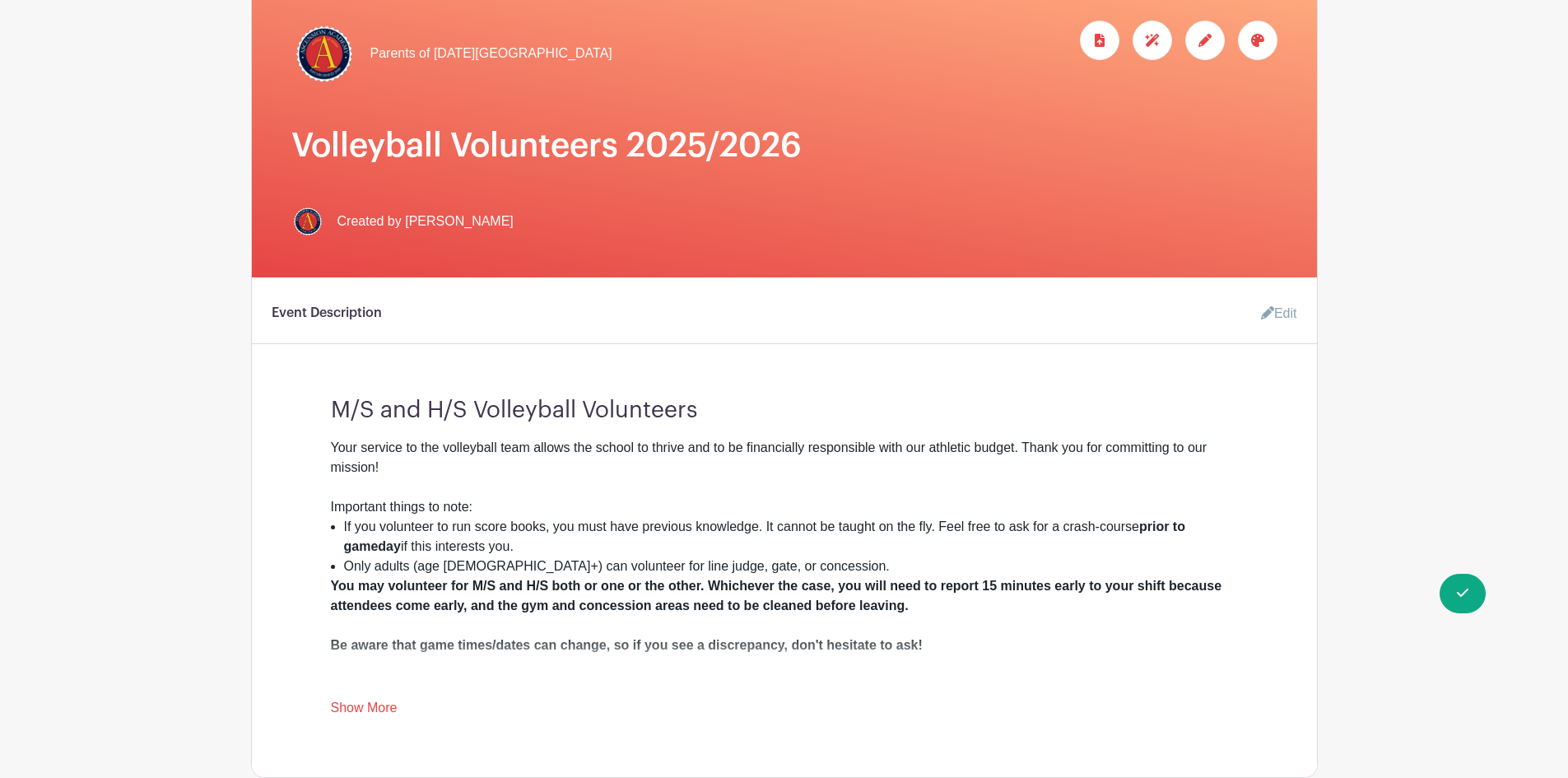
scroll to position [247, 0]
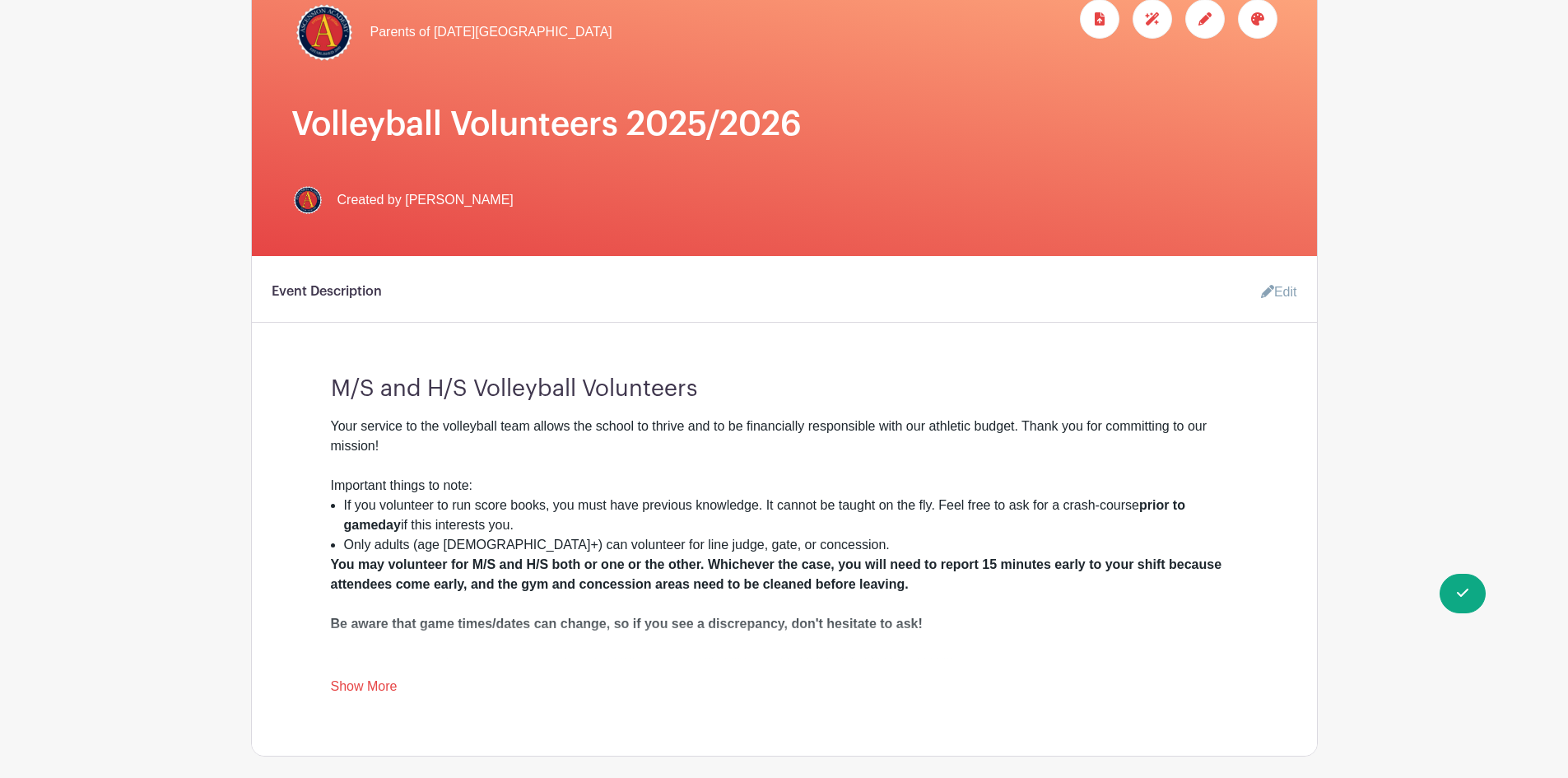
click at [682, 538] on li "Only adults (age [DEMOGRAPHIC_DATA]+) can volunteer for line judge, gate, or co…" at bounding box center [791, 545] width 894 height 20
drag, startPoint x: 1019, startPoint y: 498, endPoint x: 1074, endPoint y: 579, distance: 97.9
click at [1072, 577] on div "Your service to the volleyball team allows the school to thrive and to be finan…" at bounding box center [784, 545] width 907 height 256
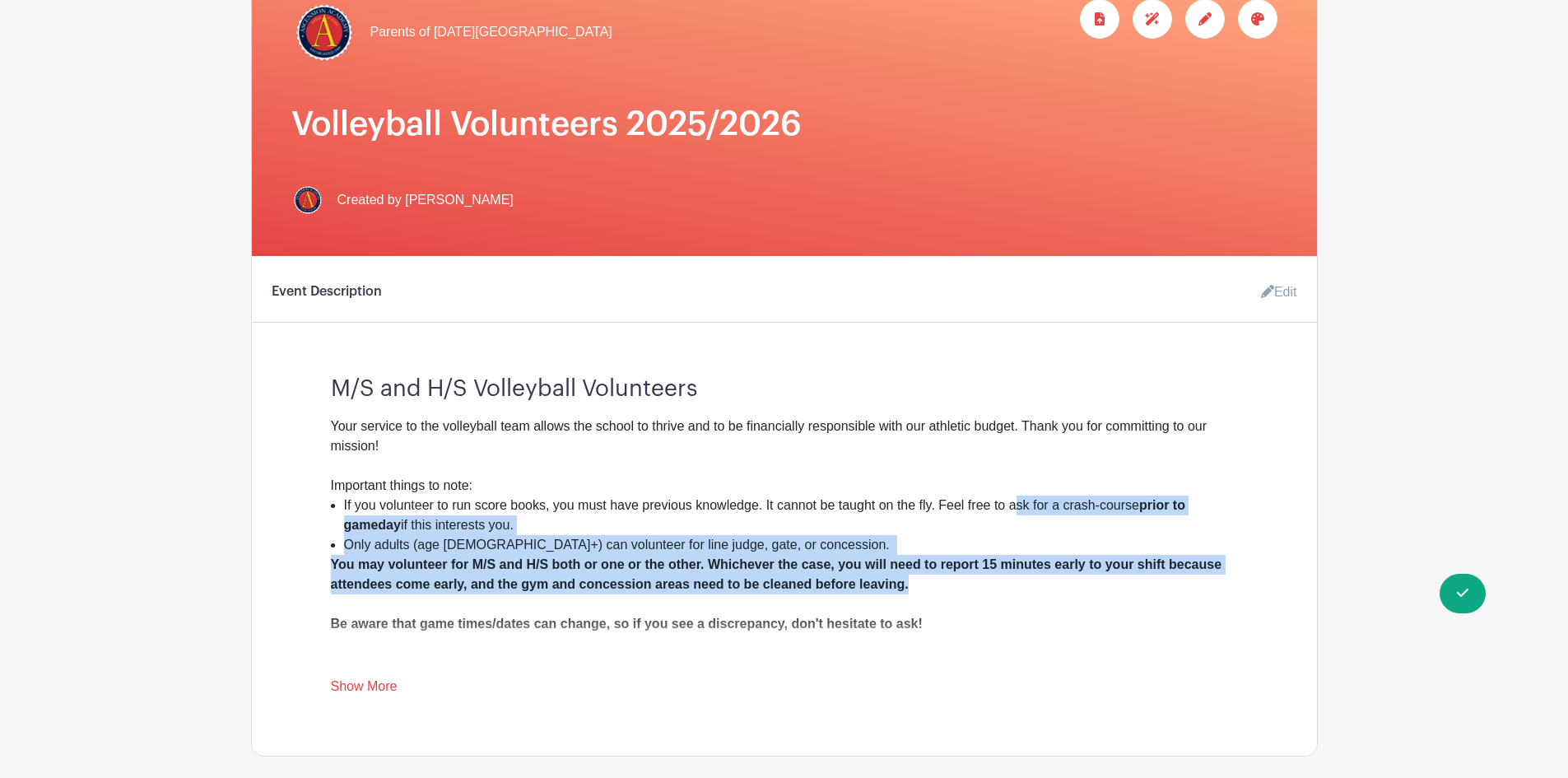
click at [1078, 584] on div "You may volunteer for M/S and H/S both or one or the other. Whichever the case,…" at bounding box center [784, 614] width 907 height 119
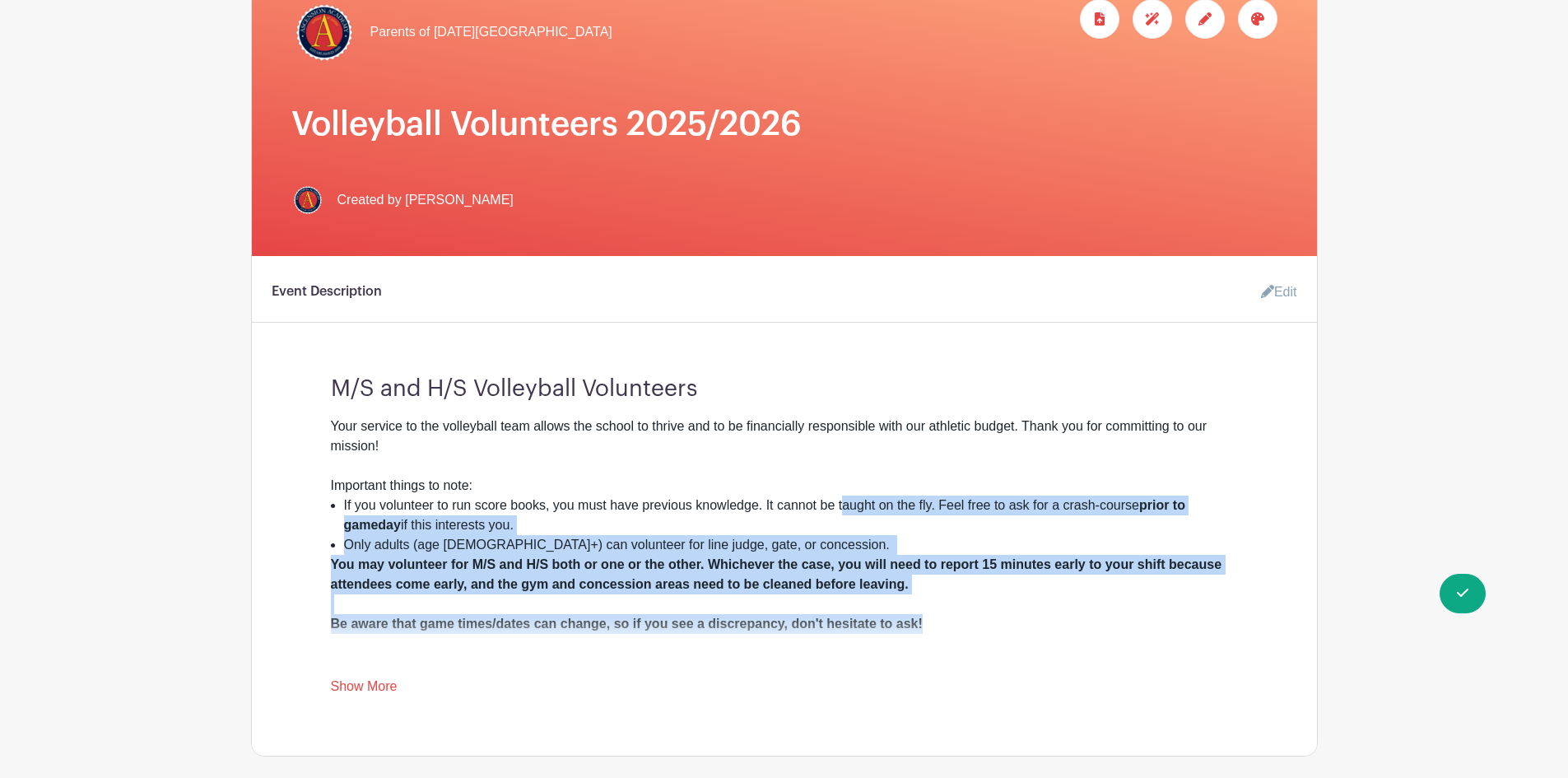
drag, startPoint x: 1037, startPoint y: 614, endPoint x: 850, endPoint y: 501, distance: 218.5
click at [845, 500] on div "Your service to the volleyball team allows the school to thrive and to be finan…" at bounding box center [784, 545] width 907 height 256
click at [901, 528] on li "If you volunteer to run score books, you must have previous knowledge. It canno…" at bounding box center [791, 515] width 894 height 39
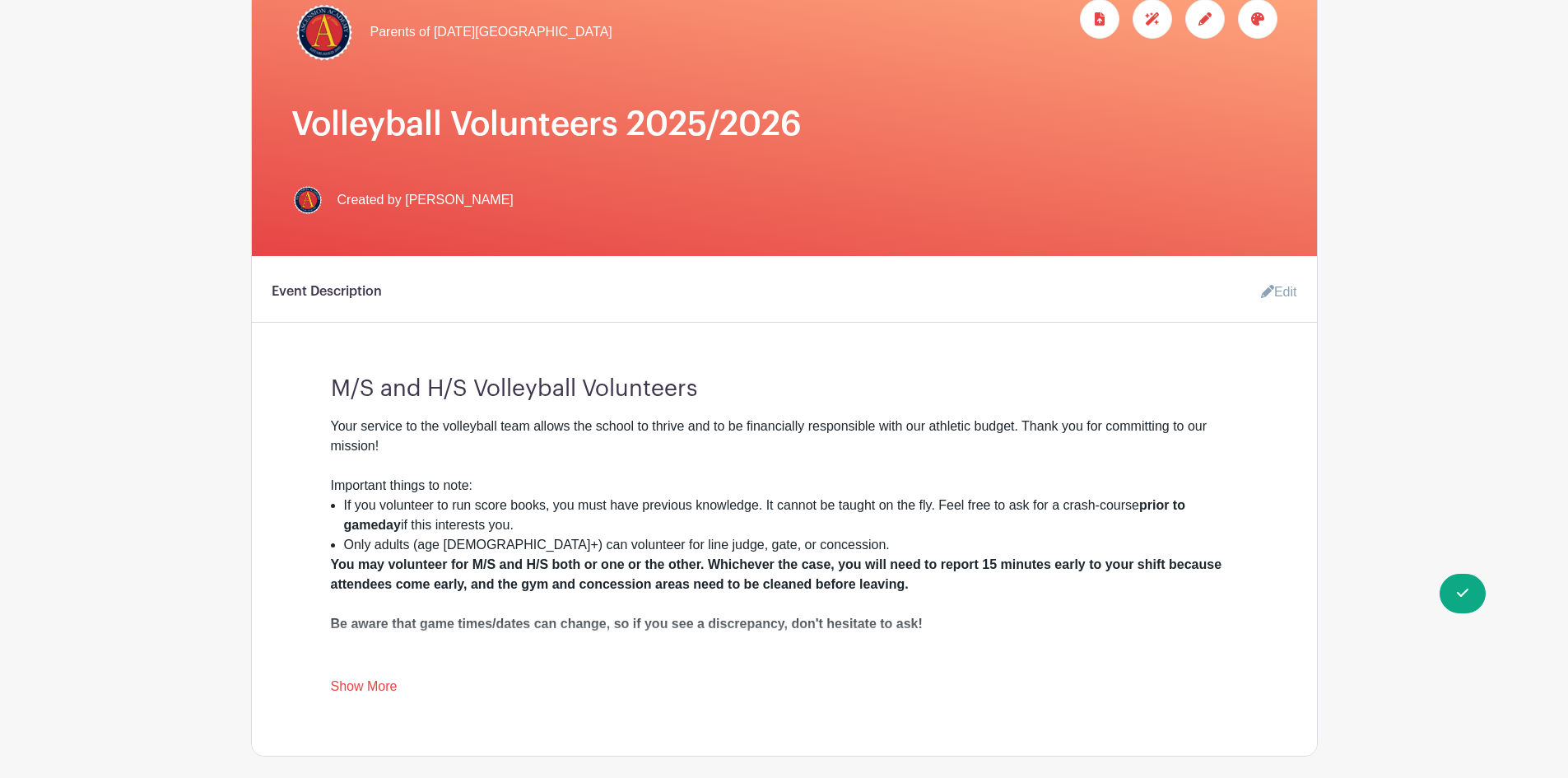
click at [773, 547] on li "Only adults (age [DEMOGRAPHIC_DATA]+) can volunteer for line judge, gate, or co…" at bounding box center [791, 545] width 894 height 20
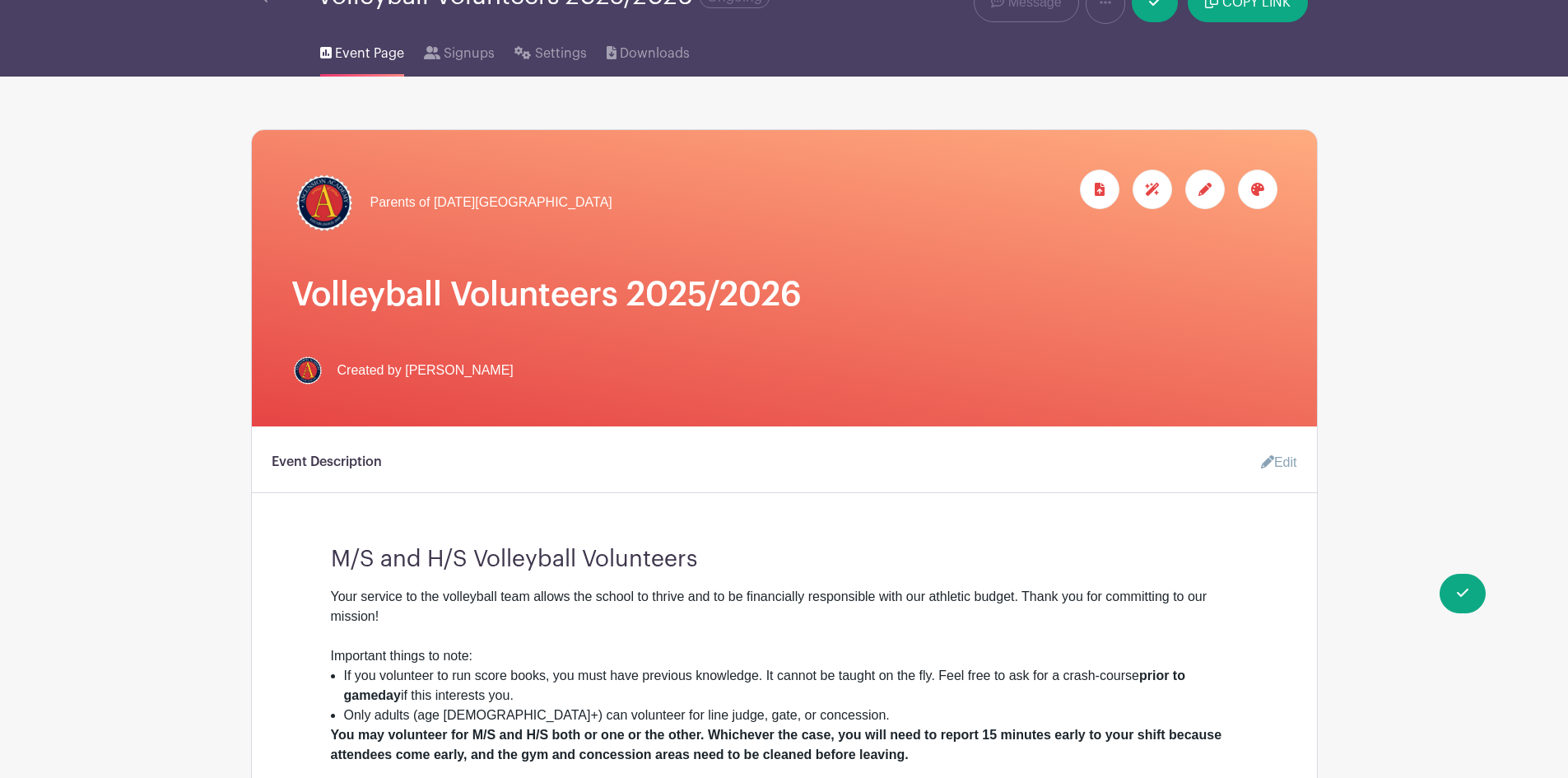
scroll to position [0, 0]
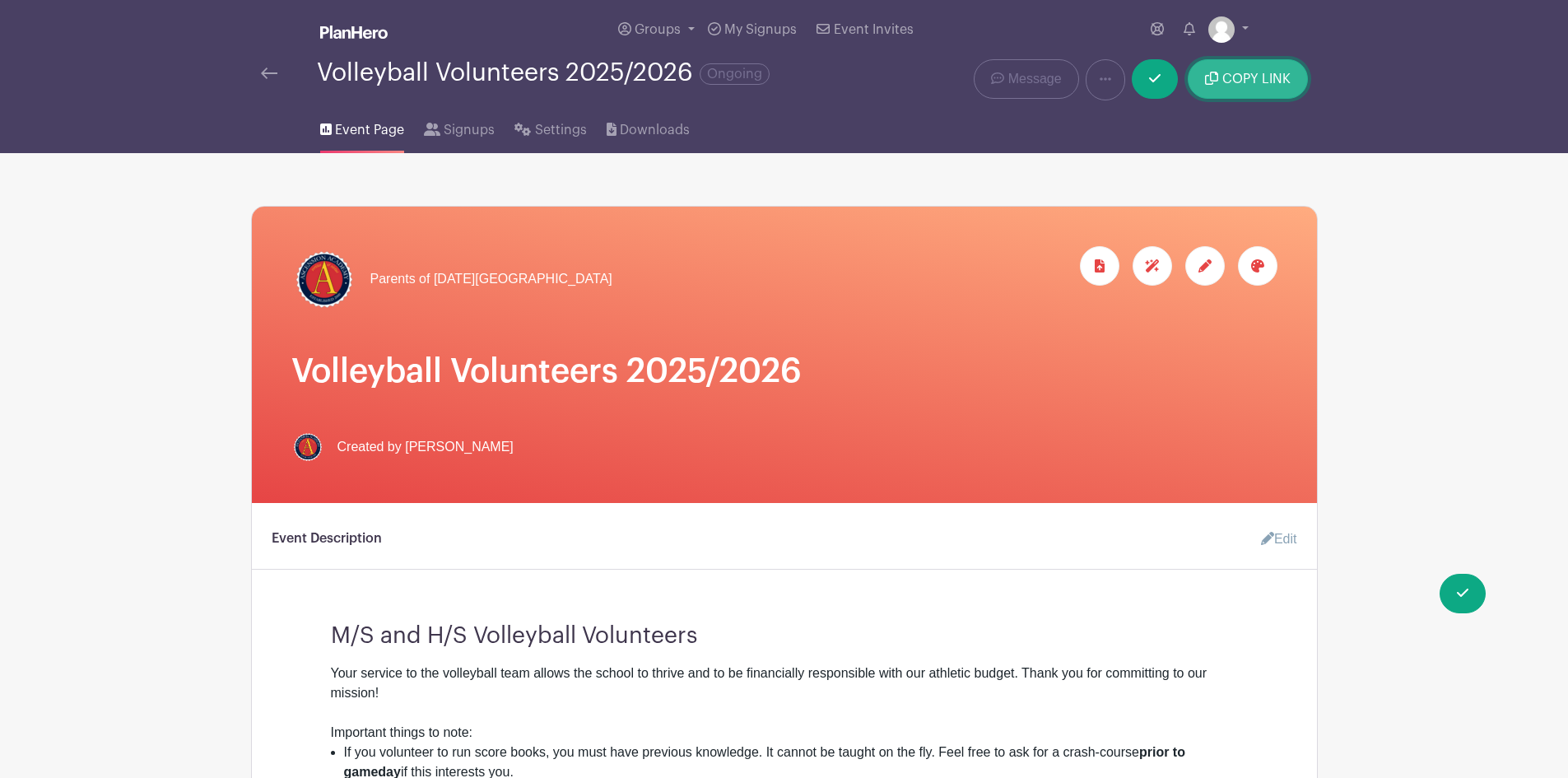
click at [1256, 81] on span "COPY LINK" at bounding box center [1257, 78] width 68 height 13
